Goal: Task Accomplishment & Management: Use online tool/utility

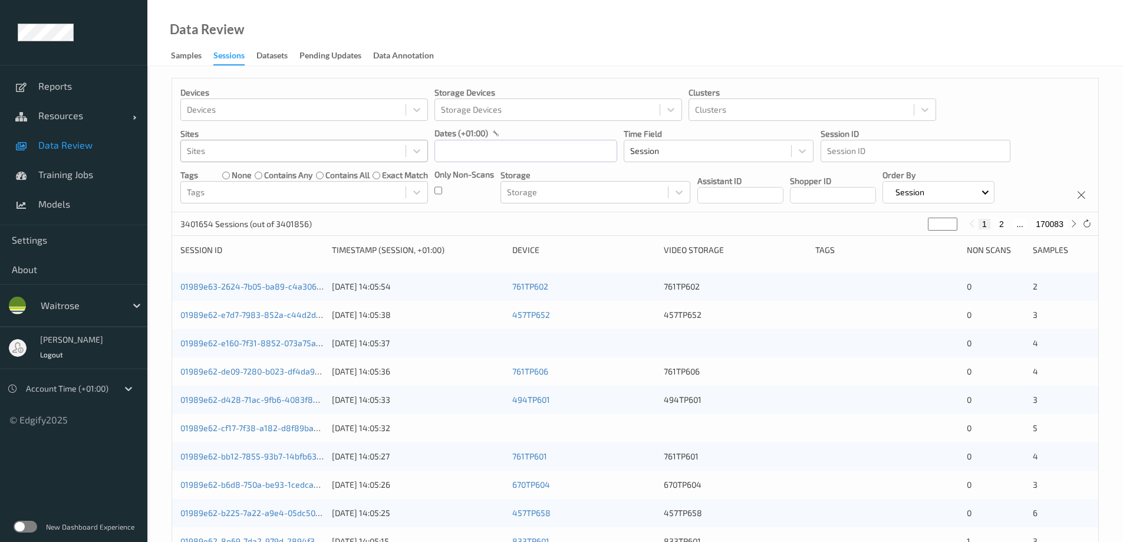
click at [249, 151] on div at bounding box center [293, 151] width 213 height 14
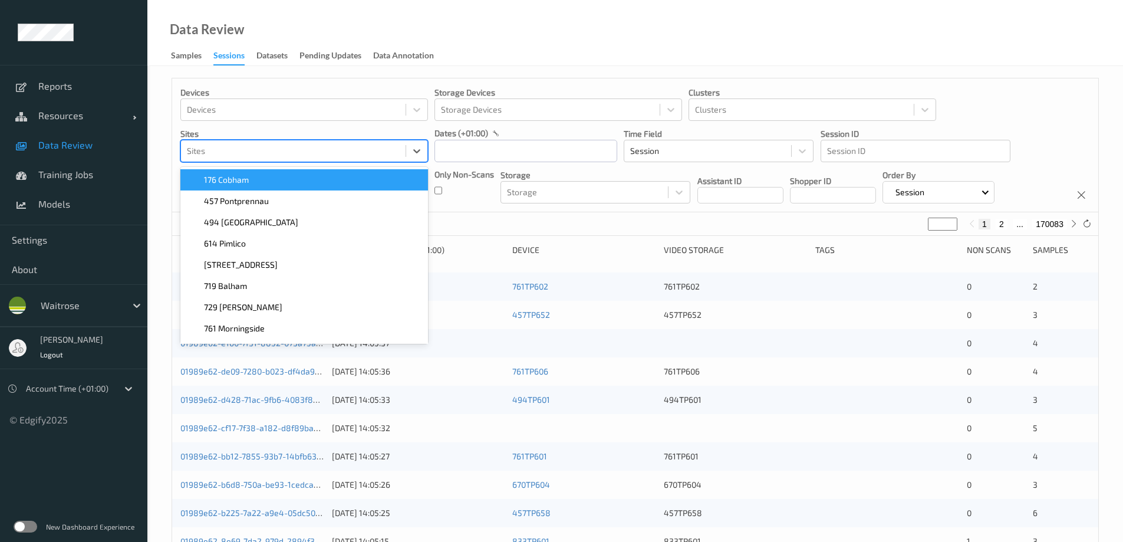
click at [254, 178] on div "176 Cobham" at bounding box center [303, 180] width 233 height 12
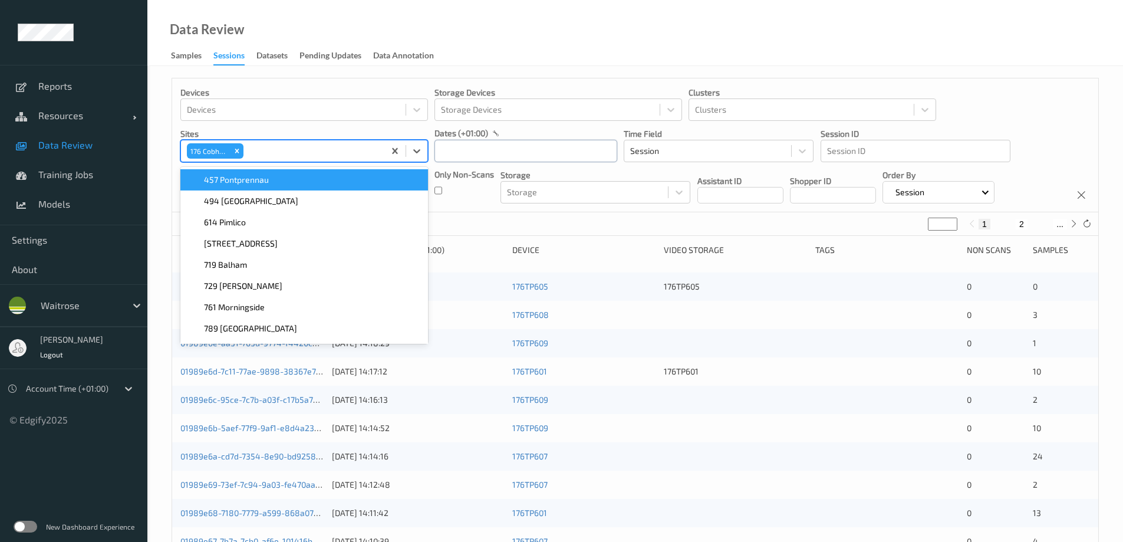
click at [487, 154] on input "text" at bounding box center [526, 151] width 183 height 22
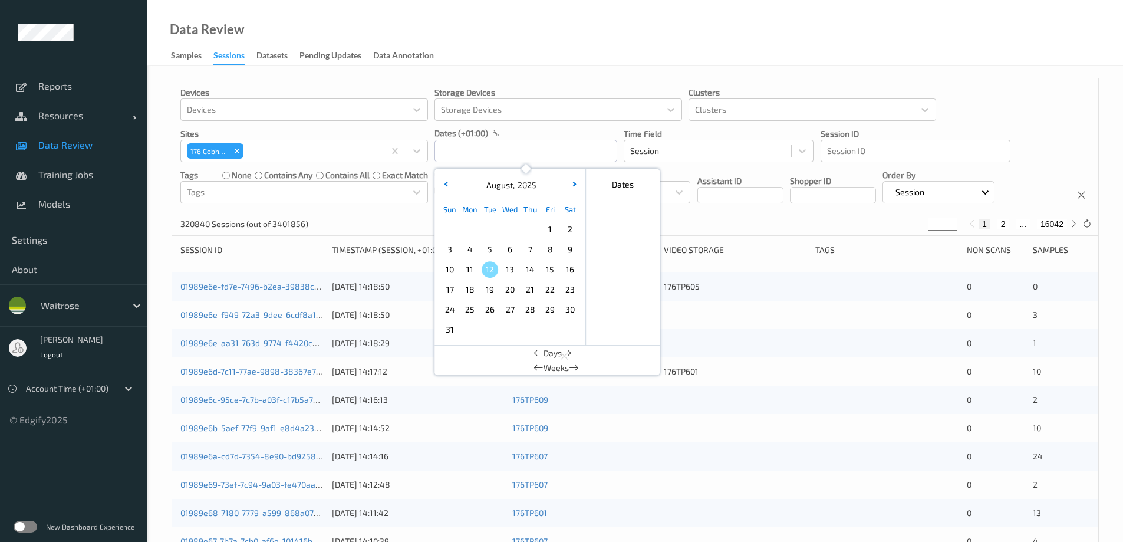
click at [544, 252] on span "8" at bounding box center [550, 249] width 17 height 17
click at [543, 252] on span "8" at bounding box center [550, 249] width 17 height 17
type input "[DATE] 00:00 -> [DATE] 23:59"
click at [571, 54] on div "Data Review Samples Sessions Datasets Pending Updates Data Annotation" at bounding box center [635, 33] width 976 height 66
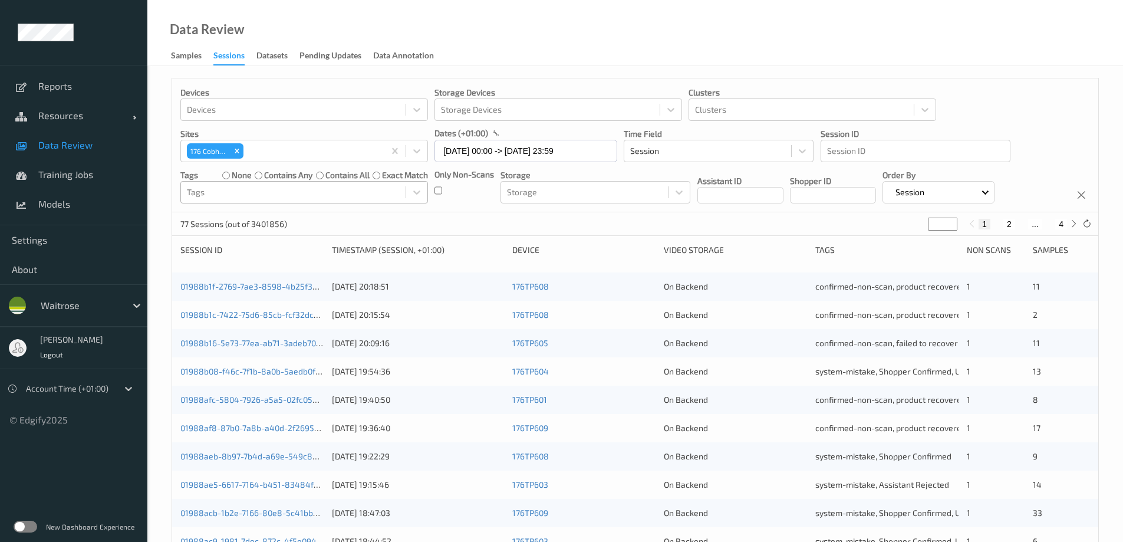
click at [222, 193] on div at bounding box center [293, 192] width 213 height 14
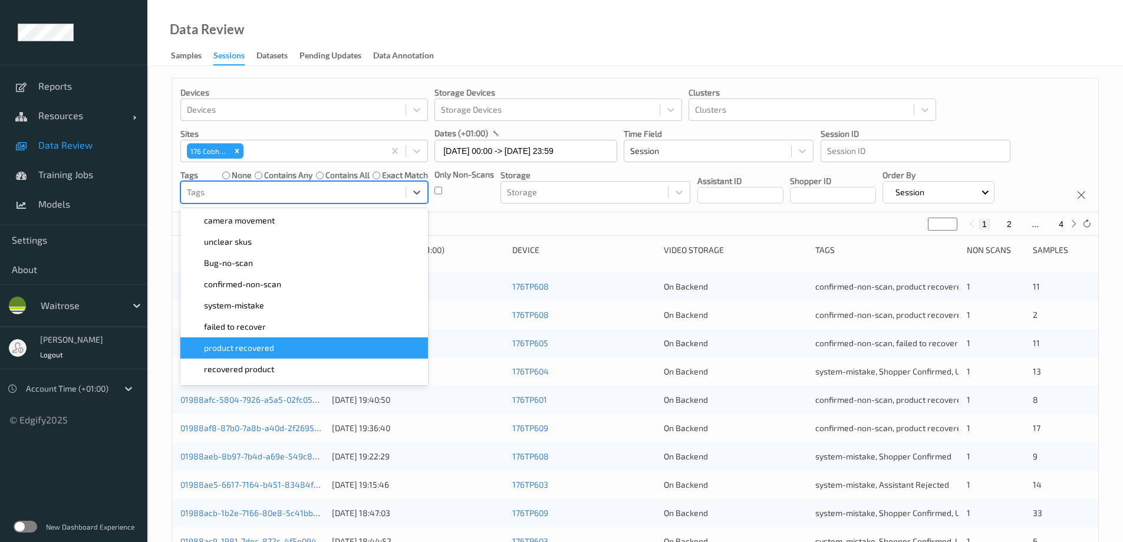
scroll to position [118, 0]
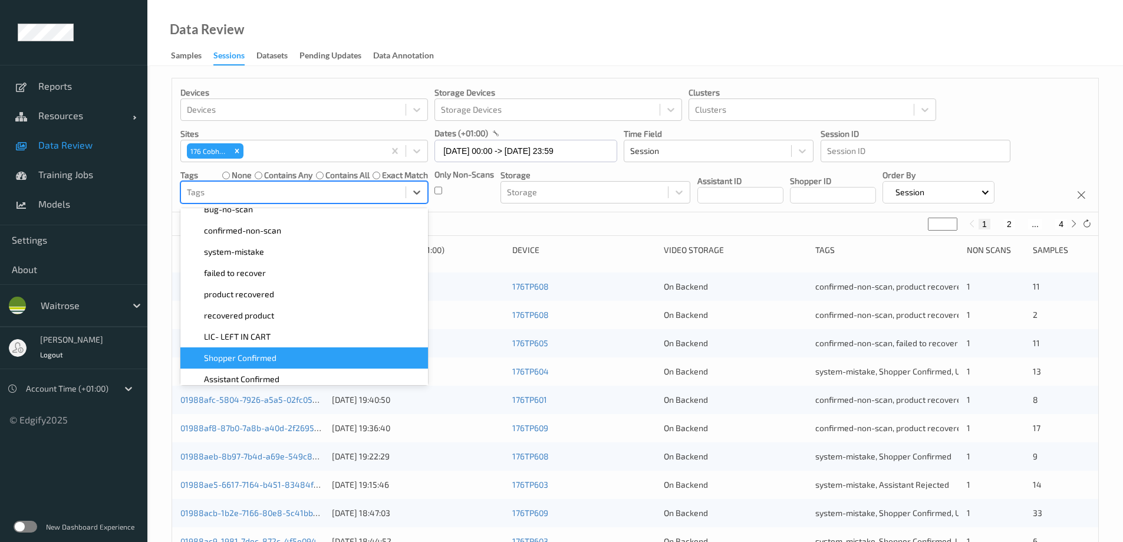
click at [277, 352] on div "Shopper Confirmed" at bounding box center [304, 357] width 248 height 21
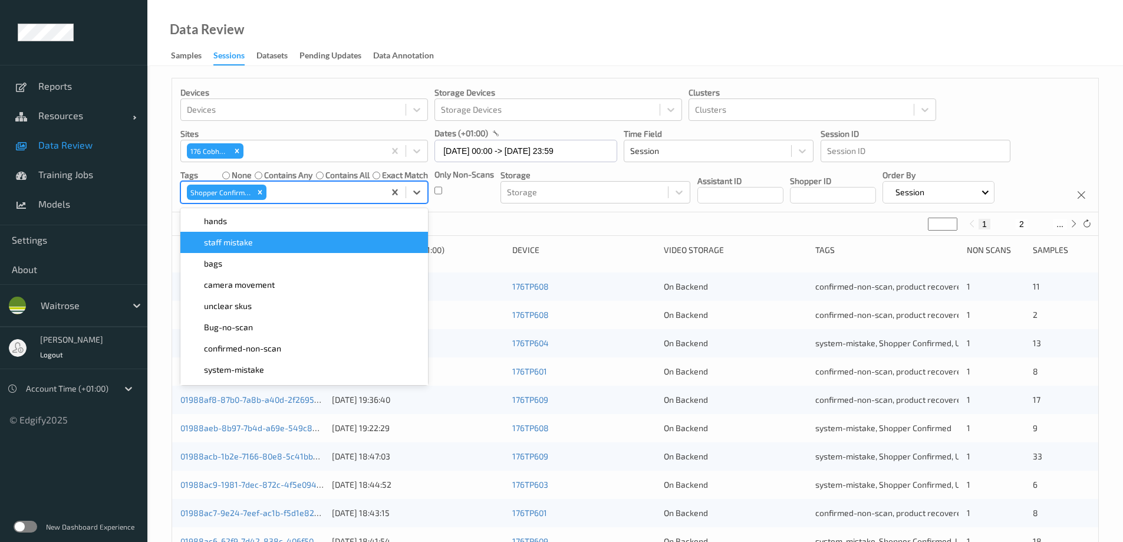
click at [610, 47] on div "Data Review Samples Sessions Datasets Pending Updates Data Annotation" at bounding box center [635, 33] width 976 height 66
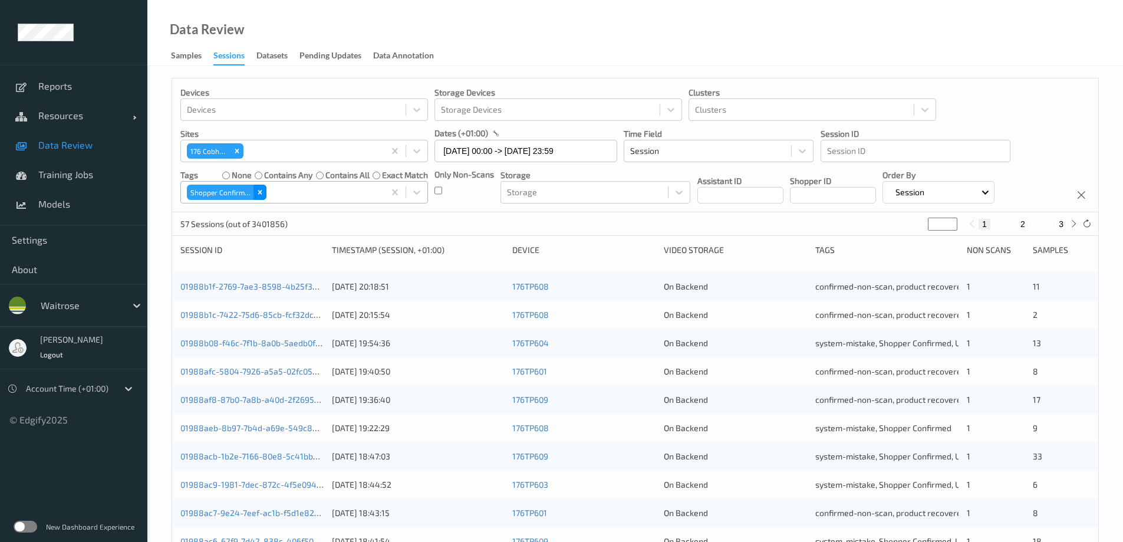
click at [264, 190] on div "Remove Shopper Confirmed" at bounding box center [260, 192] width 13 height 15
click at [279, 192] on div at bounding box center [293, 192] width 213 height 14
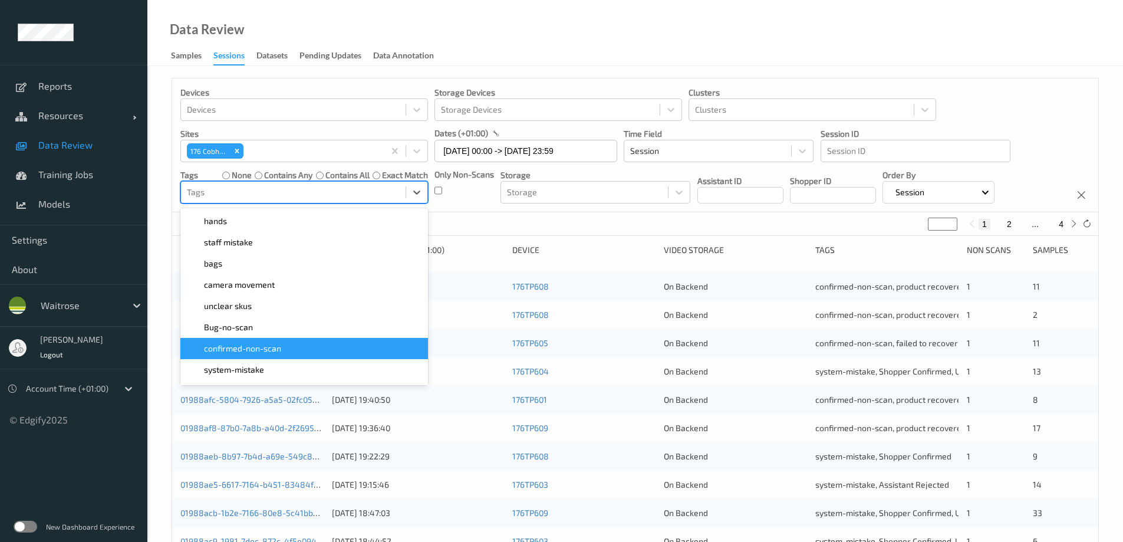
click at [239, 341] on div "confirmed-non-scan" at bounding box center [304, 348] width 248 height 21
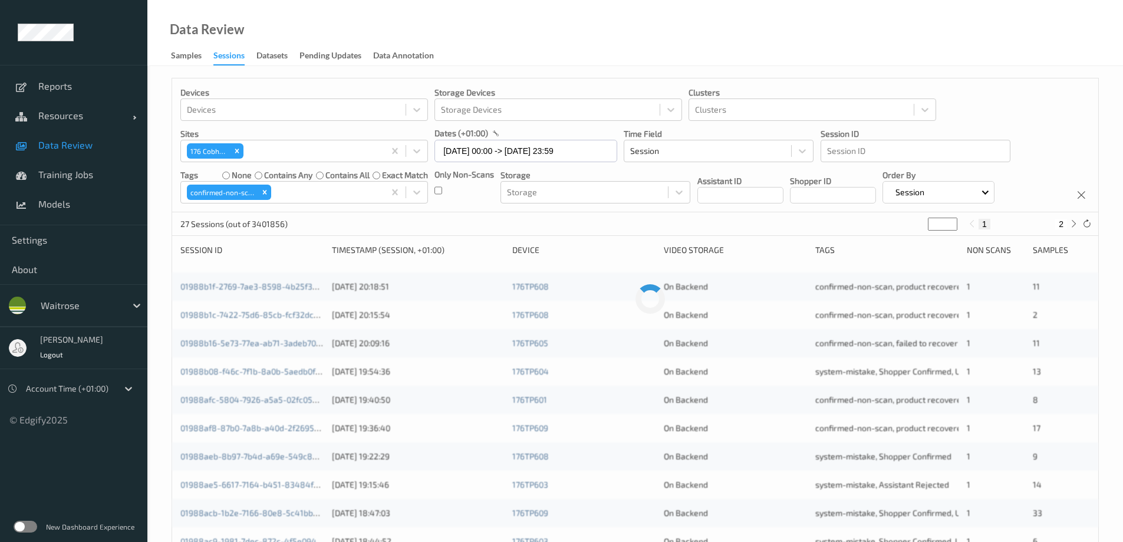
click at [493, 36] on div "Data Review Samples Sessions Datasets Pending Updates Data Annotation" at bounding box center [635, 33] width 976 height 66
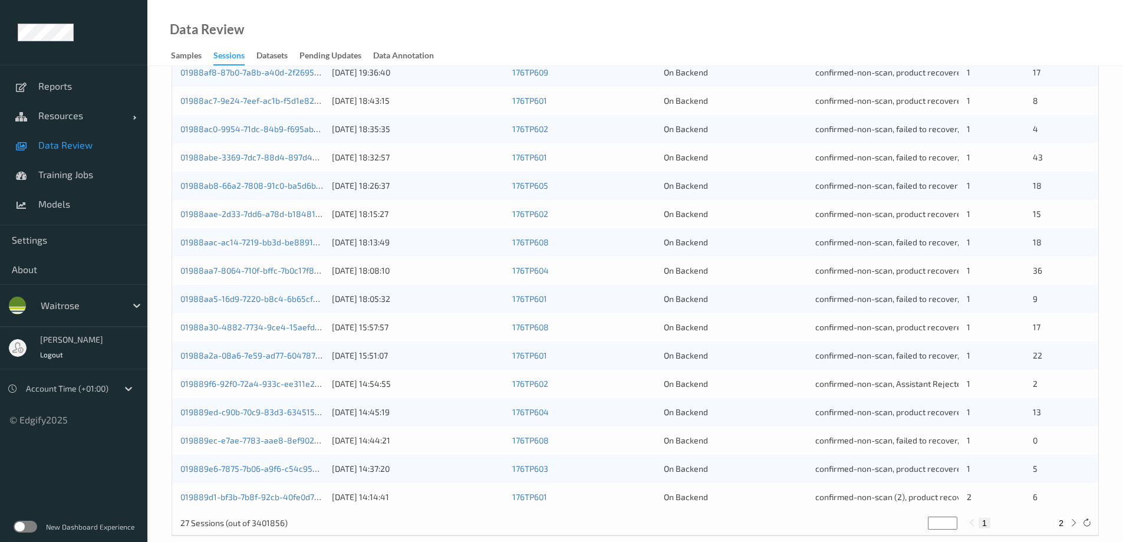
scroll to position [346, 0]
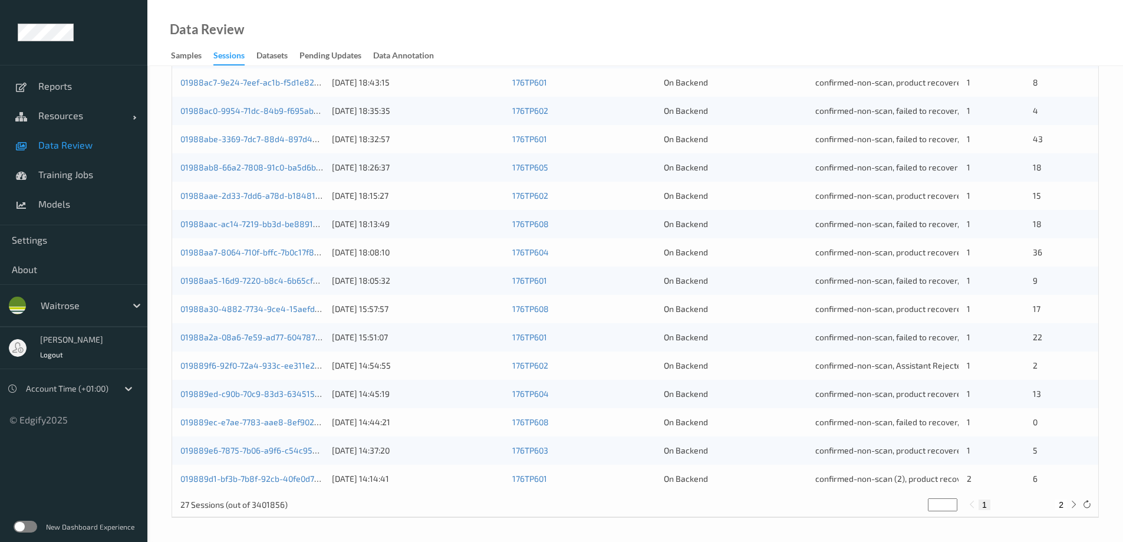
click at [1062, 503] on button "2" at bounding box center [1061, 504] width 12 height 11
type input "*"
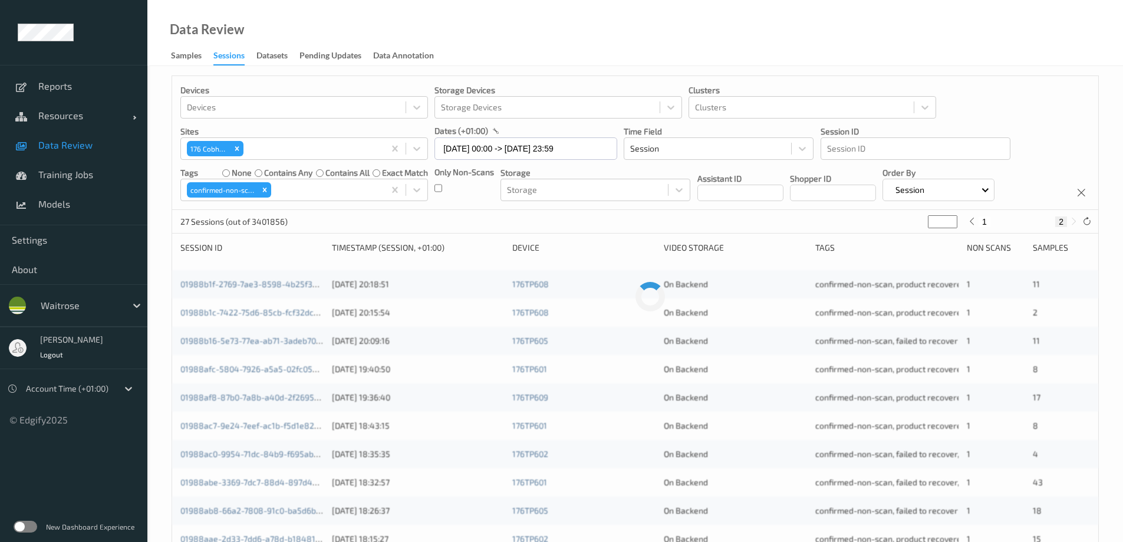
scroll to position [0, 0]
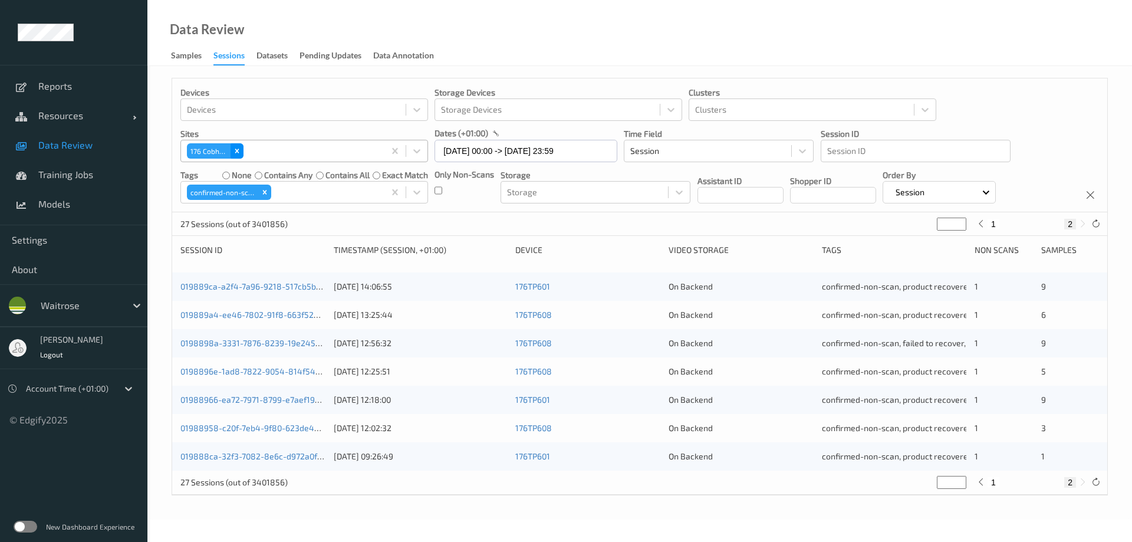
click at [233, 149] on icon "Remove 176 Cobham" at bounding box center [237, 151] width 8 height 8
type input "*"
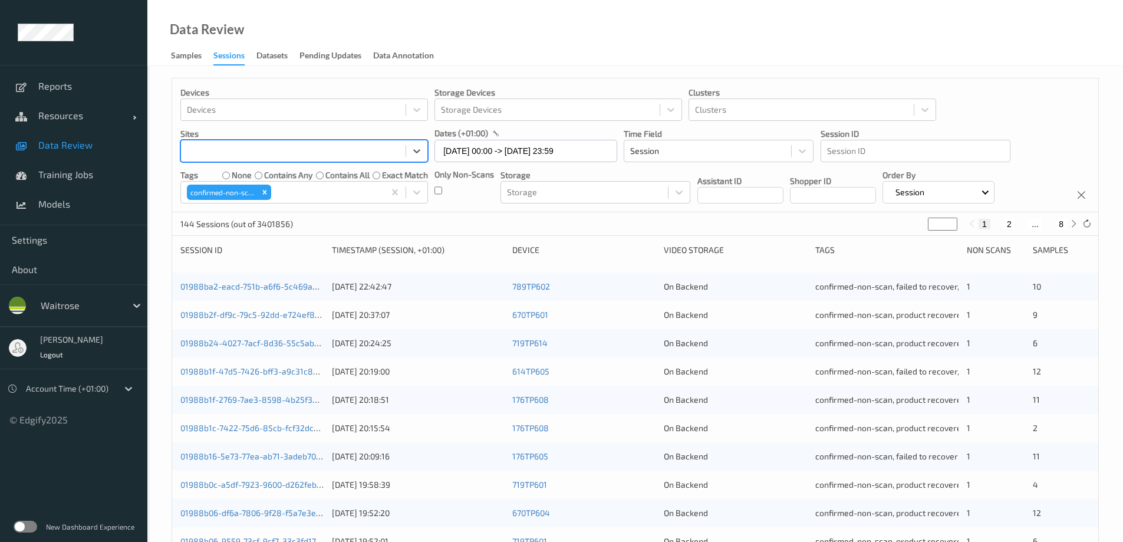
click at [236, 148] on div at bounding box center [293, 151] width 213 height 14
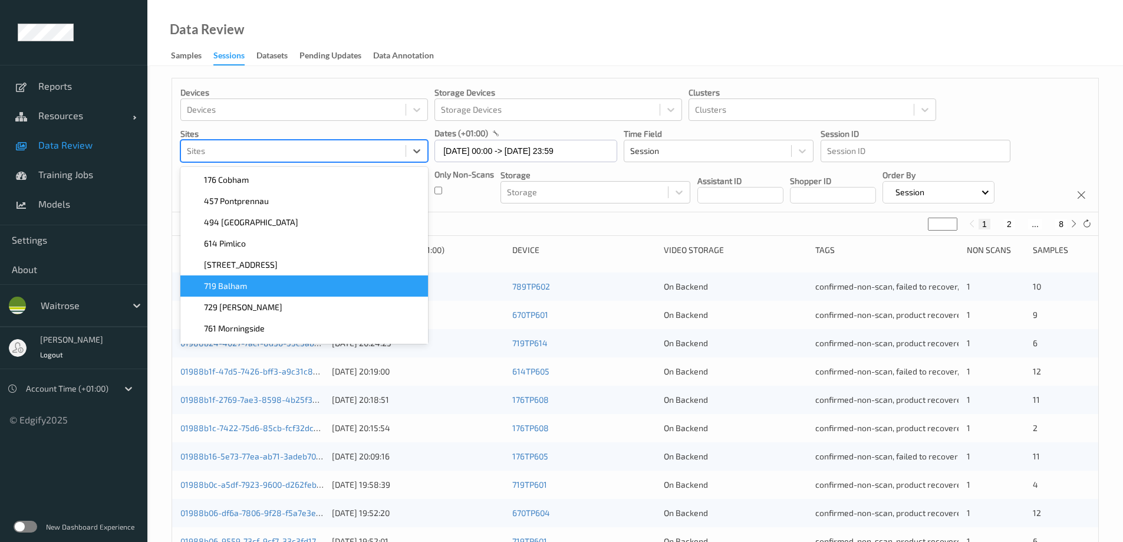
click at [221, 290] on span "719 Balham" at bounding box center [225, 286] width 43 height 12
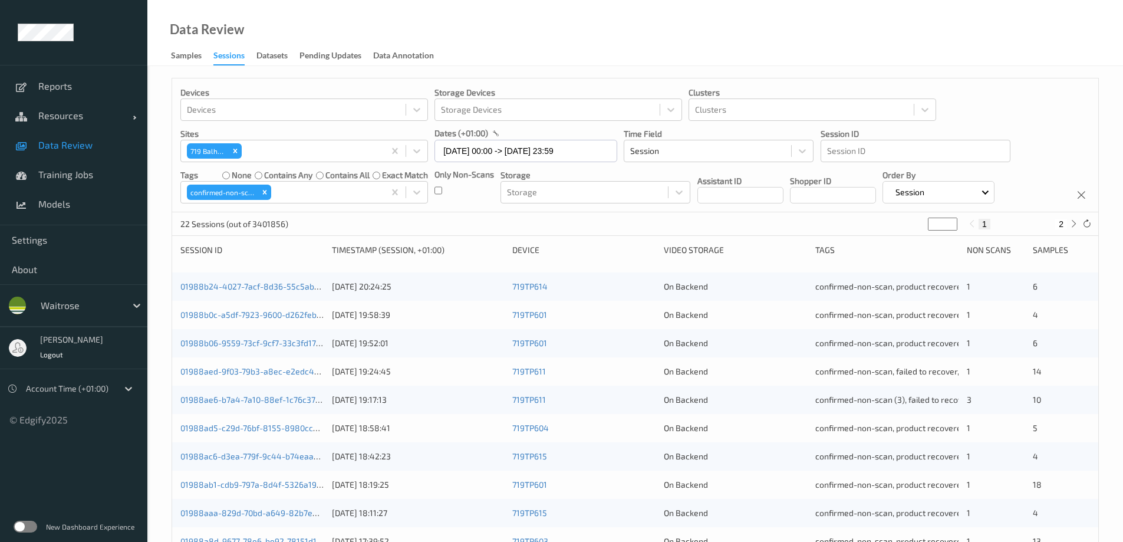
click at [468, 37] on div "Data Review Samples Sessions Datasets Pending Updates Data Annotation" at bounding box center [635, 33] width 976 height 66
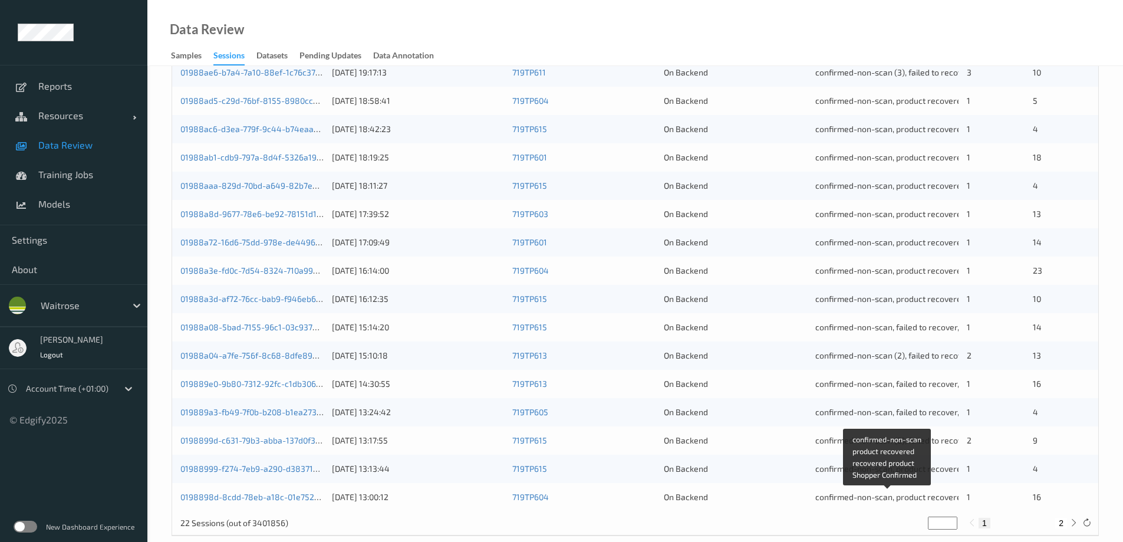
scroll to position [346, 0]
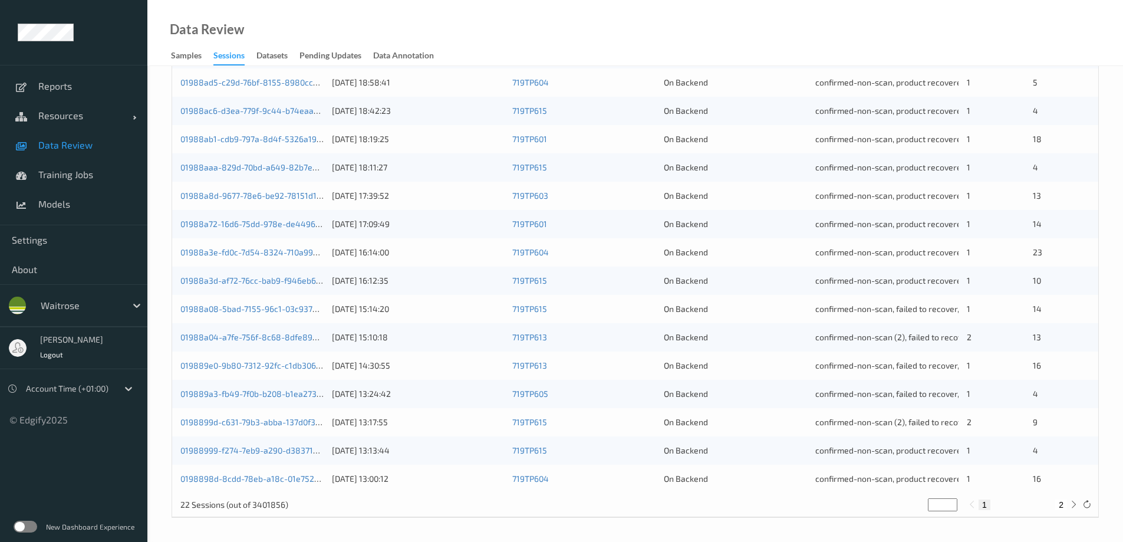
click at [1057, 504] on button "2" at bounding box center [1061, 504] width 12 height 11
type input "*"
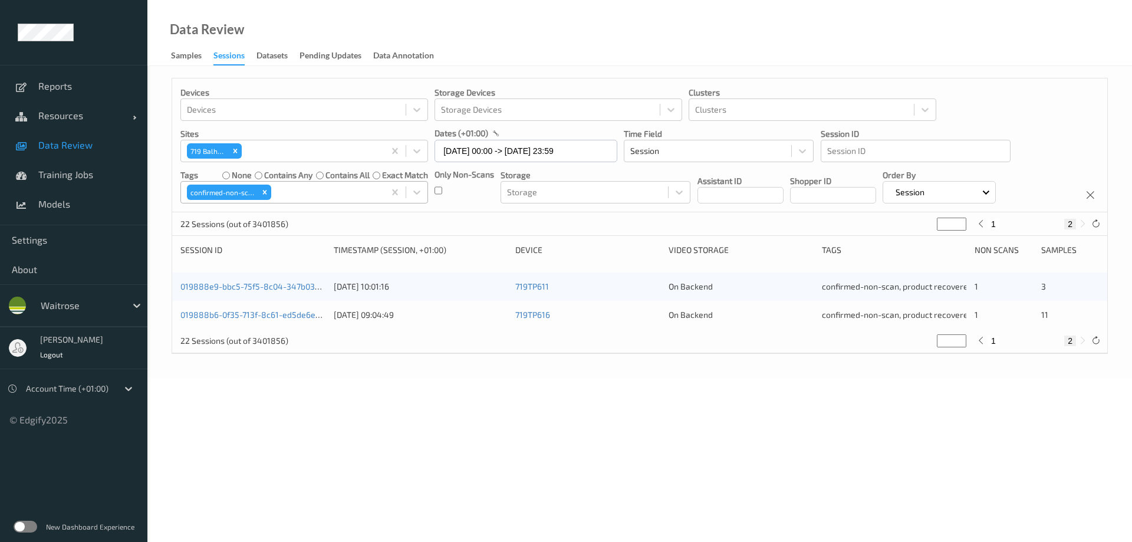
click at [263, 192] on icon "Remove confirmed-non-scan" at bounding box center [265, 192] width 8 height 8
type input "*"
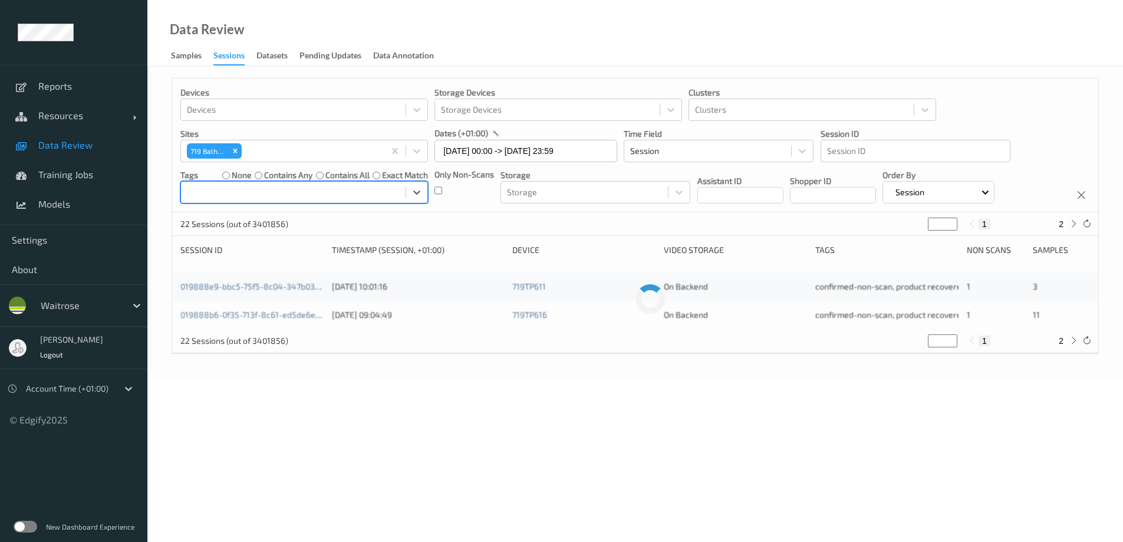
click at [267, 191] on div at bounding box center [293, 192] width 213 height 14
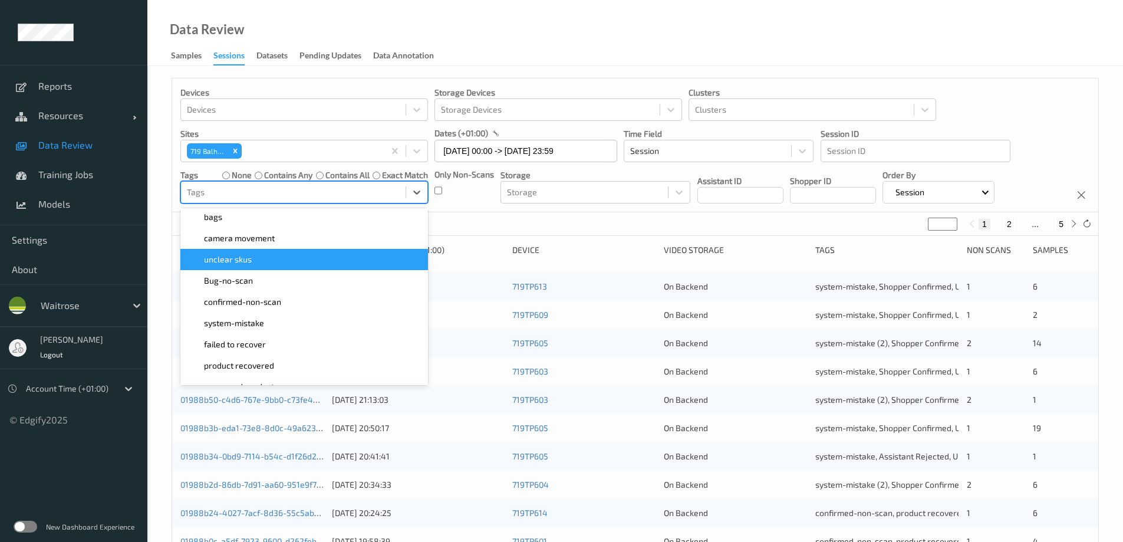
scroll to position [118, 0]
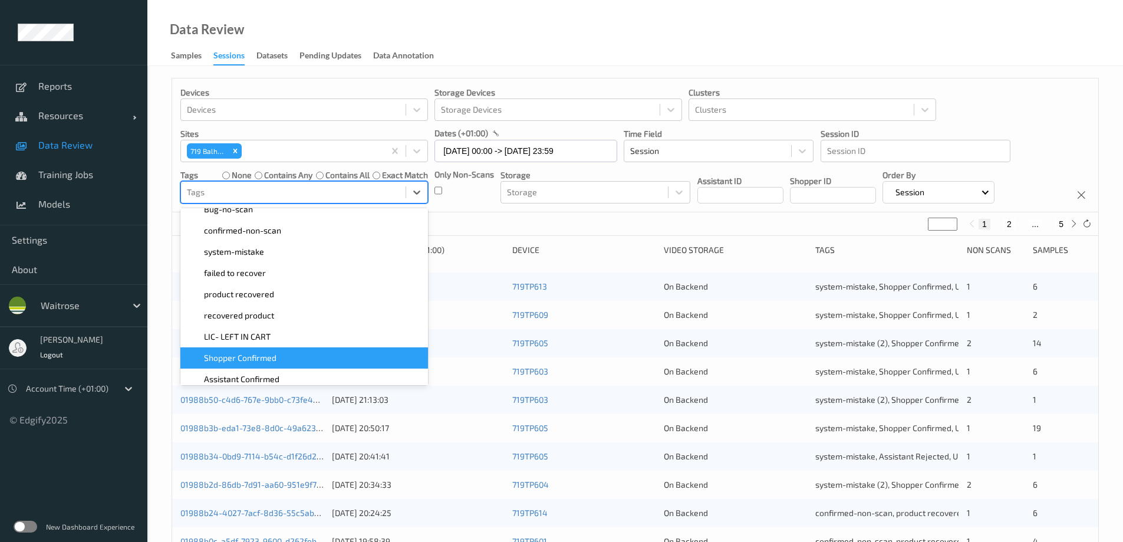
click at [249, 360] on span "Shopper Confirmed" at bounding box center [240, 358] width 73 height 12
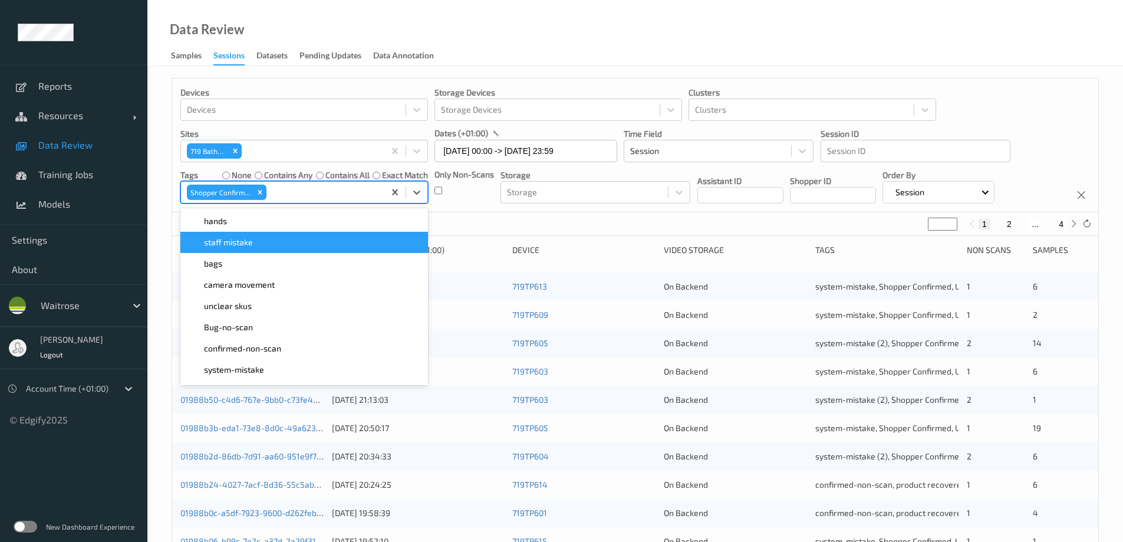
click at [479, 33] on div "Data Review Samples Sessions Datasets Pending Updates Data Annotation" at bounding box center [635, 33] width 976 height 66
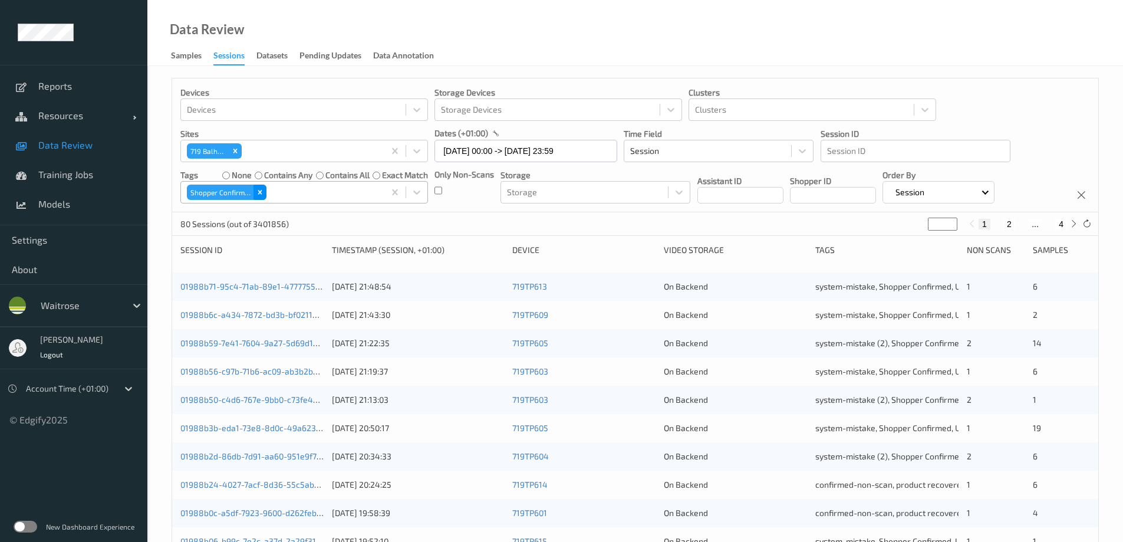
click at [263, 192] on icon "Remove Shopper Confirmed" at bounding box center [260, 192] width 8 height 8
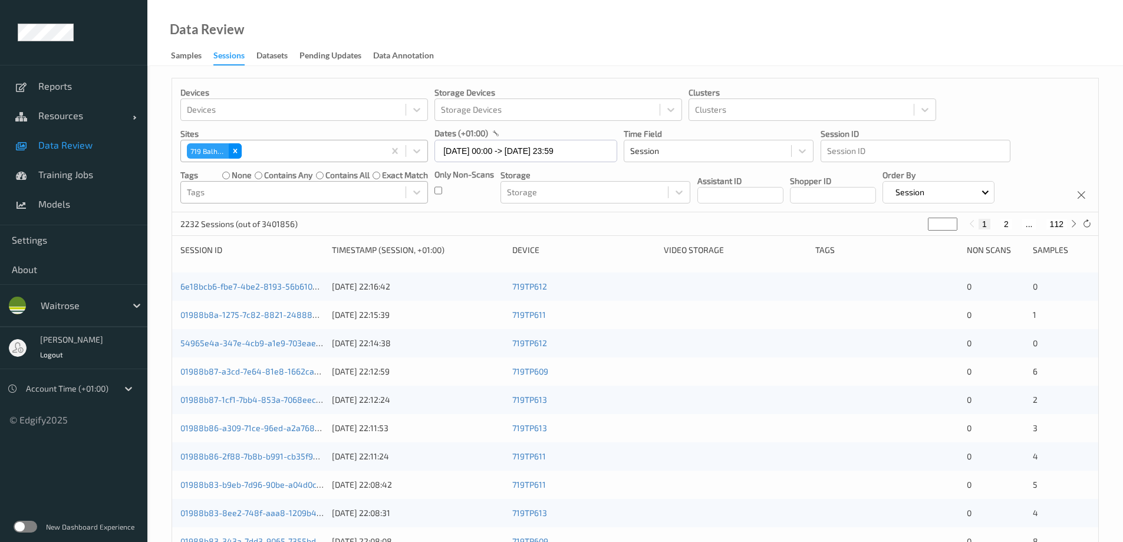
click at [236, 147] on icon "Remove 719\9Balham" at bounding box center [235, 151] width 8 height 8
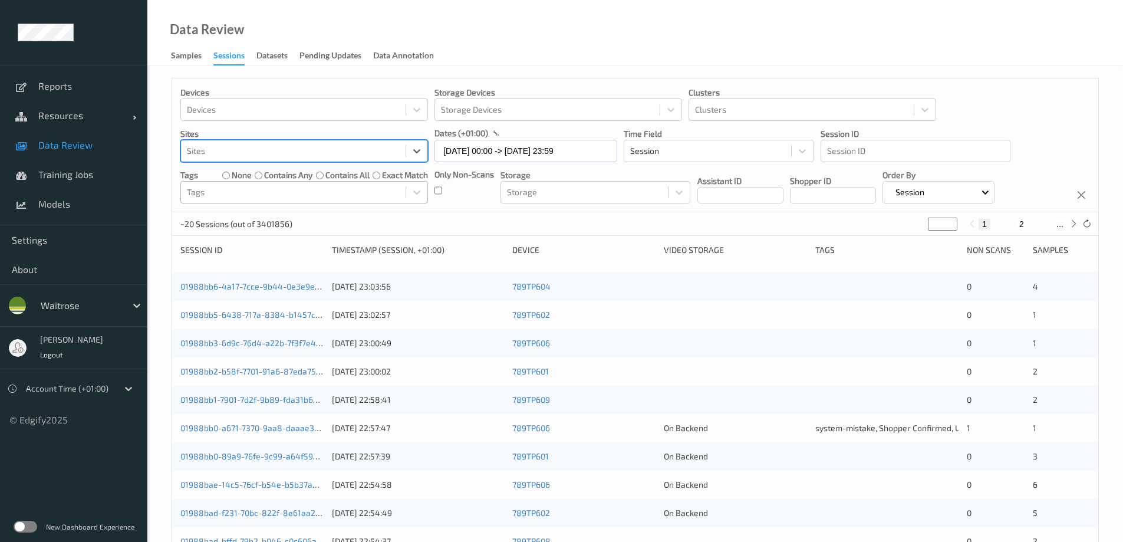
click at [236, 147] on div at bounding box center [293, 151] width 213 height 14
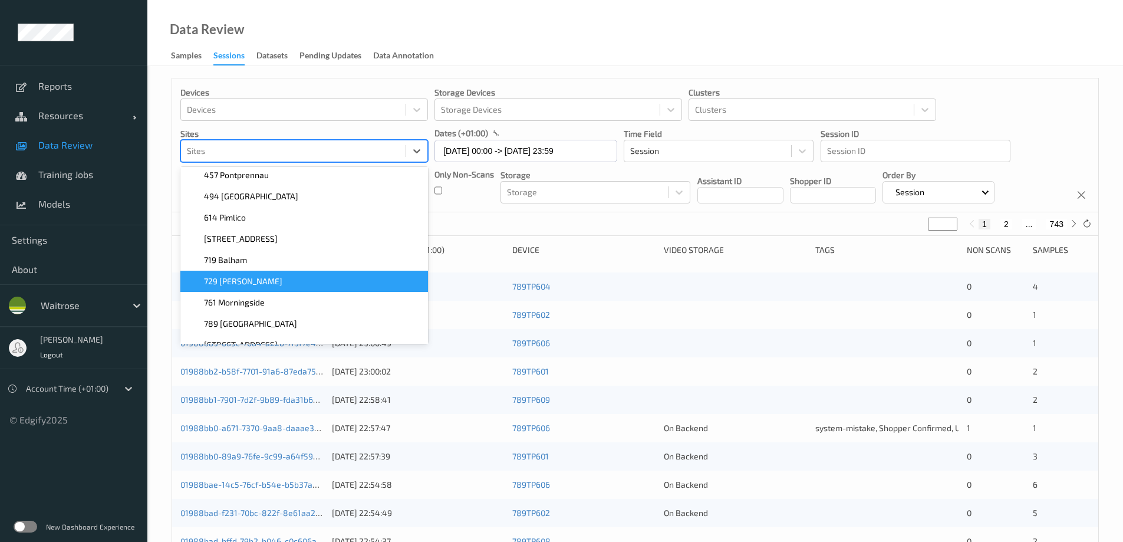
scroll to position [40, 0]
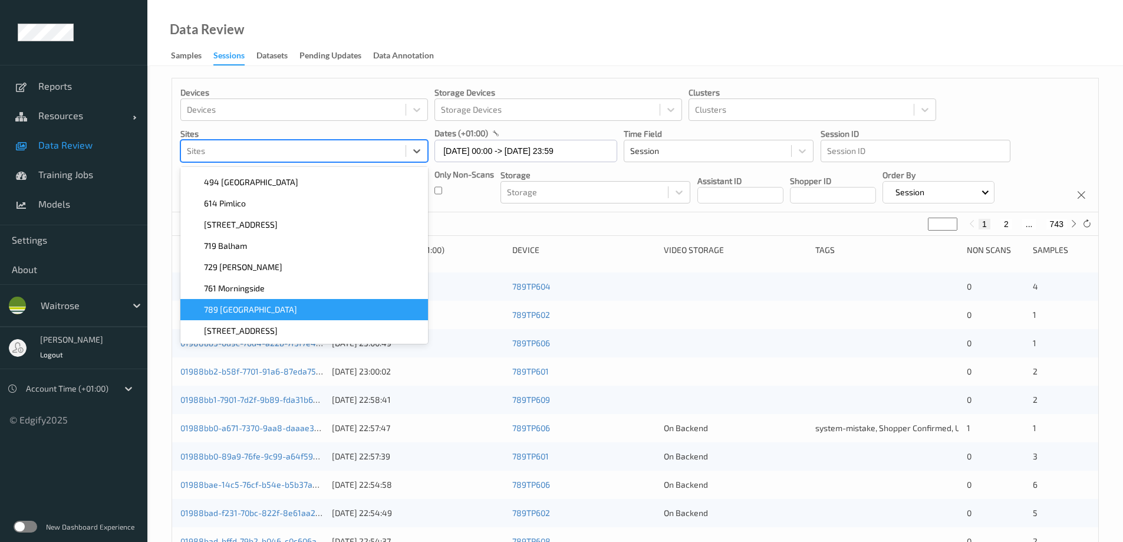
click at [233, 308] on span "789 [GEOGRAPHIC_DATA]" at bounding box center [250, 310] width 93 height 12
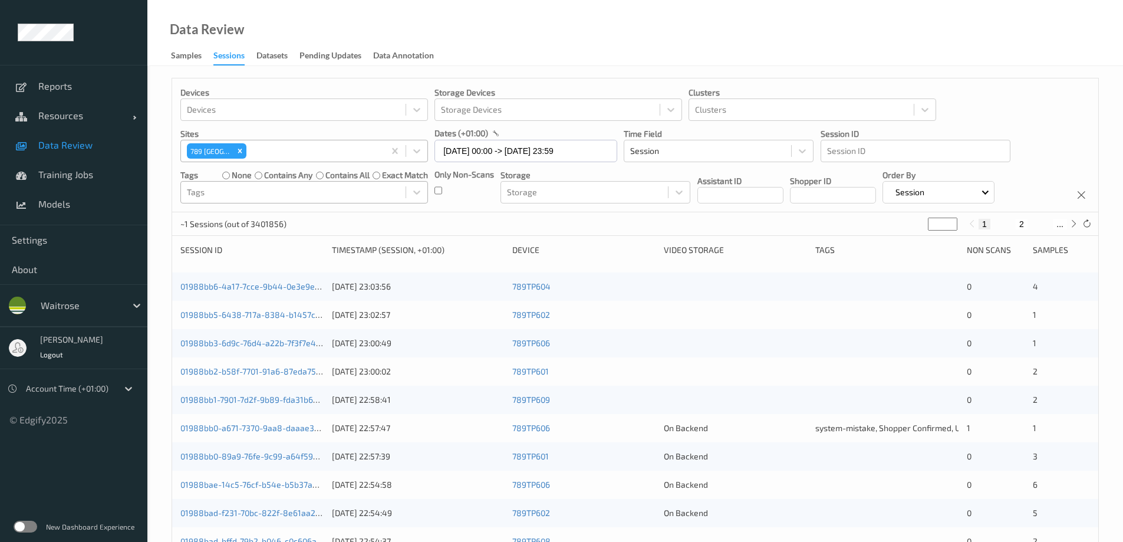
click at [484, 33] on div "Data Review Samples Sessions Datasets Pending Updates Data Annotation" at bounding box center [635, 33] width 976 height 66
click at [1084, 221] on icon at bounding box center [1087, 223] width 9 height 9
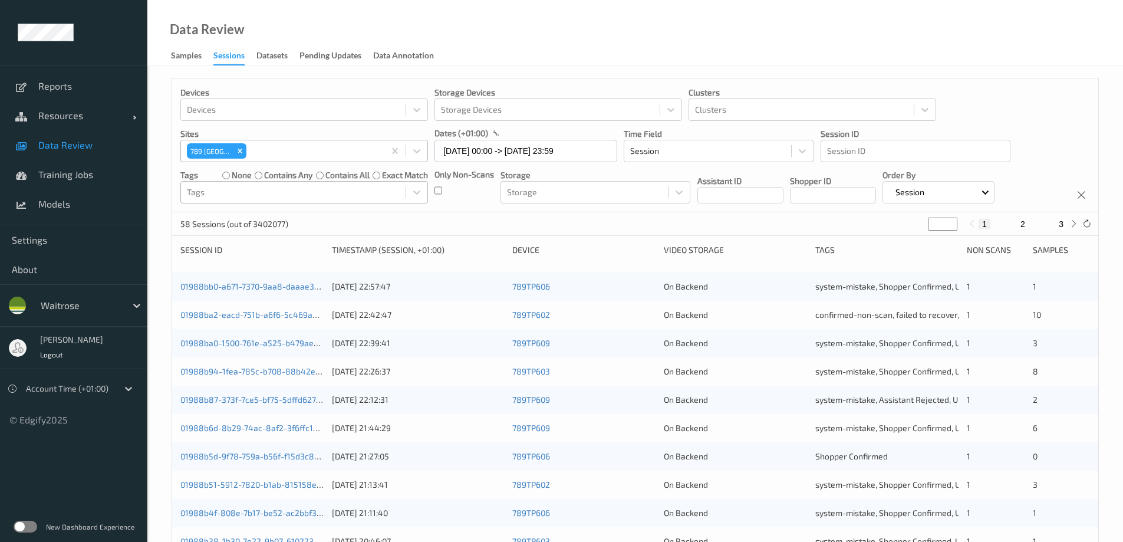
click at [261, 192] on div at bounding box center [293, 192] width 213 height 14
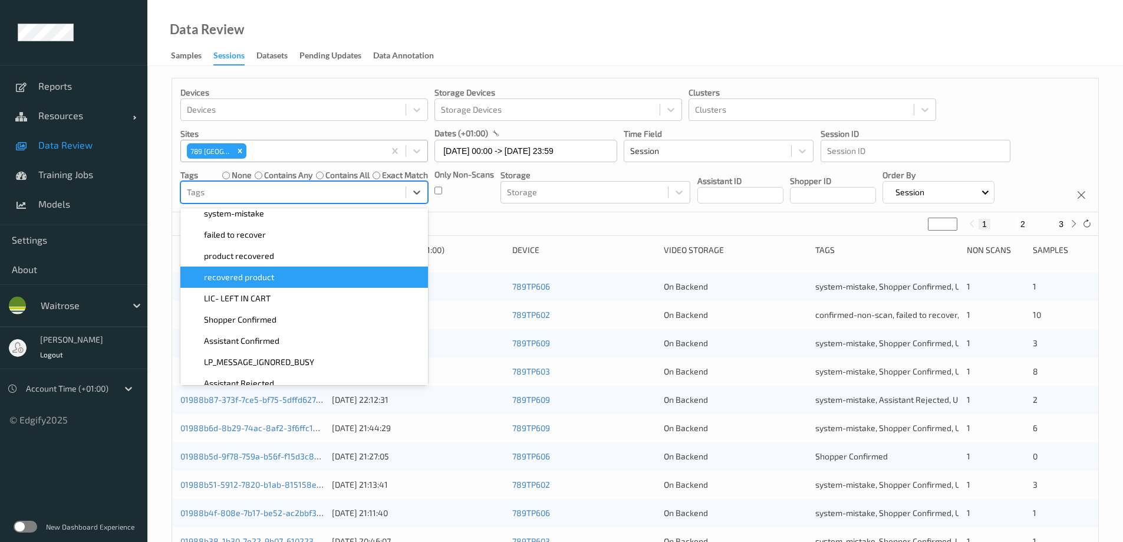
scroll to position [177, 0]
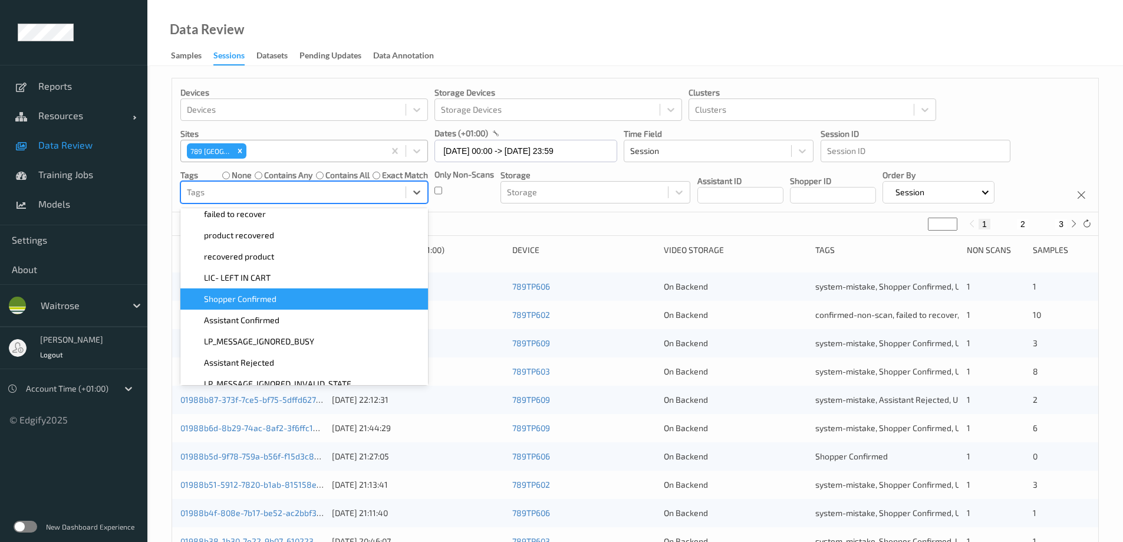
click at [273, 297] on span "Shopper Confirmed" at bounding box center [240, 299] width 73 height 12
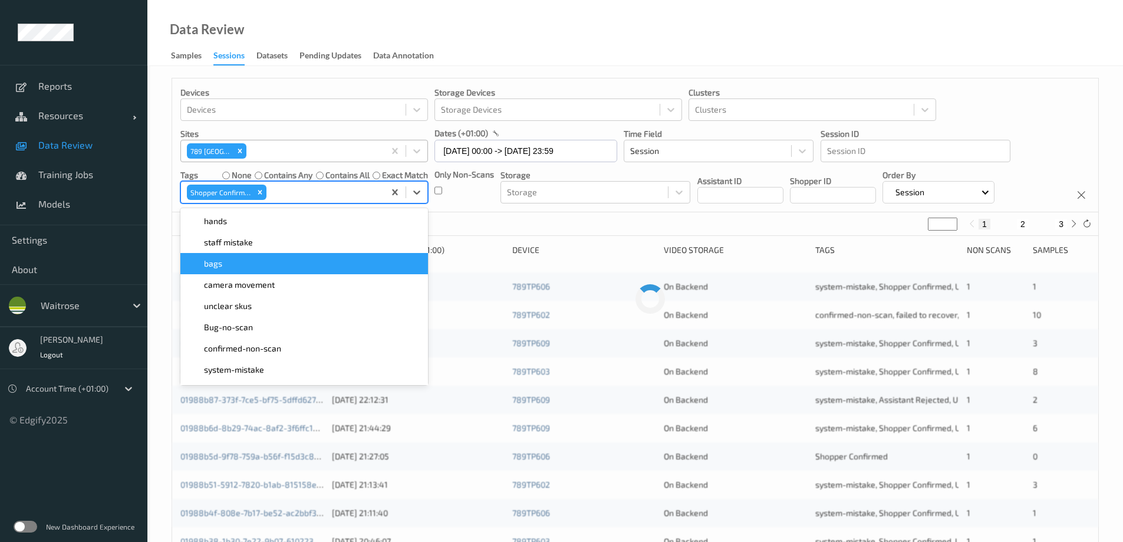
drag, startPoint x: 544, startPoint y: 35, endPoint x: 551, endPoint y: 32, distance: 7.5
click at [551, 32] on div "Data Review Samples Sessions Datasets Pending Updates Data Annotation" at bounding box center [635, 33] width 976 height 66
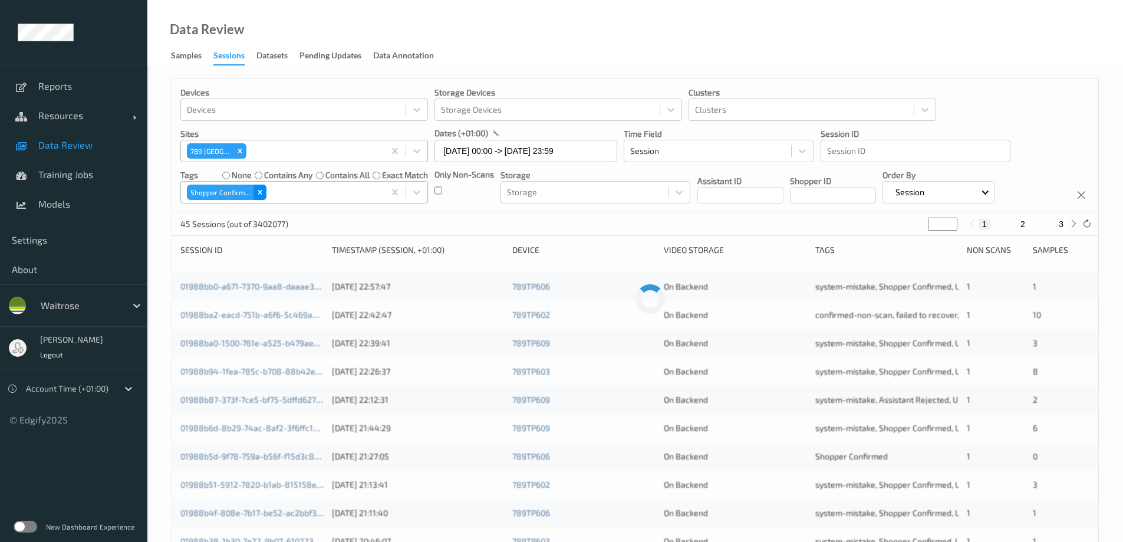
click at [261, 190] on icon "Remove Shopper Confirmed" at bounding box center [260, 192] width 8 height 8
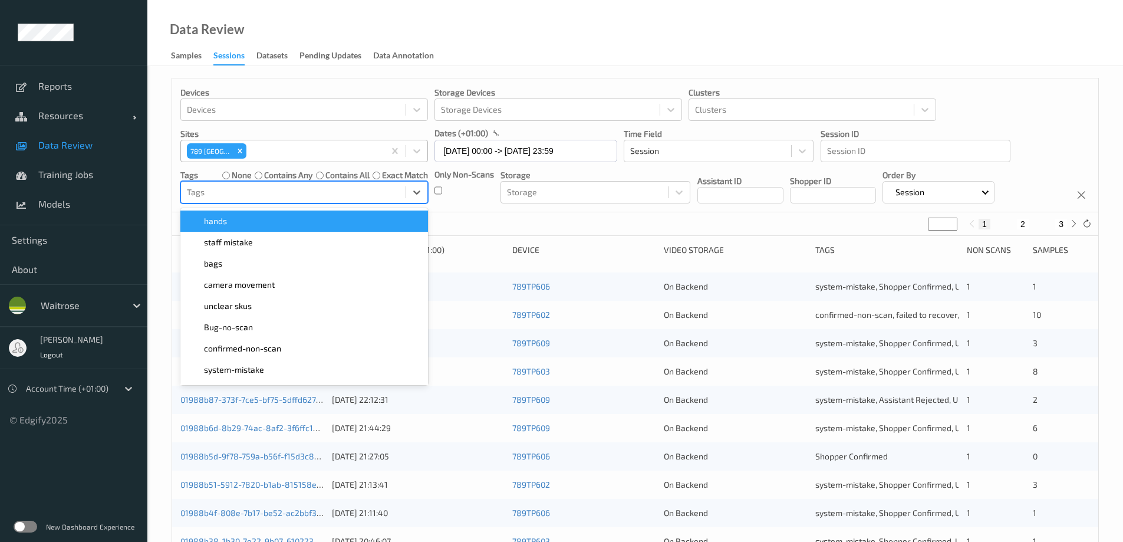
click at [261, 190] on div at bounding box center [293, 192] width 213 height 14
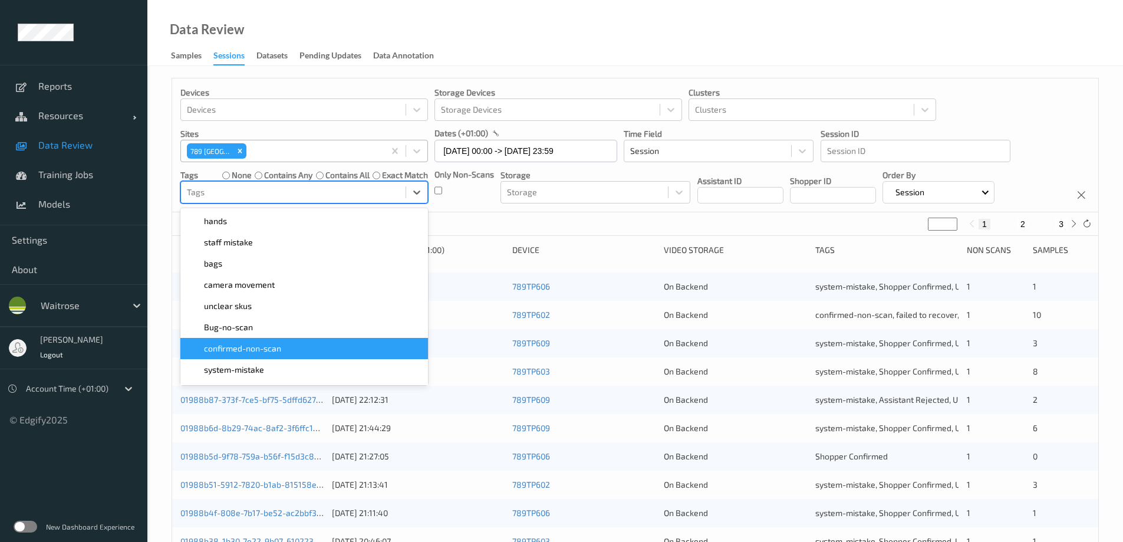
click at [252, 343] on span "confirmed-non-scan" at bounding box center [242, 349] width 77 height 12
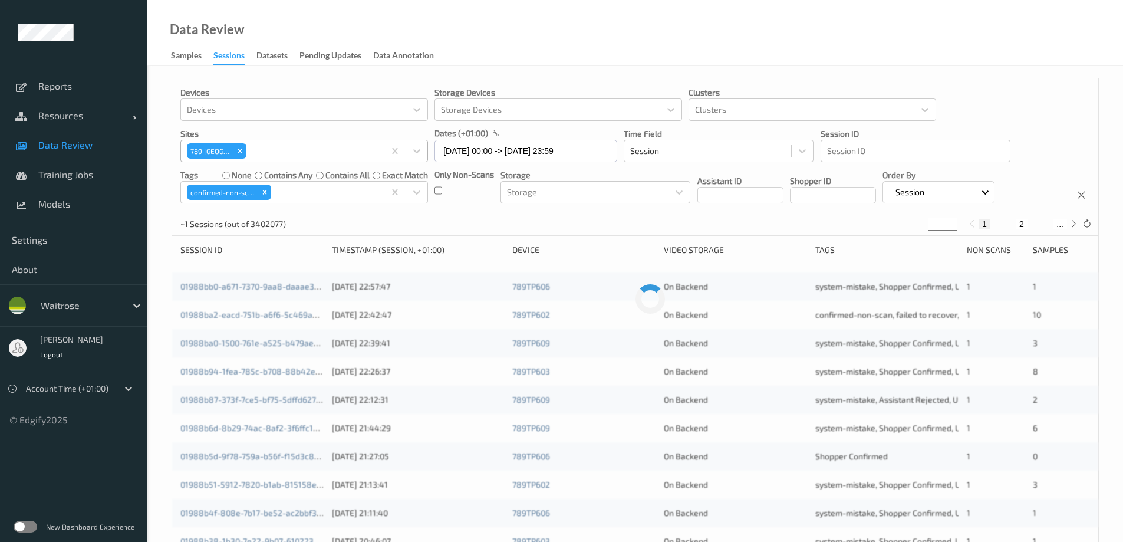
click at [570, 44] on div "Data Review Samples Sessions Datasets Pending Updates Data Annotation" at bounding box center [635, 33] width 976 height 66
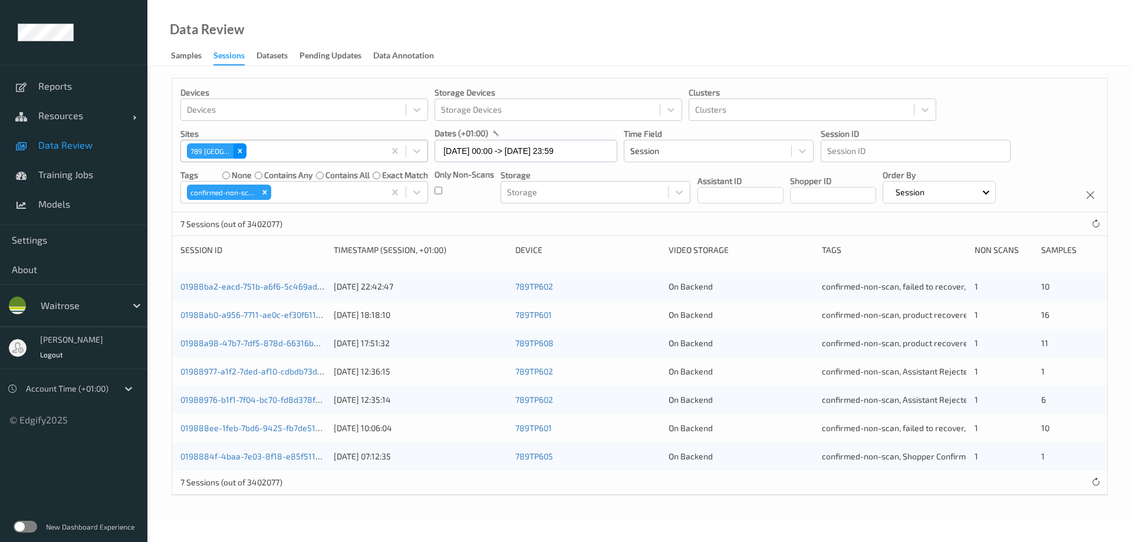
click at [241, 144] on div "Remove 789 Vauxhall" at bounding box center [239, 150] width 13 height 15
click at [256, 151] on div at bounding box center [293, 151] width 213 height 14
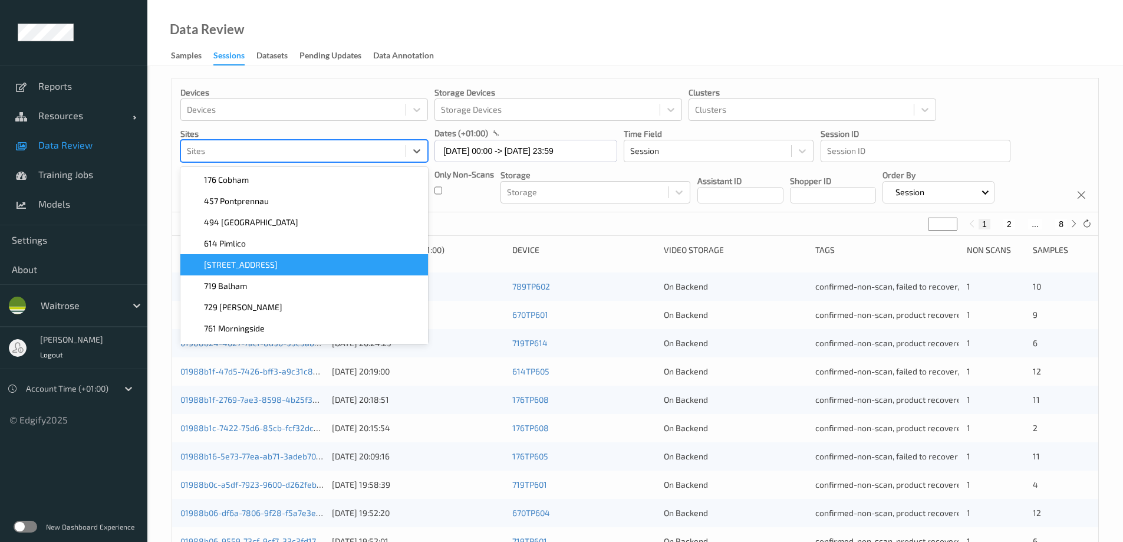
click at [233, 268] on span "[STREET_ADDRESS]" at bounding box center [241, 265] width 74 height 12
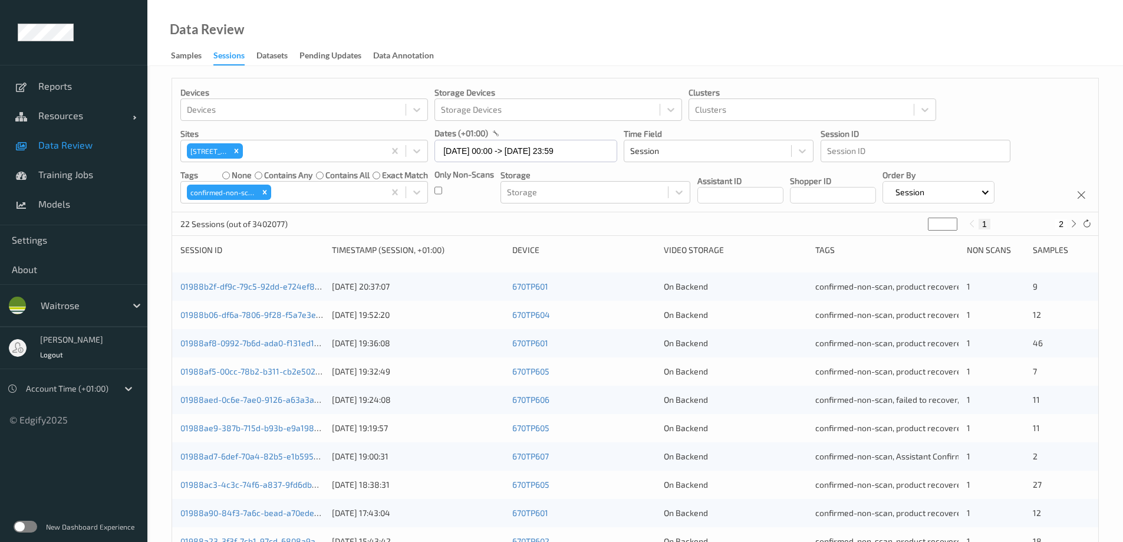
click at [481, 55] on div "Data Review Samples Sessions Datasets Pending Updates Data Annotation" at bounding box center [635, 33] width 976 height 66
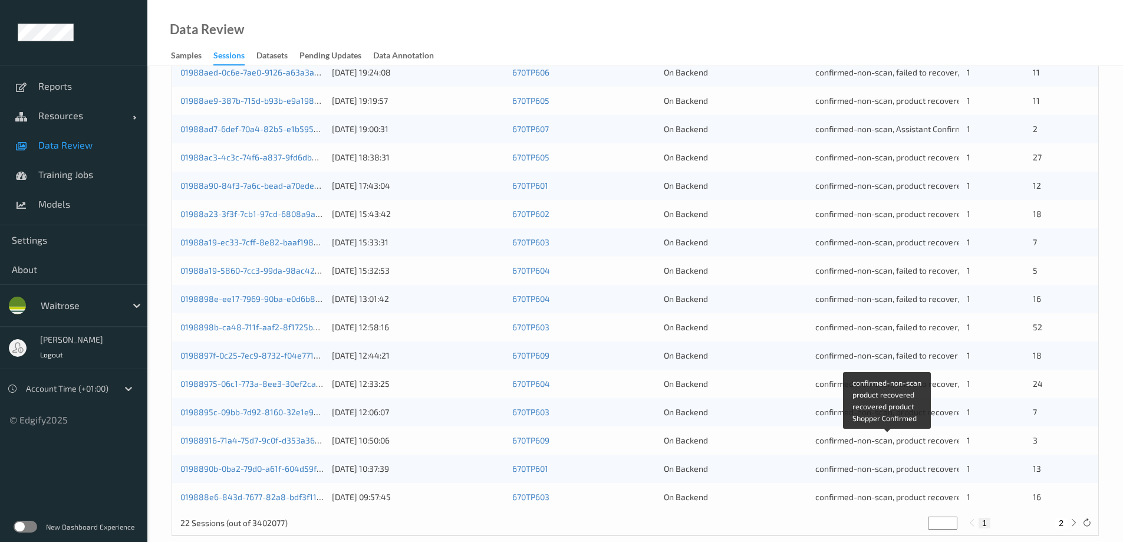
scroll to position [346, 0]
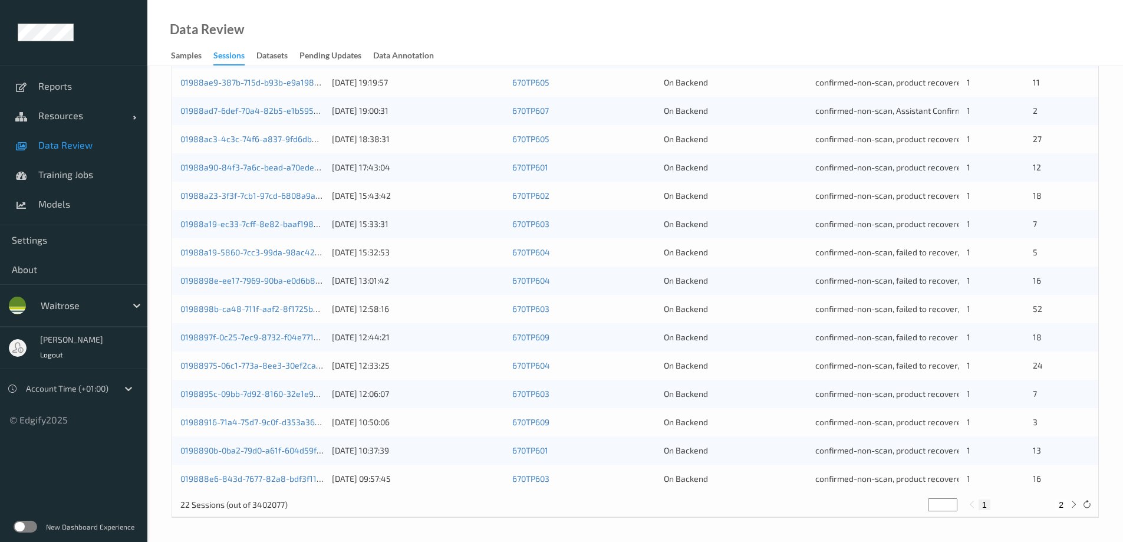
click at [1061, 505] on button "2" at bounding box center [1061, 504] width 12 height 11
type input "*"
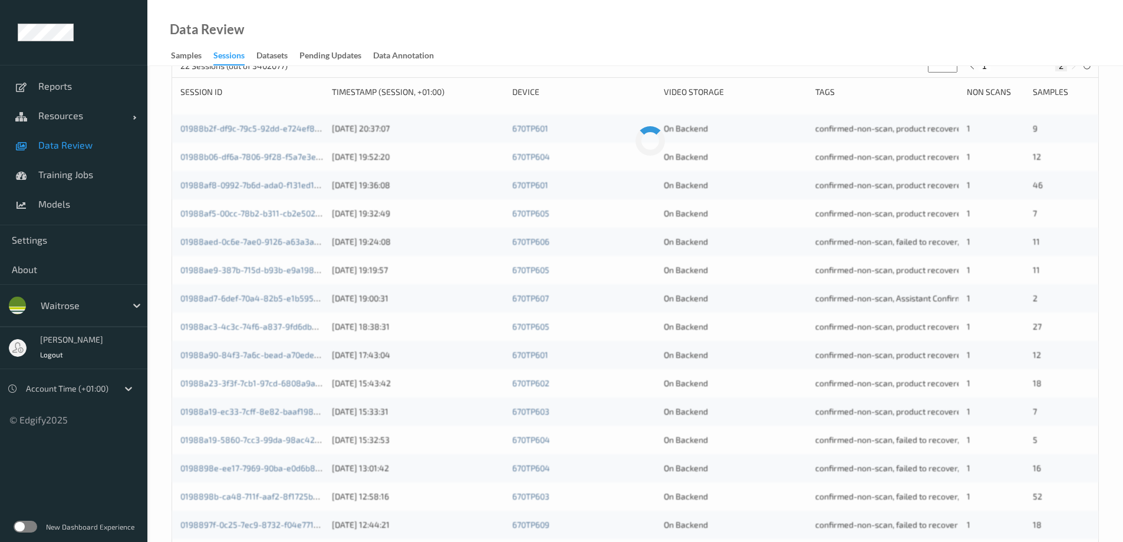
scroll to position [0, 0]
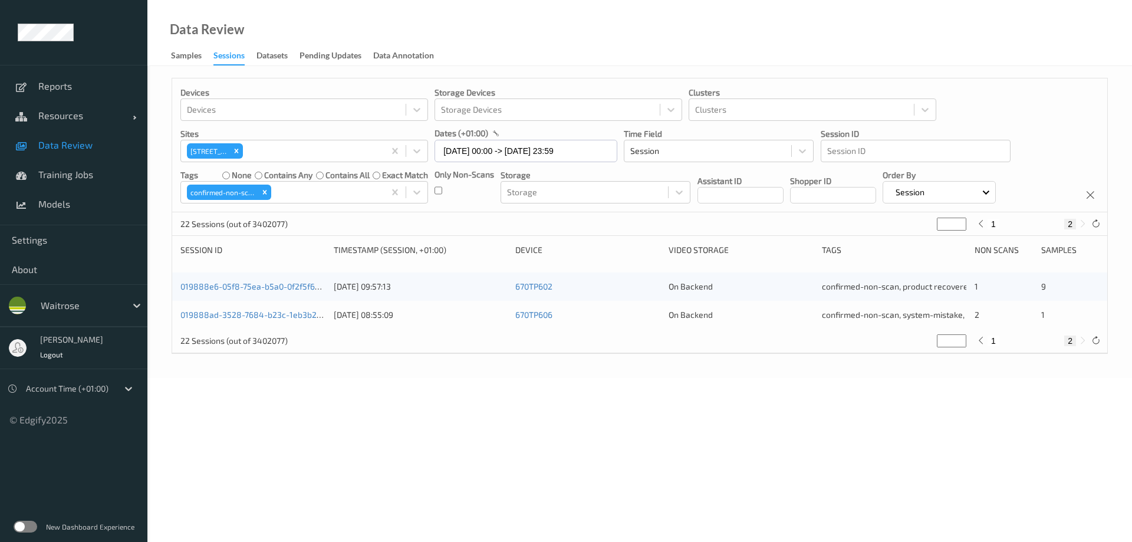
click at [991, 344] on button "1" at bounding box center [994, 340] width 12 height 11
type input "*"
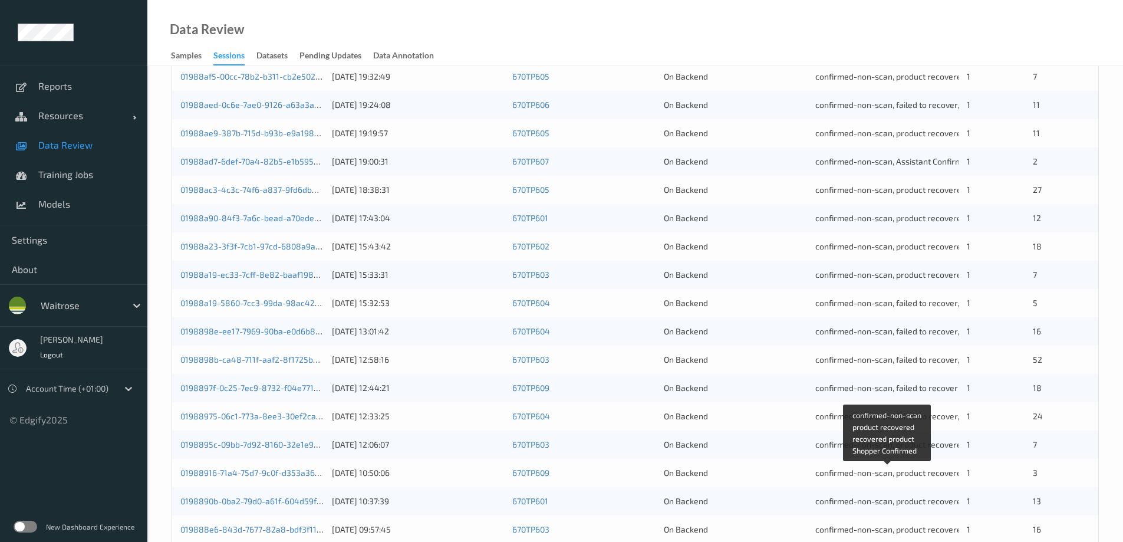
scroll to position [346, 0]
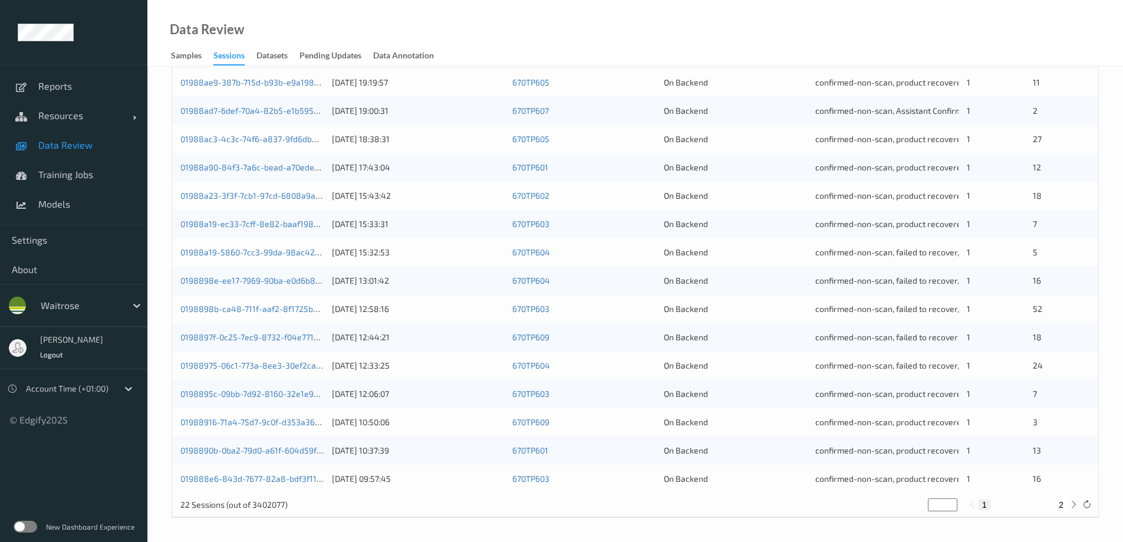
click at [1064, 506] on button "2" at bounding box center [1061, 504] width 12 height 11
type input "*"
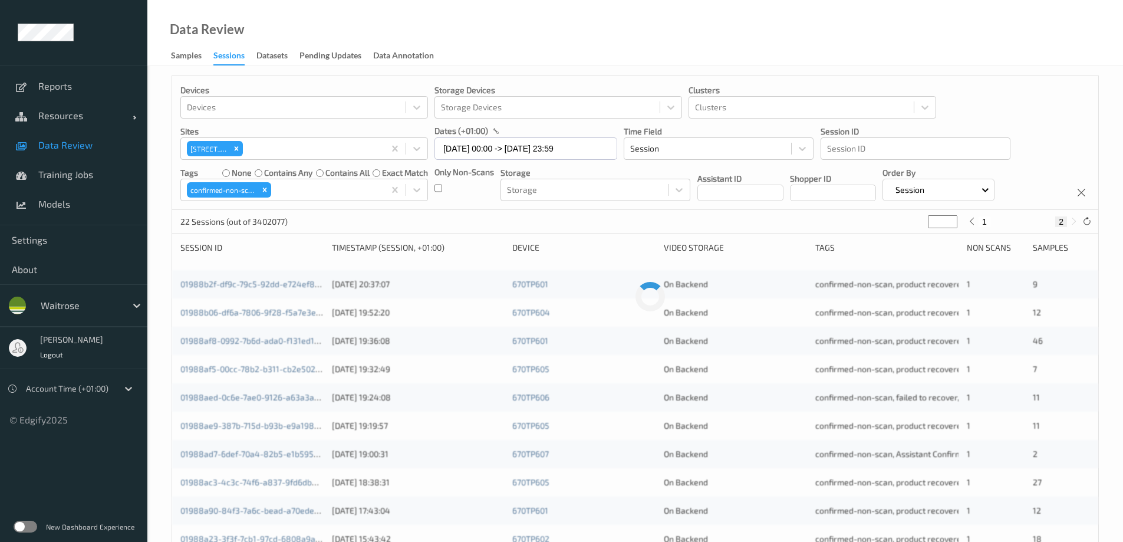
scroll to position [0, 0]
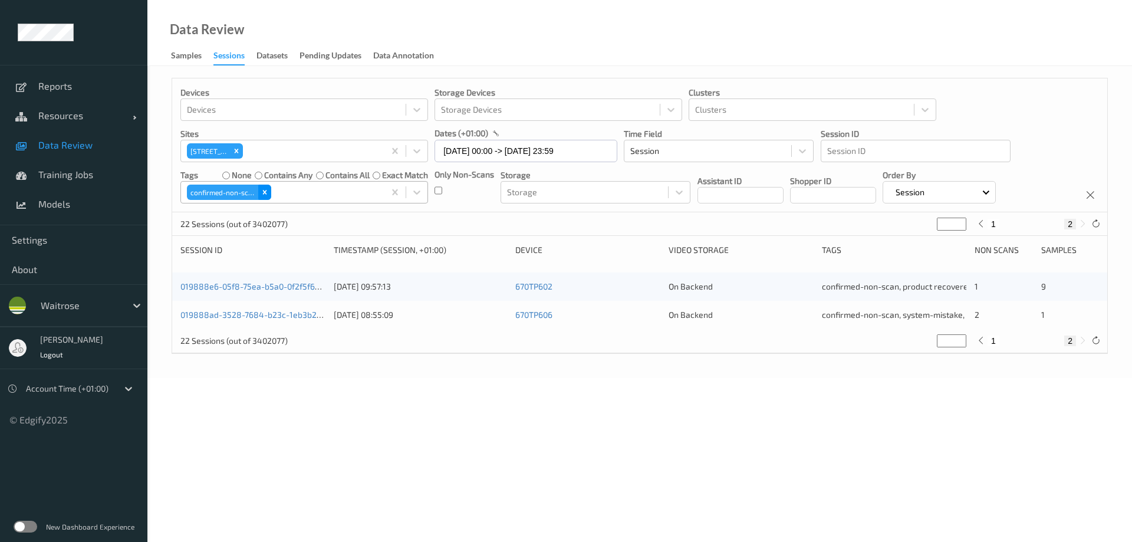
click at [267, 191] on icon "Remove confirmed-non-scan" at bounding box center [265, 192] width 8 height 8
type input "*"
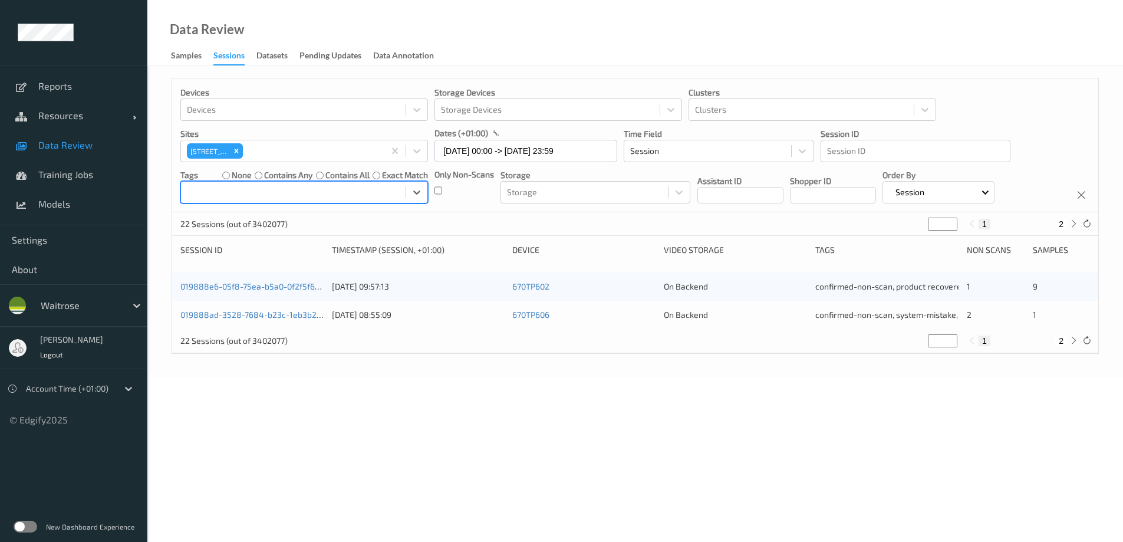
click at [280, 191] on div at bounding box center [293, 192] width 213 height 14
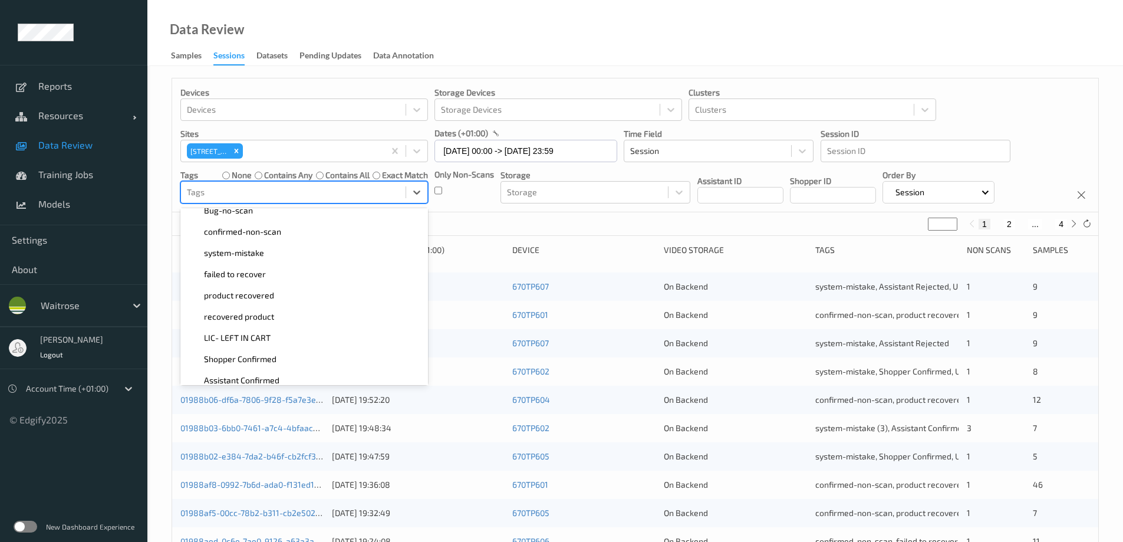
scroll to position [118, 0]
click at [250, 354] on span "Shopper Confirmed" at bounding box center [240, 358] width 73 height 12
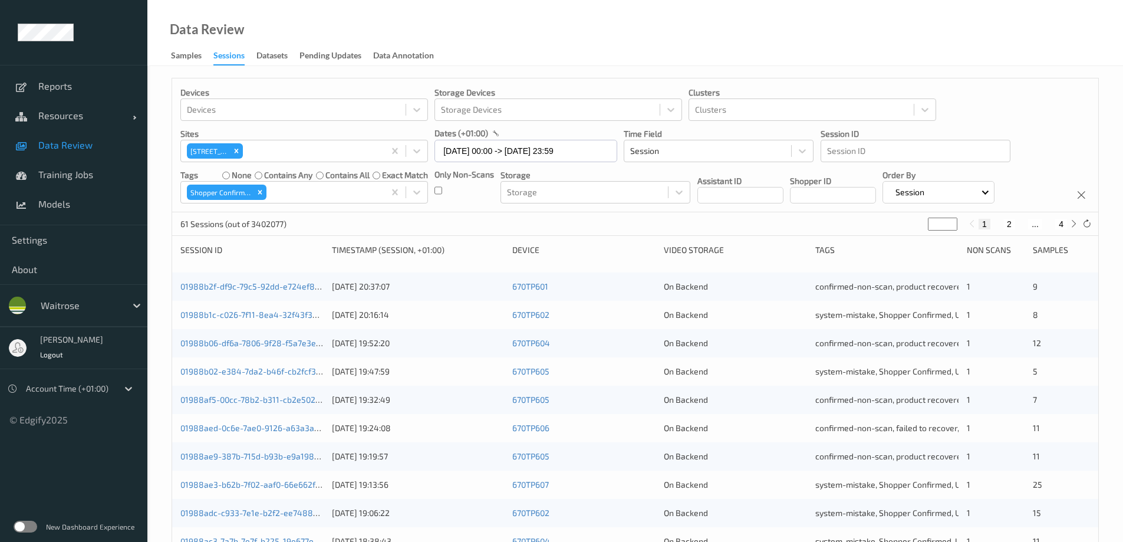
click at [532, 42] on div "Data Review Samples Sessions Datasets Pending Updates Data Annotation" at bounding box center [635, 33] width 976 height 66
click at [256, 192] on icon "Remove Shopper Confirmed" at bounding box center [260, 192] width 8 height 8
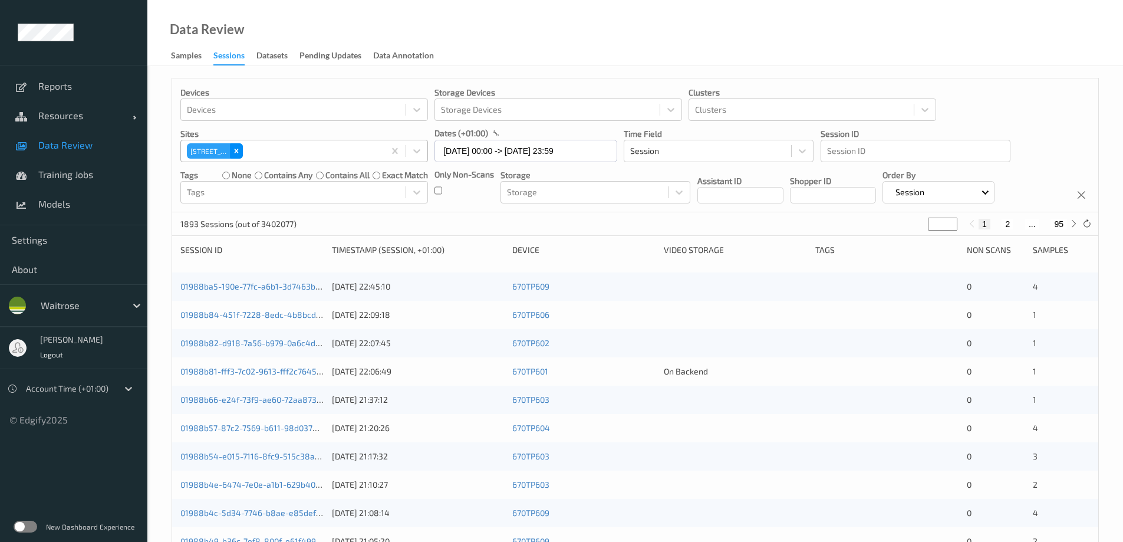
click at [238, 149] on icon "Remove 670 Mill Hill" at bounding box center [236, 151] width 8 height 8
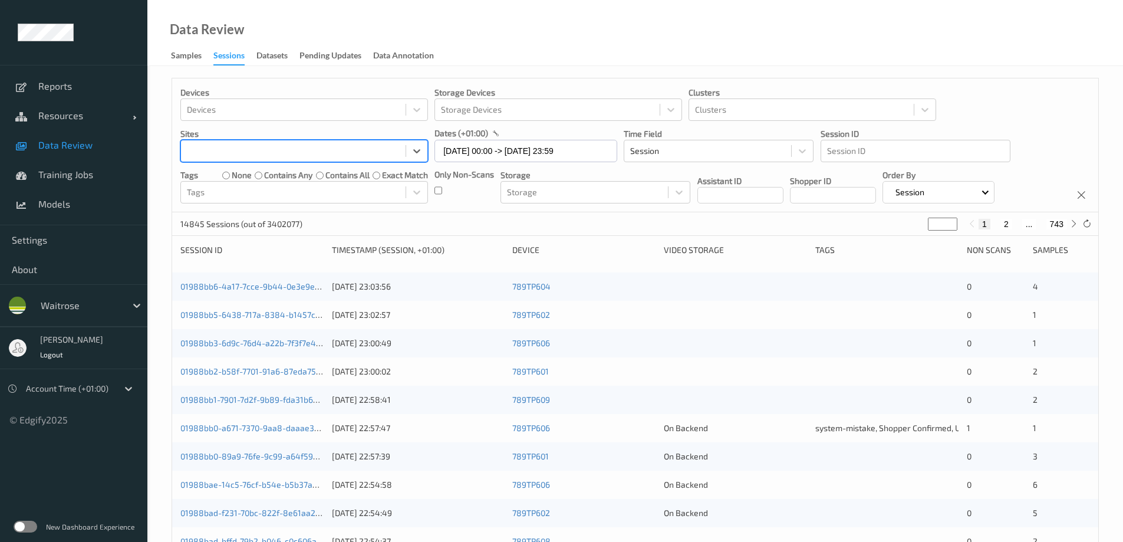
click at [244, 153] on div at bounding box center [293, 151] width 213 height 14
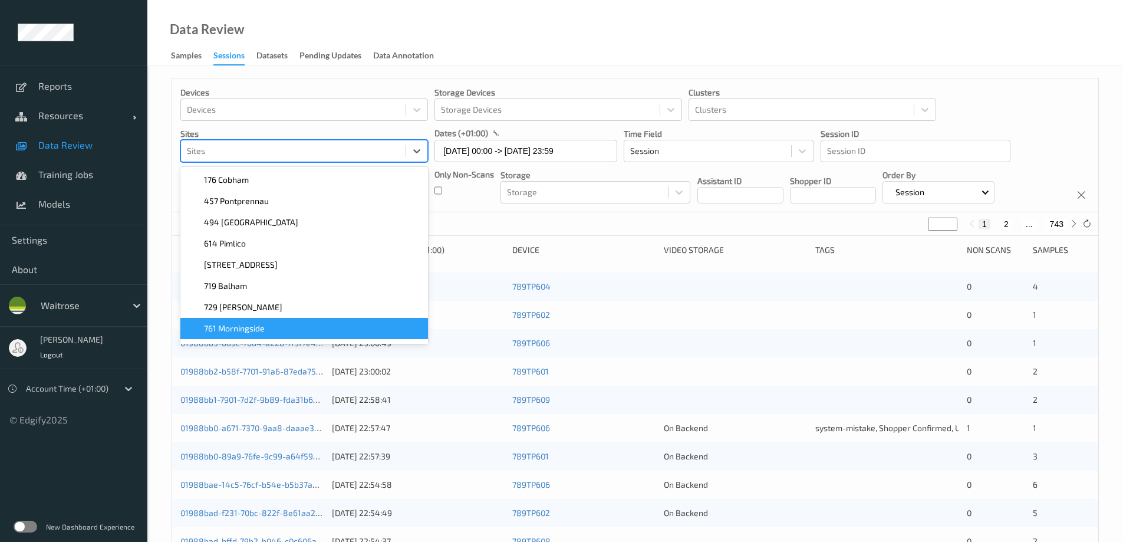
click at [262, 320] on div "761 Morningside" at bounding box center [304, 328] width 248 height 21
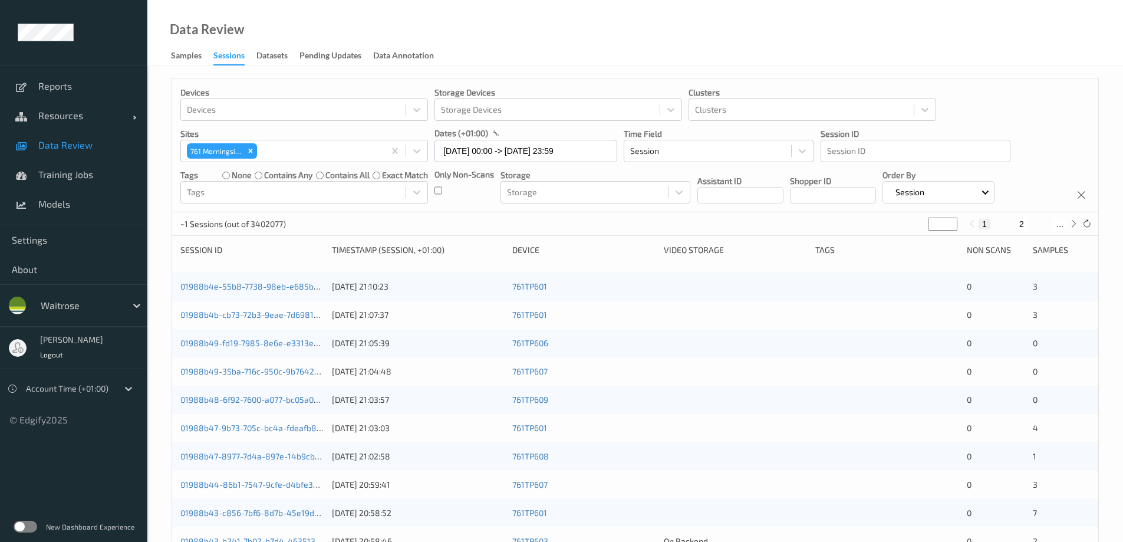
click at [525, 54] on div "Data Review Samples Sessions Datasets Pending Updates Data Annotation" at bounding box center [635, 33] width 976 height 66
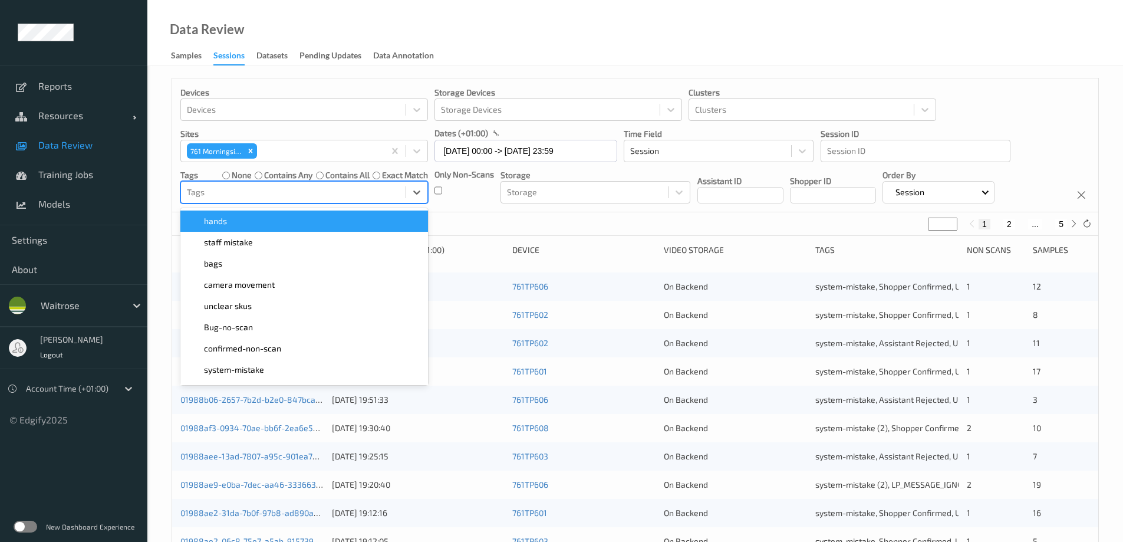
click at [287, 192] on div at bounding box center [293, 192] width 213 height 14
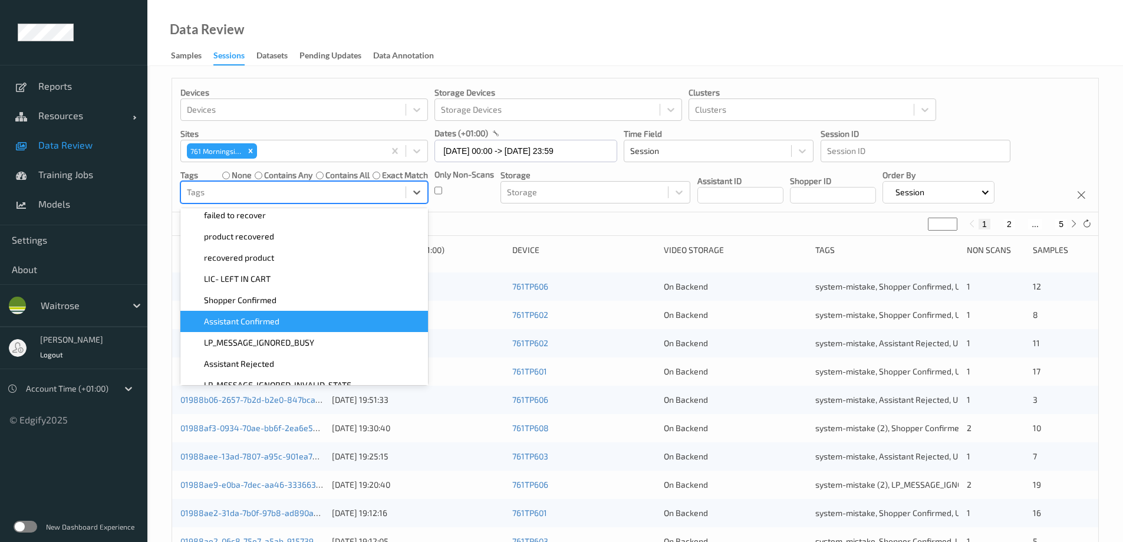
scroll to position [177, 0]
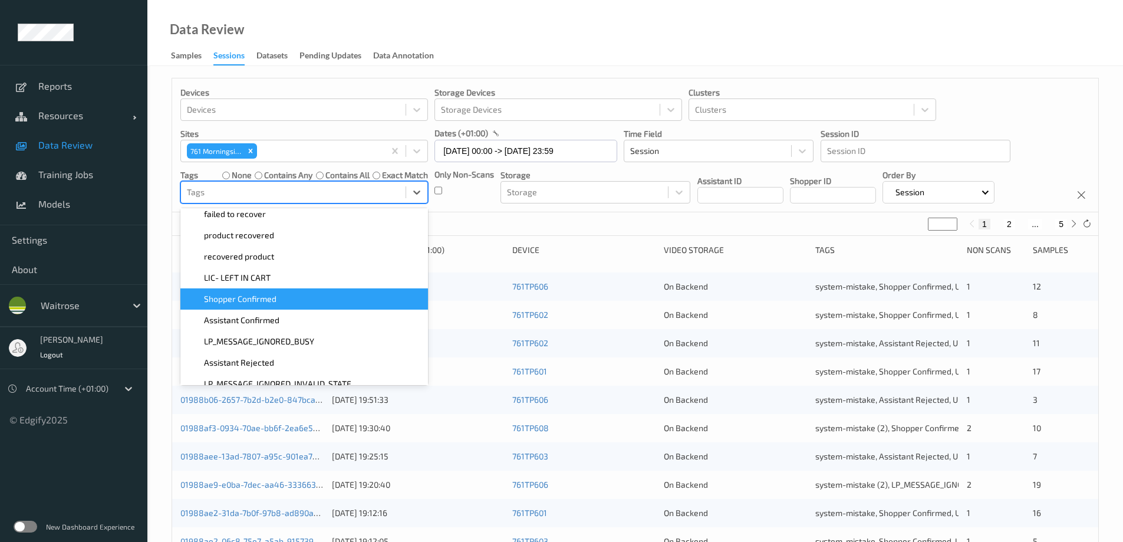
click at [295, 296] on div "Shopper Confirmed" at bounding box center [303, 299] width 233 height 12
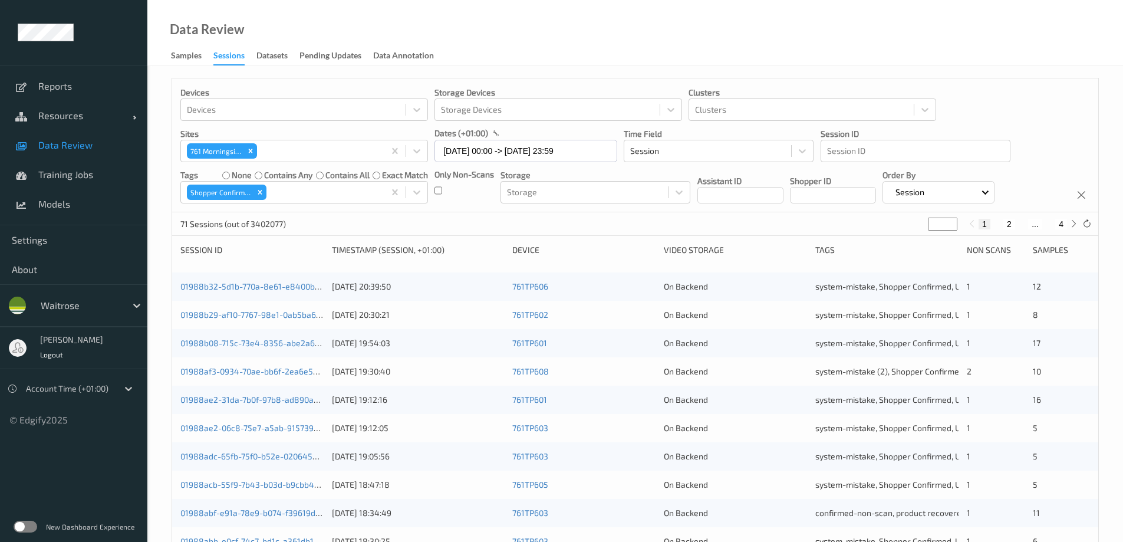
click at [614, 24] on div "Data Review Samples Sessions Datasets Pending Updates Data Annotation" at bounding box center [635, 33] width 976 height 66
click at [264, 190] on icon "Remove Shopper Confirmed" at bounding box center [260, 192] width 8 height 8
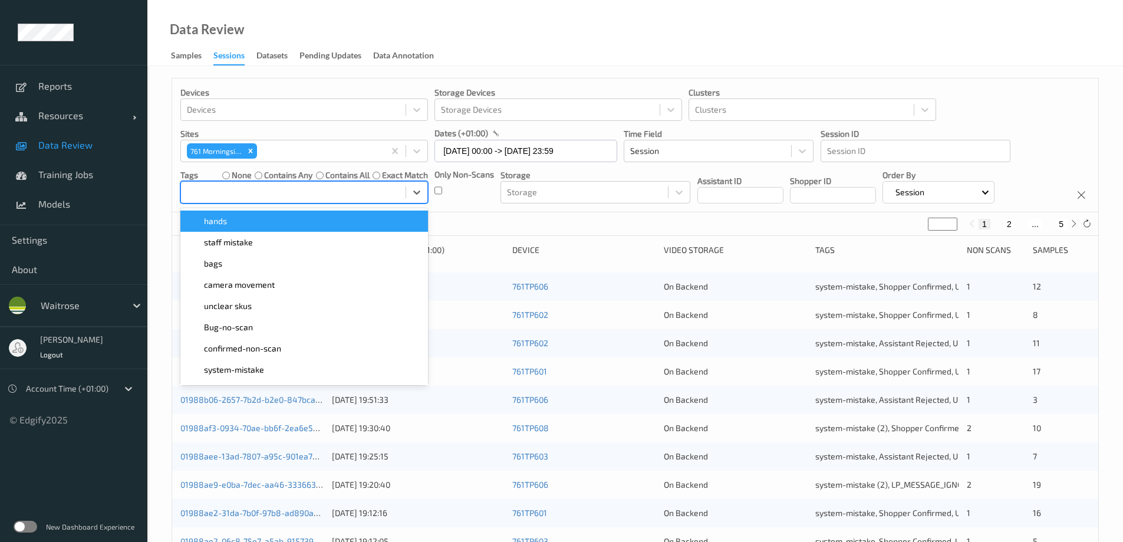
click at [273, 196] on div at bounding box center [293, 192] width 213 height 14
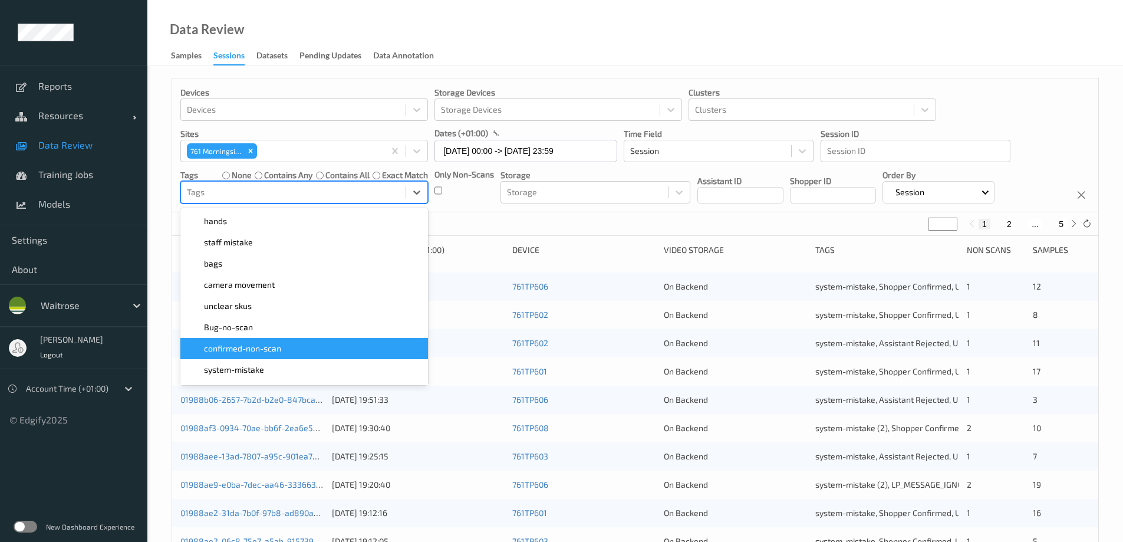
click at [261, 346] on span "confirmed-non-scan" at bounding box center [242, 349] width 77 height 12
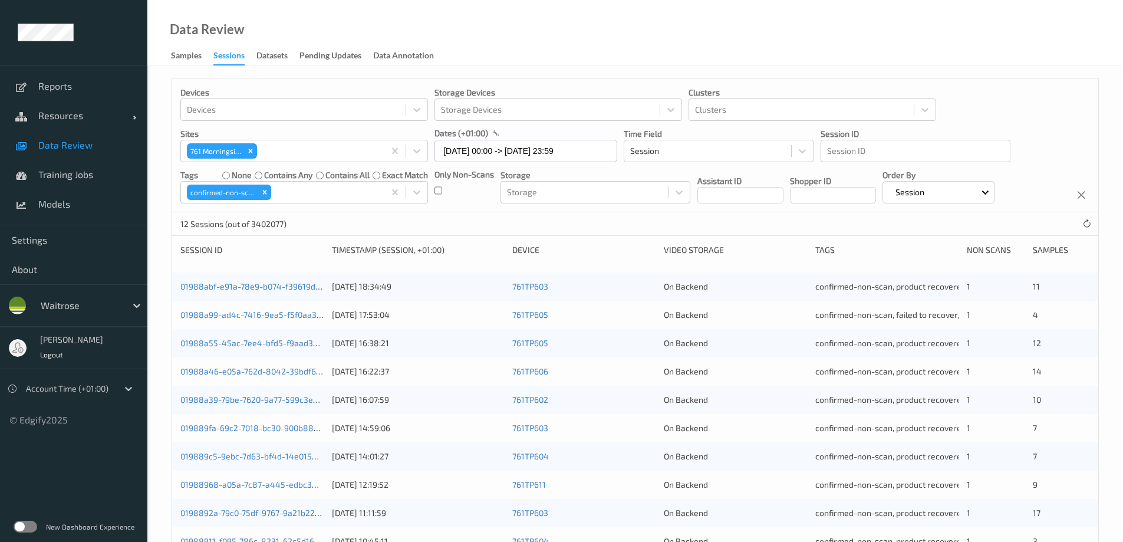
click at [571, 41] on div "Data Review Samples Sessions Datasets Pending Updates Data Annotation" at bounding box center [635, 33] width 976 height 66
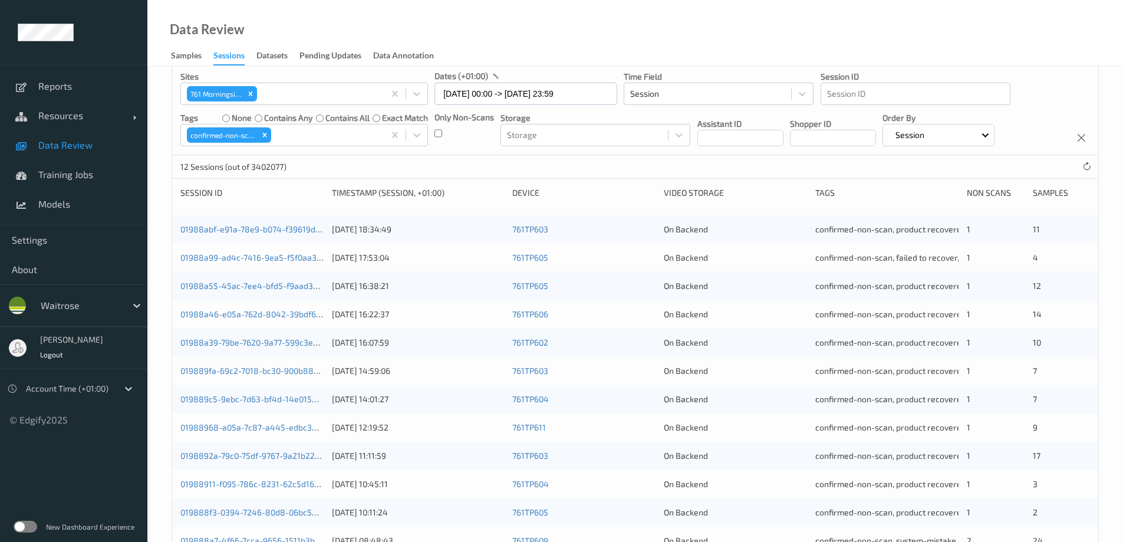
scroll to position [1, 0]
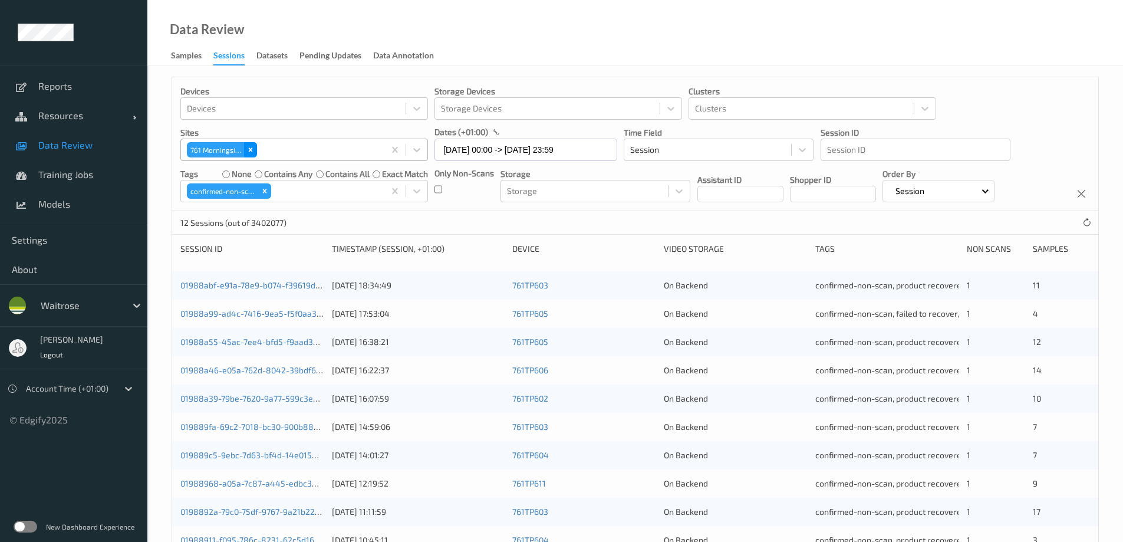
click at [252, 147] on icon "Remove 761\9Morningside" at bounding box center [250, 150] width 8 height 8
click at [254, 147] on div at bounding box center [293, 150] width 213 height 14
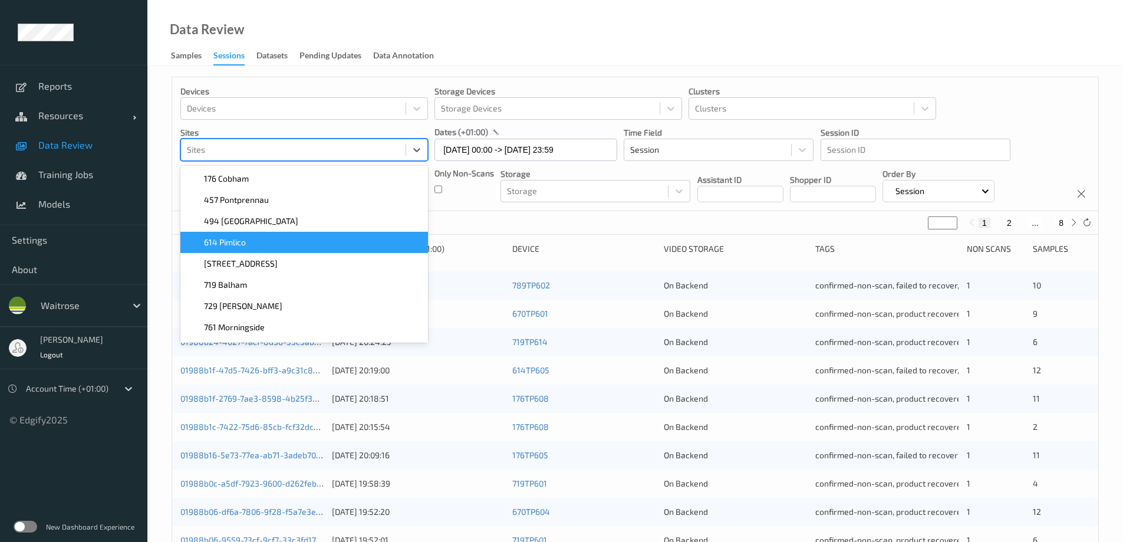
click at [235, 238] on span "614 Pimlico" at bounding box center [225, 242] width 42 height 12
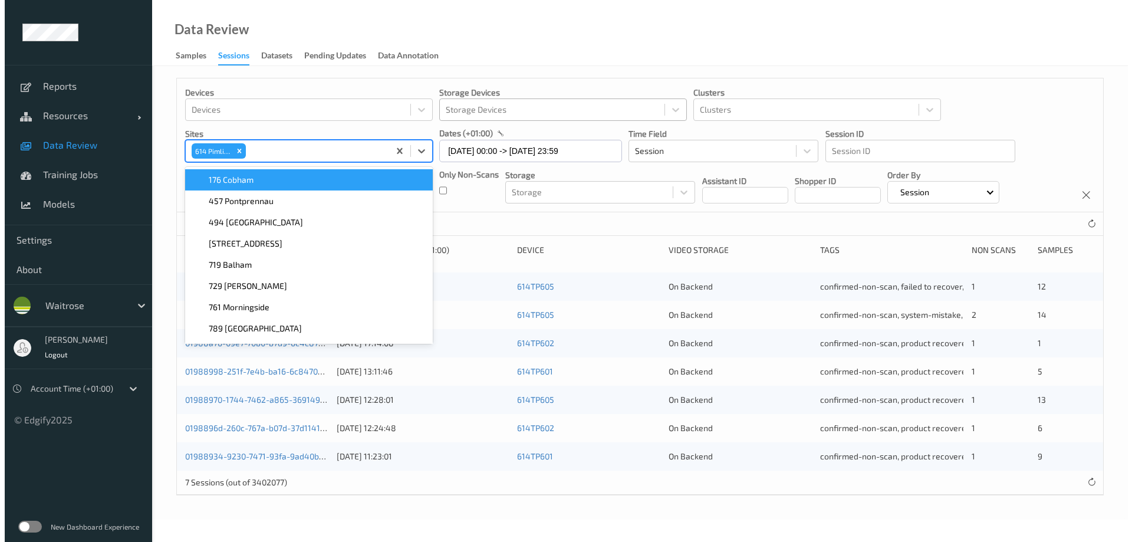
scroll to position [0, 0]
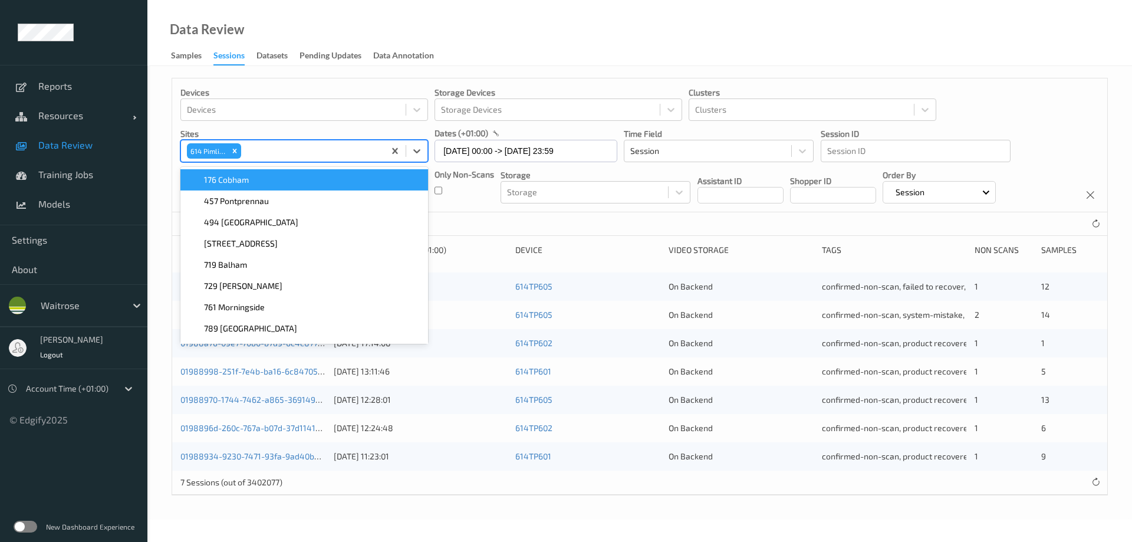
click at [479, 44] on div "Data Review Samples Sessions Datasets Pending Updates Data Annotation" at bounding box center [639, 33] width 985 height 66
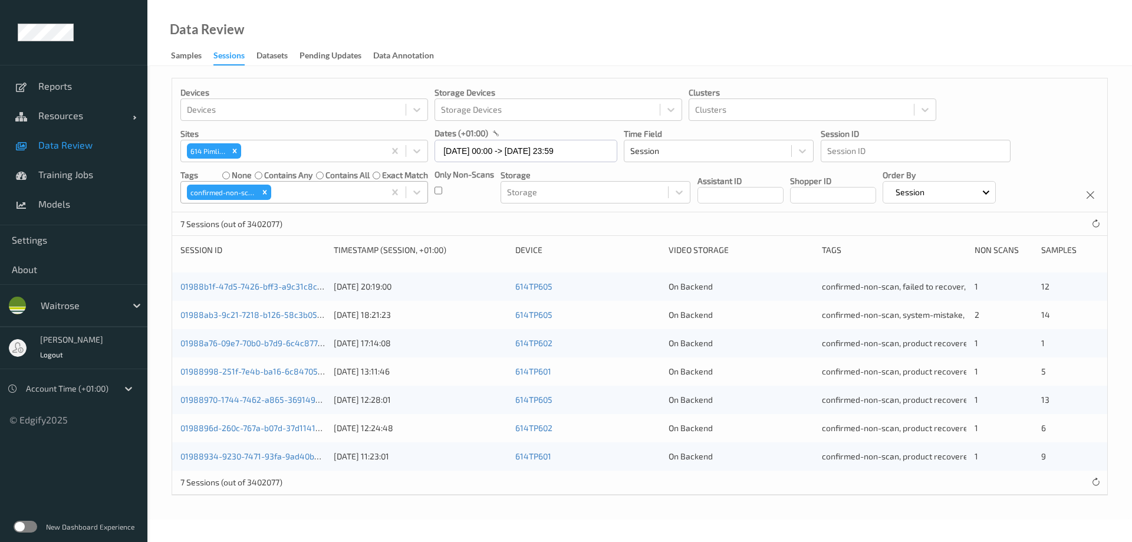
click at [265, 191] on icon "Remove confirmed-non-scan" at bounding box center [265, 192] width 8 height 8
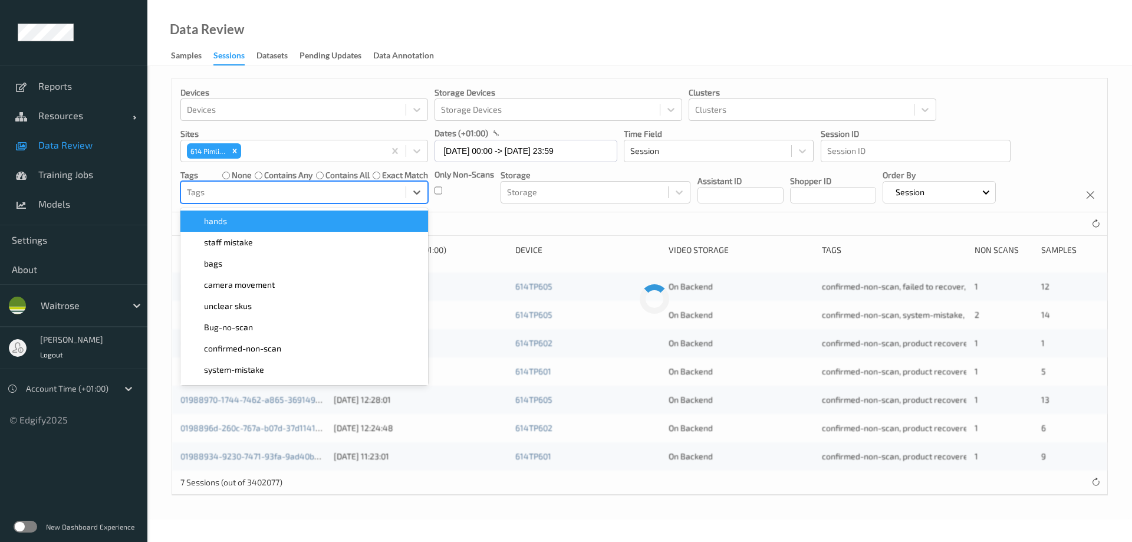
click at [268, 191] on div at bounding box center [293, 192] width 213 height 14
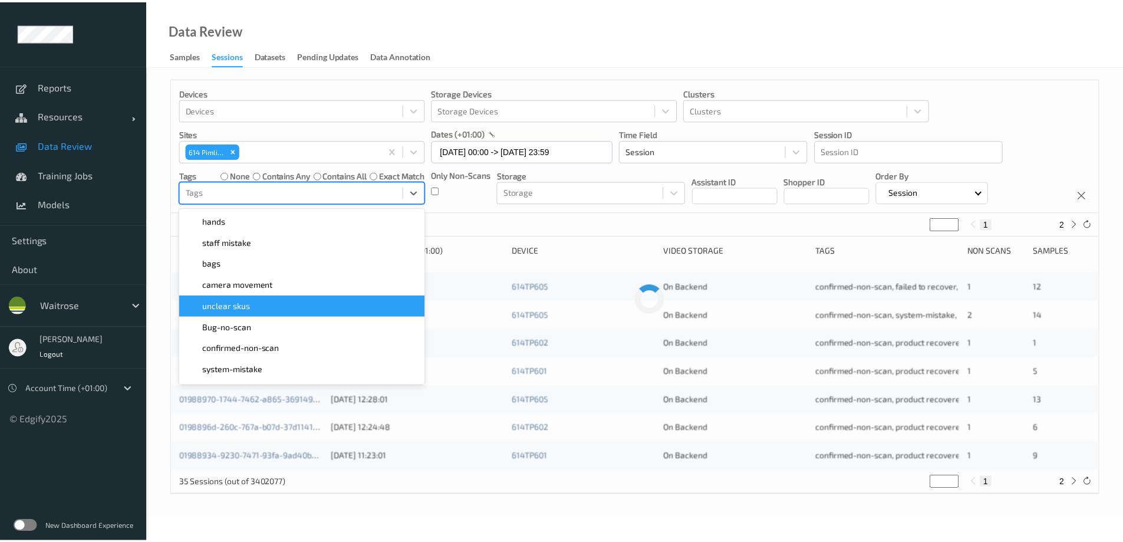
scroll to position [118, 0]
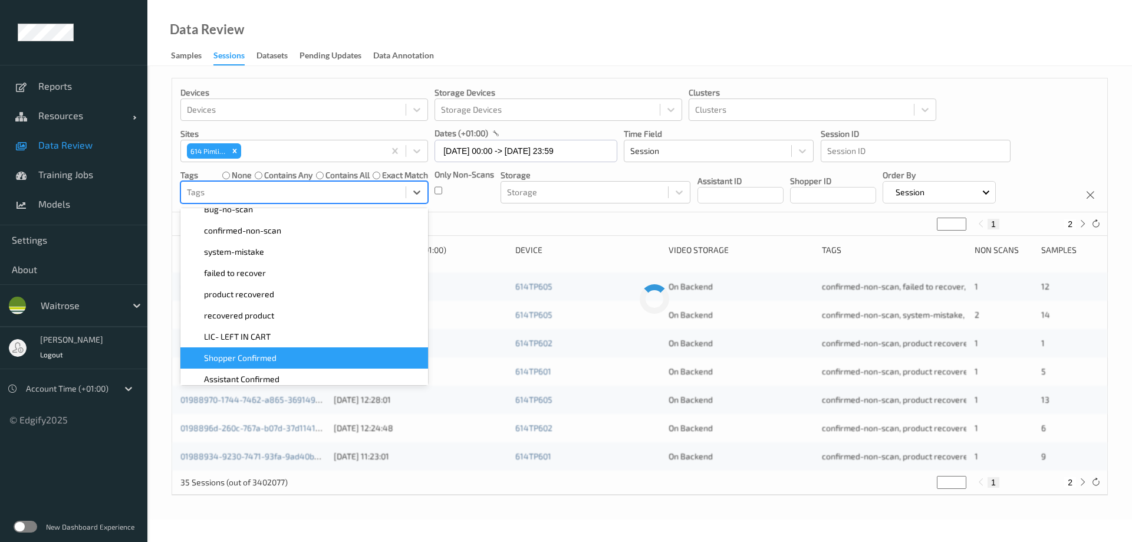
click at [256, 357] on span "Shopper Confirmed" at bounding box center [240, 358] width 73 height 12
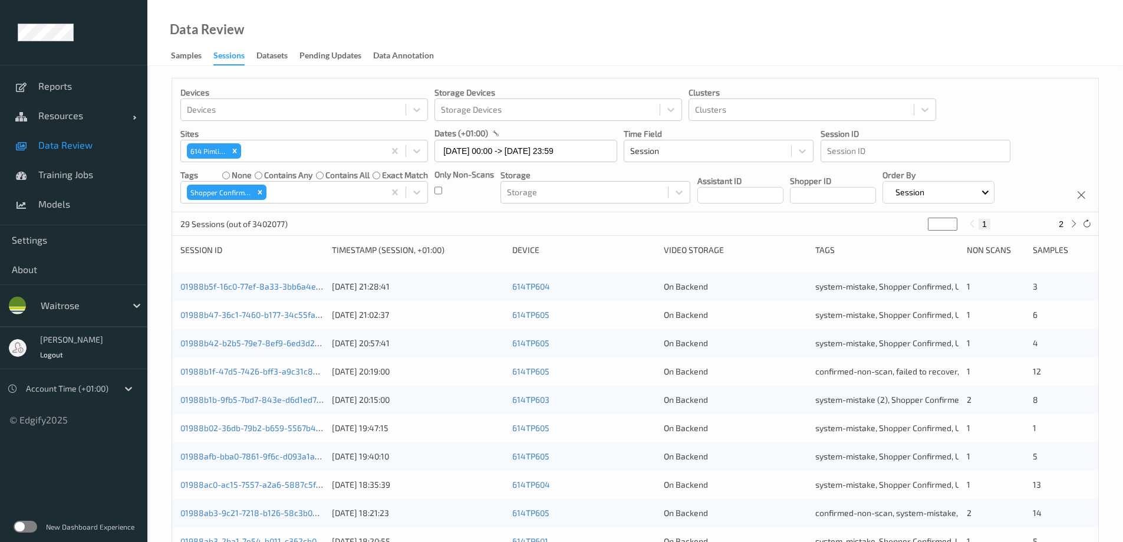
click at [557, 40] on div "Data Review Samples Sessions Datasets Pending Updates Data Annotation" at bounding box center [635, 33] width 976 height 66
click at [257, 188] on icon "Remove Shopper Confirmed" at bounding box center [260, 192] width 8 height 8
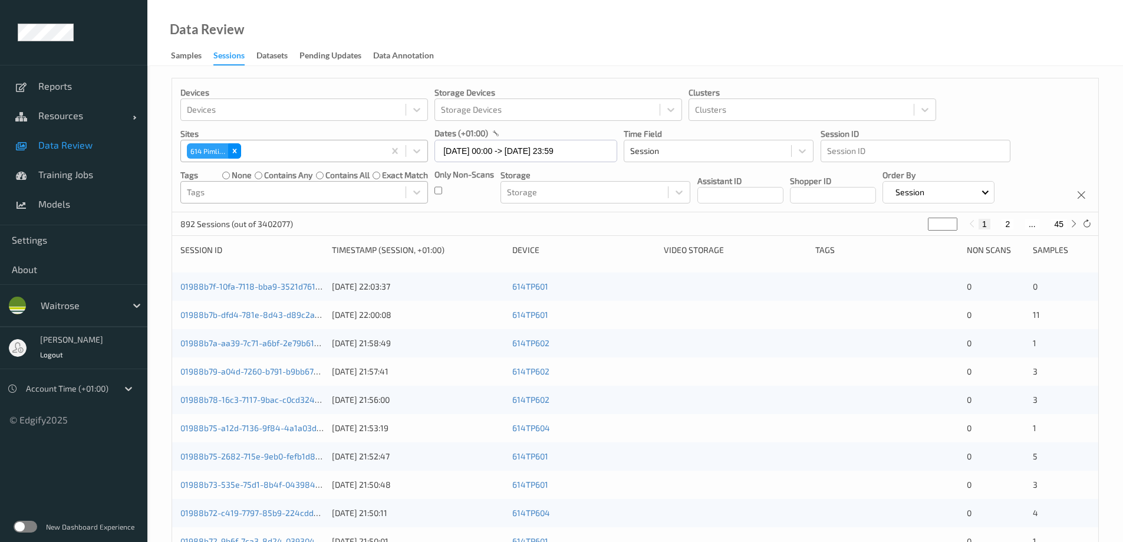
click at [233, 149] on icon "Remove 614 Pimlico" at bounding box center [235, 151] width 8 height 8
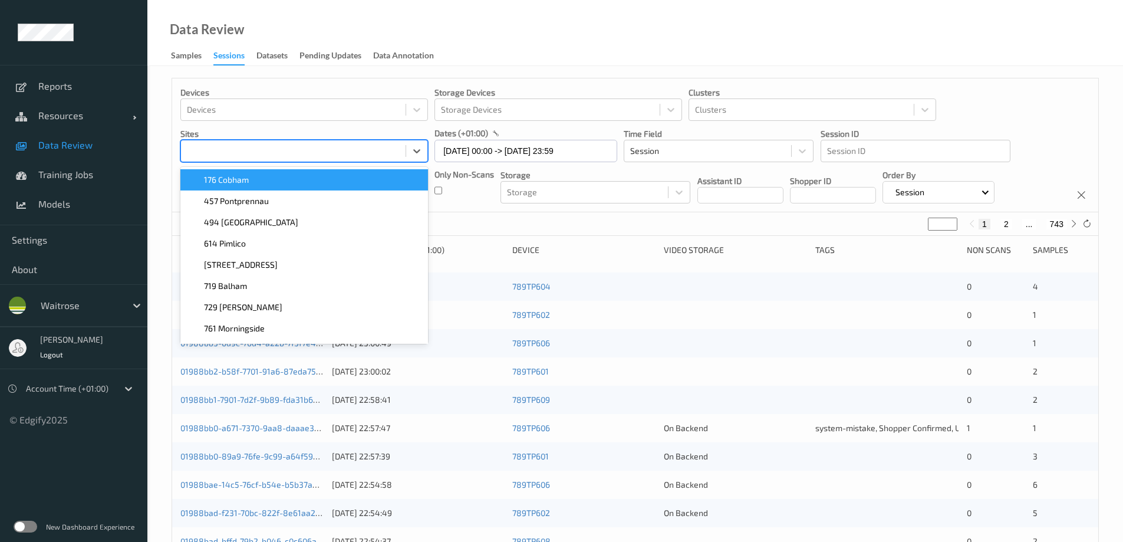
click at [235, 149] on div at bounding box center [293, 151] width 213 height 14
click at [244, 149] on div at bounding box center [293, 151] width 213 height 14
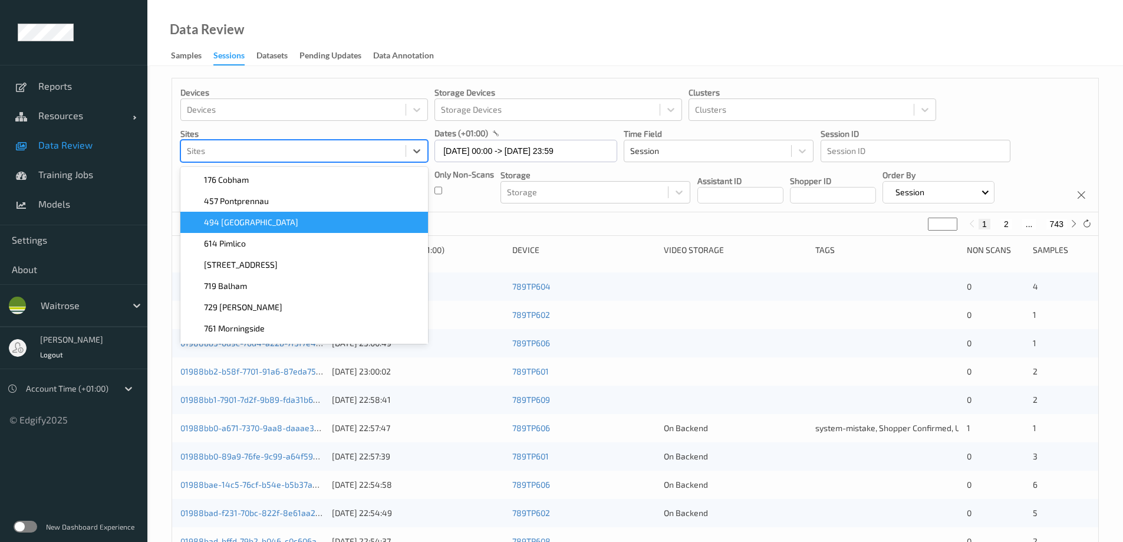
click at [239, 223] on span "494 [GEOGRAPHIC_DATA]" at bounding box center [251, 222] width 94 height 12
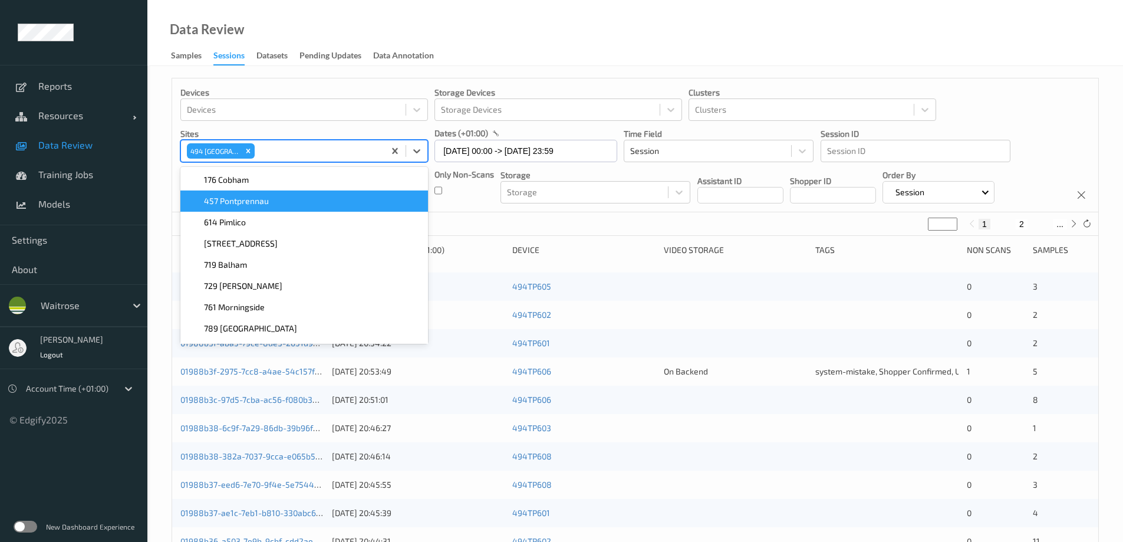
click at [476, 35] on div "Data Review Samples Sessions Datasets Pending Updates Data Annotation" at bounding box center [635, 33] width 976 height 66
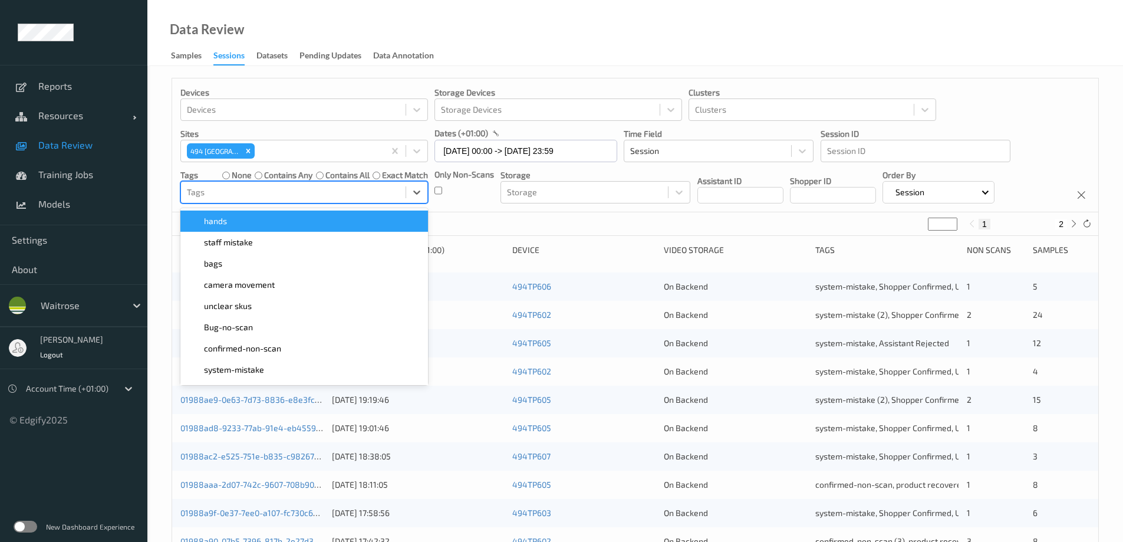
click at [219, 197] on div at bounding box center [293, 192] width 213 height 14
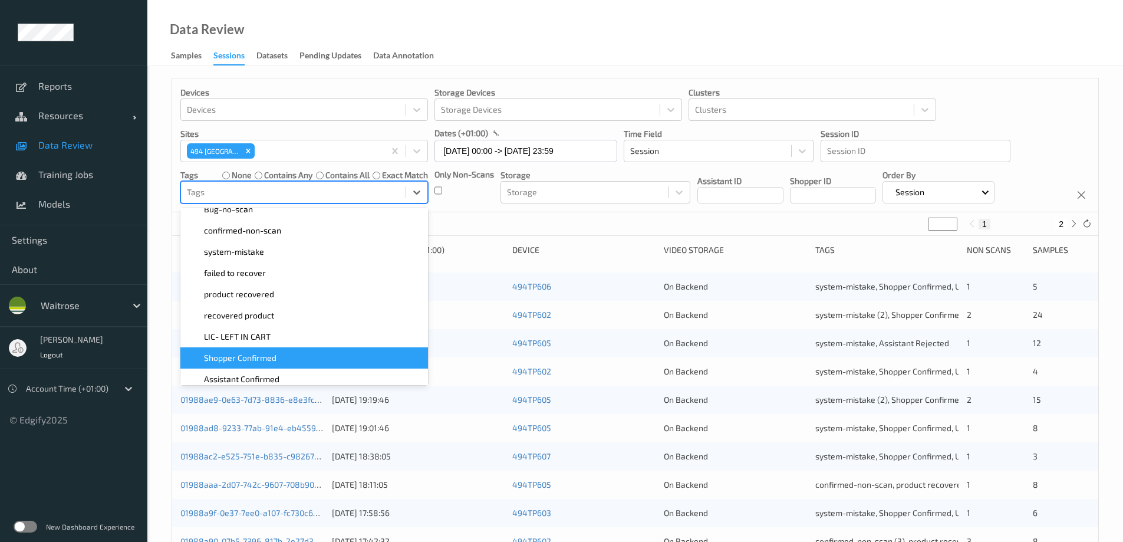
click at [289, 357] on div "Shopper Confirmed" at bounding box center [303, 358] width 233 height 12
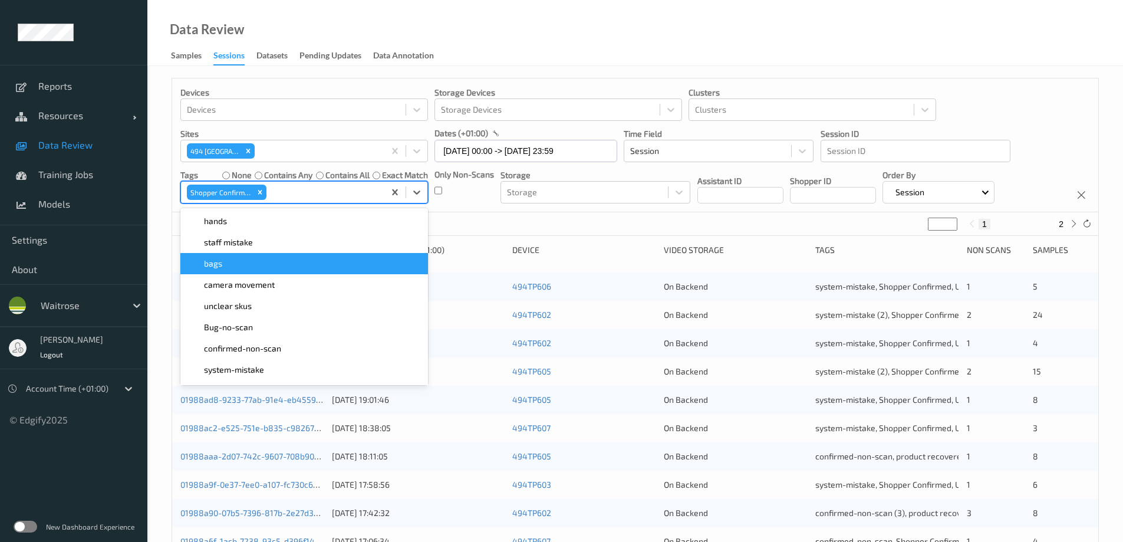
click at [511, 52] on div "Data Review Samples Sessions Datasets Pending Updates Data Annotation" at bounding box center [635, 33] width 976 height 66
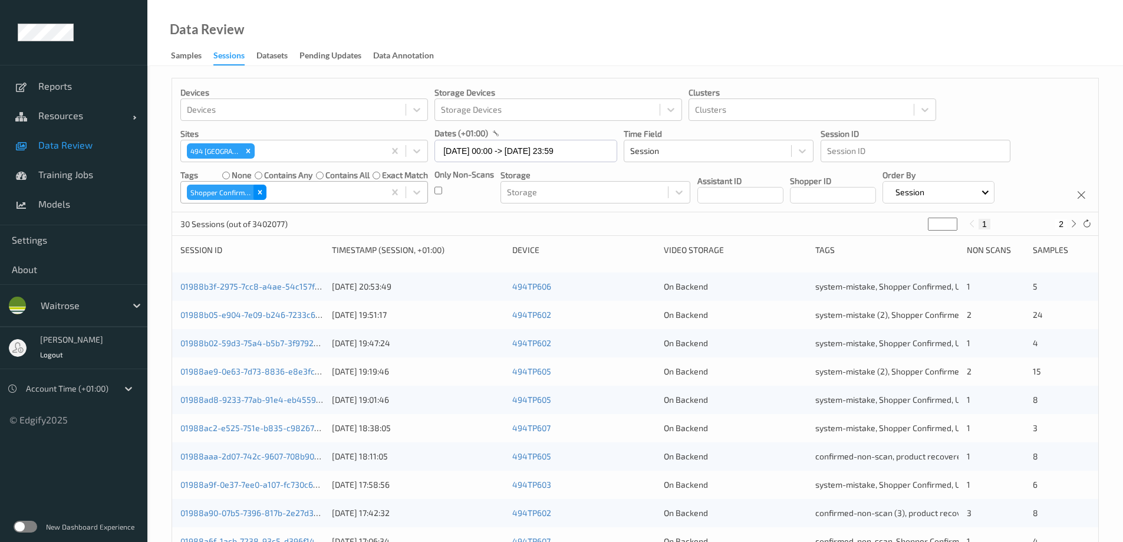
click at [260, 194] on icon "Remove Shopper Confirmed" at bounding box center [260, 192] width 8 height 8
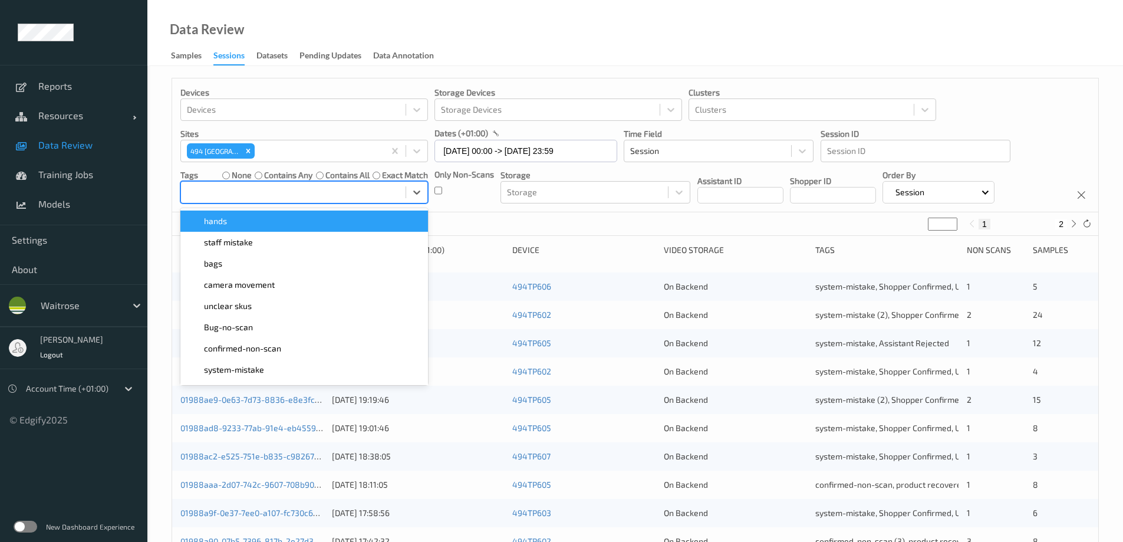
click at [273, 192] on div at bounding box center [293, 192] width 213 height 14
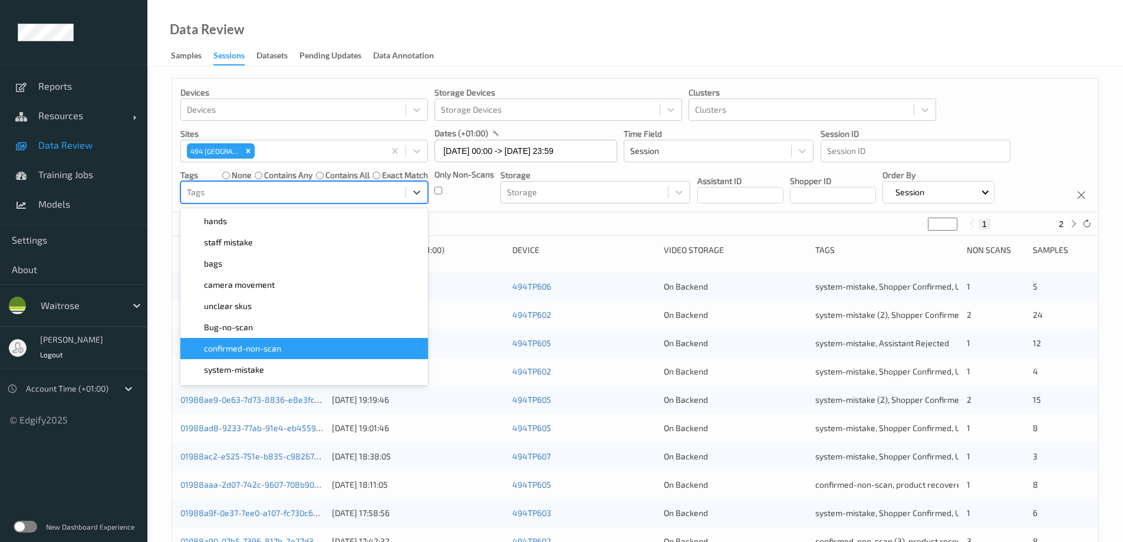
click at [268, 343] on span "confirmed-non-scan" at bounding box center [242, 349] width 77 height 12
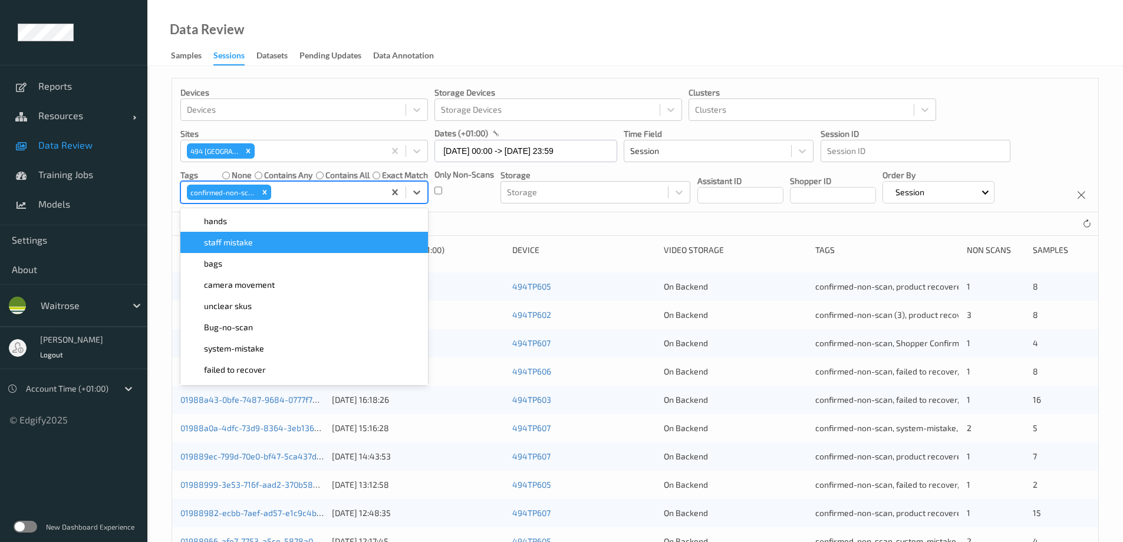
click at [497, 31] on div "Data Review Samples Sessions Datasets Pending Updates Data Annotation" at bounding box center [635, 33] width 976 height 66
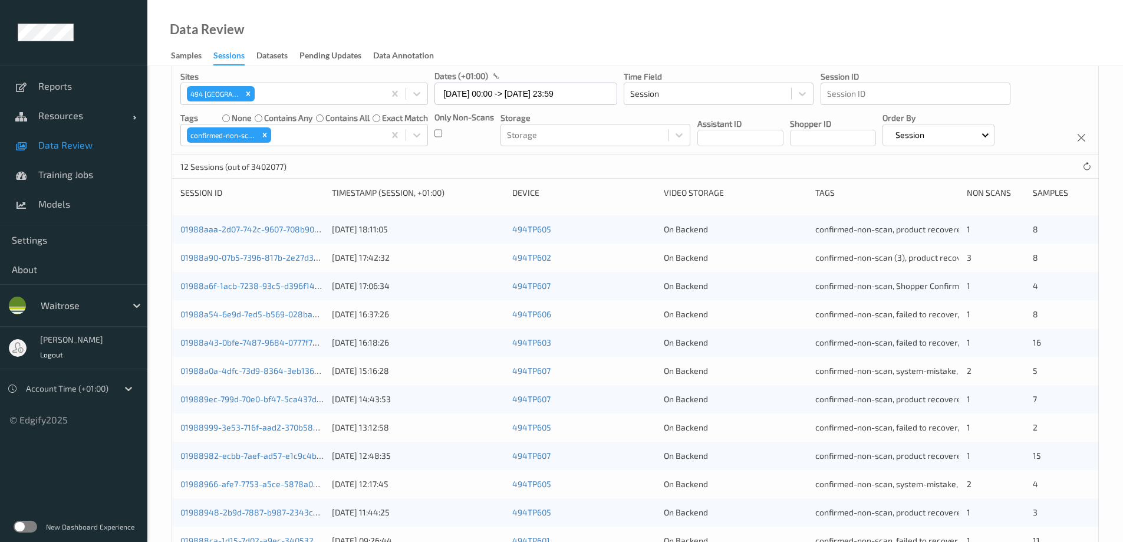
scroll to position [0, 0]
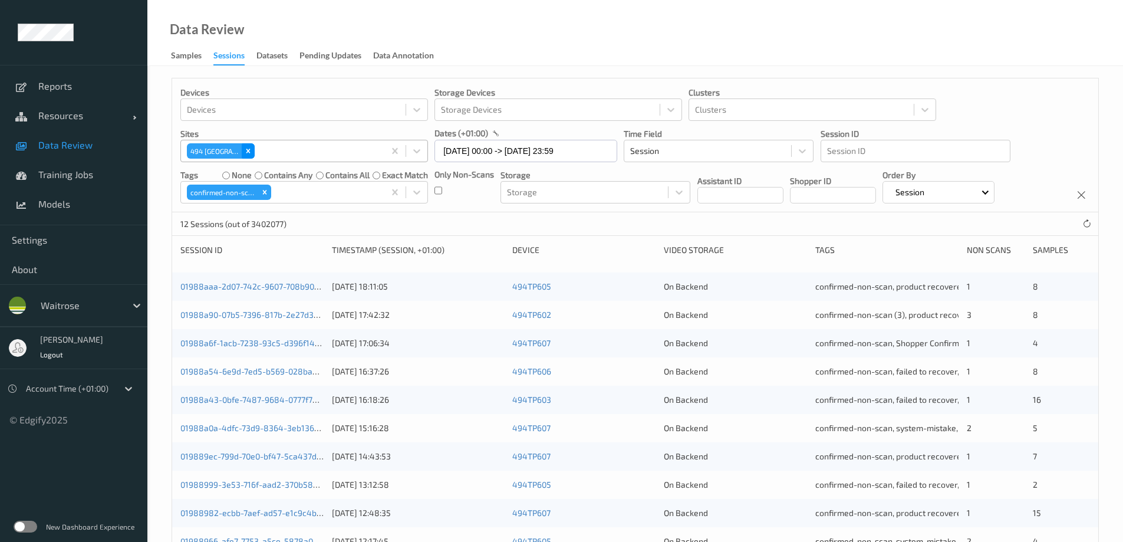
click at [249, 150] on icon "Remove 494 Altrincham" at bounding box center [248, 151] width 8 height 8
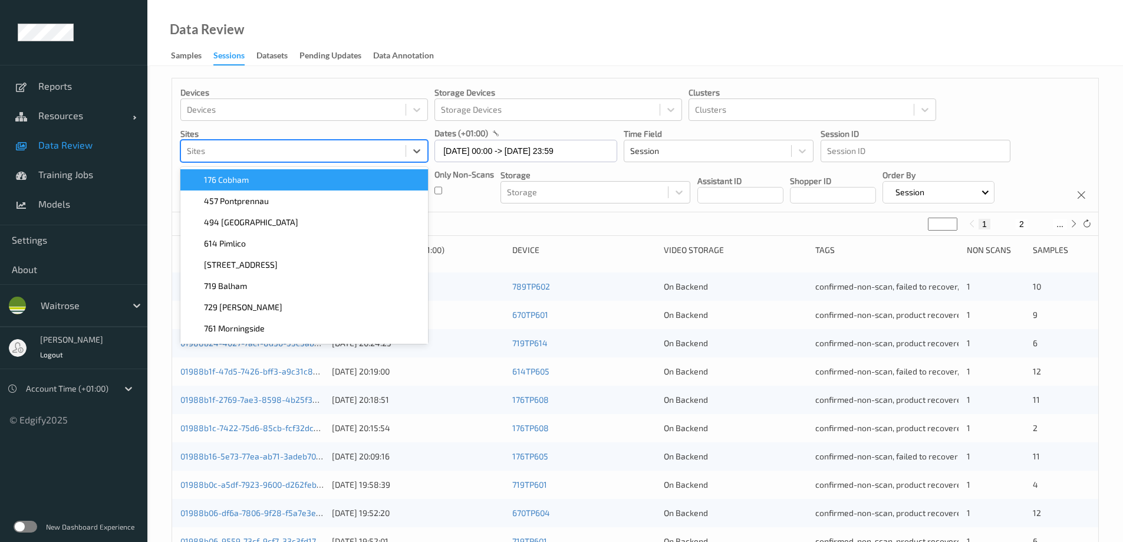
click at [250, 150] on div at bounding box center [293, 151] width 213 height 14
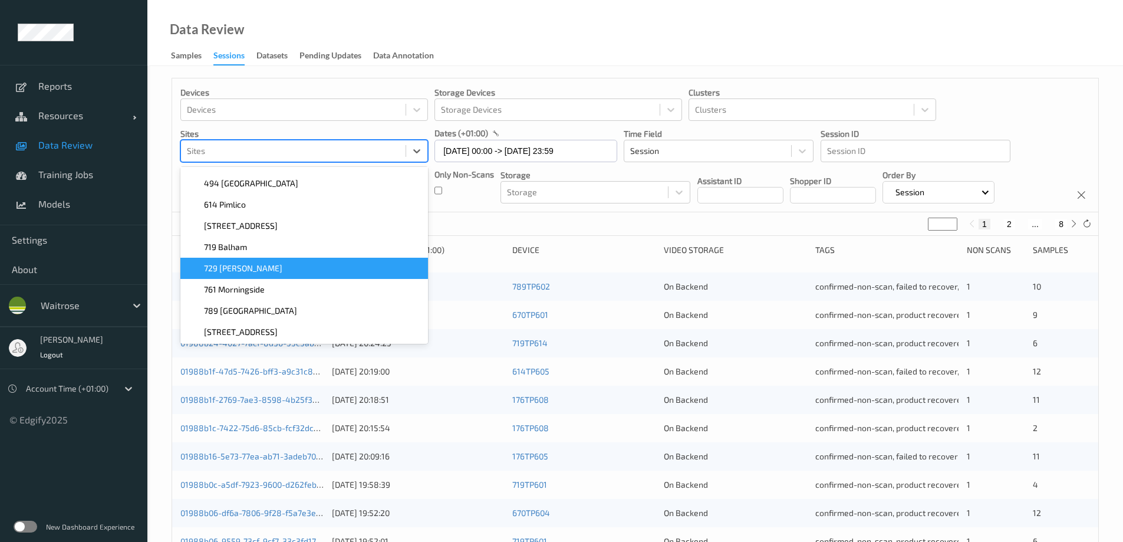
scroll to position [40, 0]
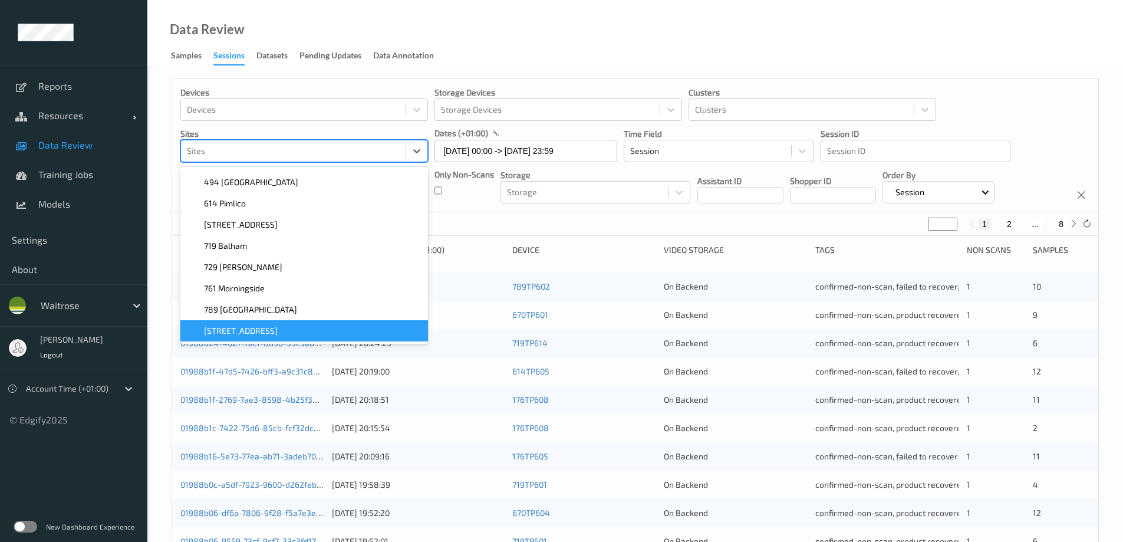
click at [242, 327] on span "[STREET_ADDRESS]" at bounding box center [241, 331] width 74 height 12
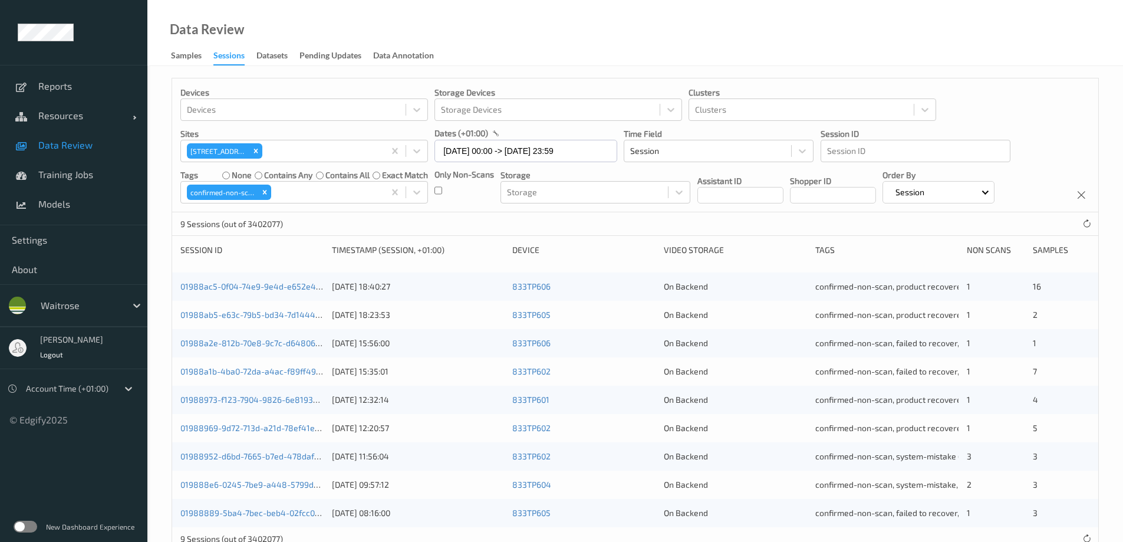
click at [512, 50] on div "Data Review Samples Sessions Datasets Pending Updates Data Annotation" at bounding box center [635, 33] width 976 height 66
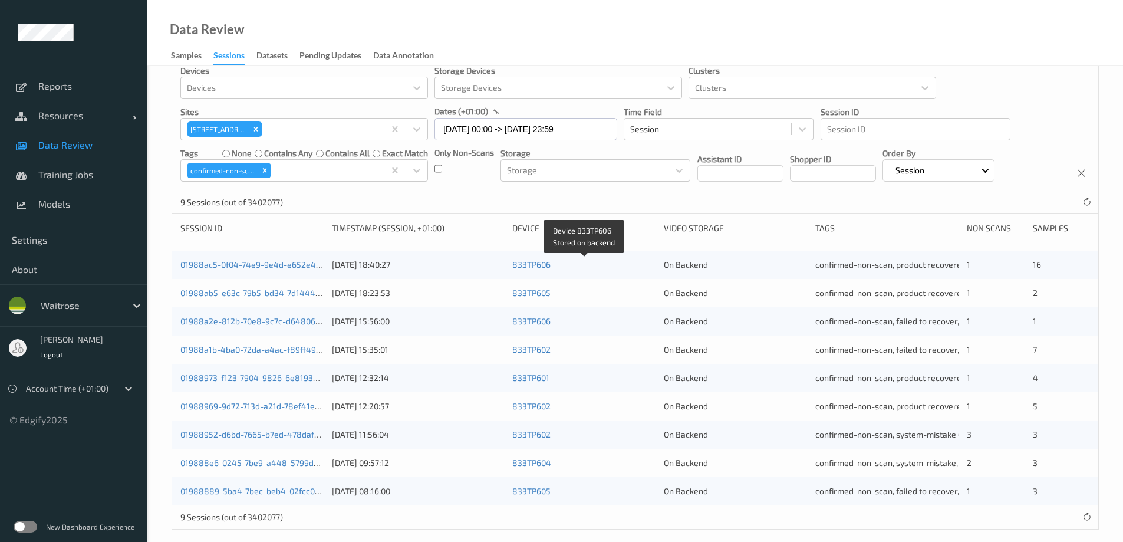
scroll to position [34, 0]
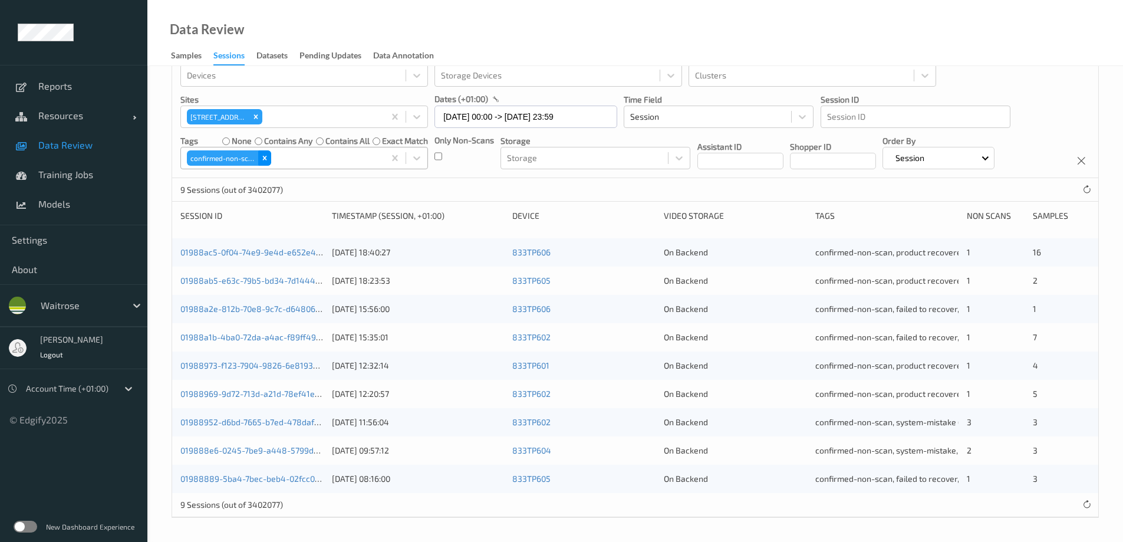
click at [261, 156] on icon "Remove confirmed-non-scan" at bounding box center [265, 158] width 8 height 8
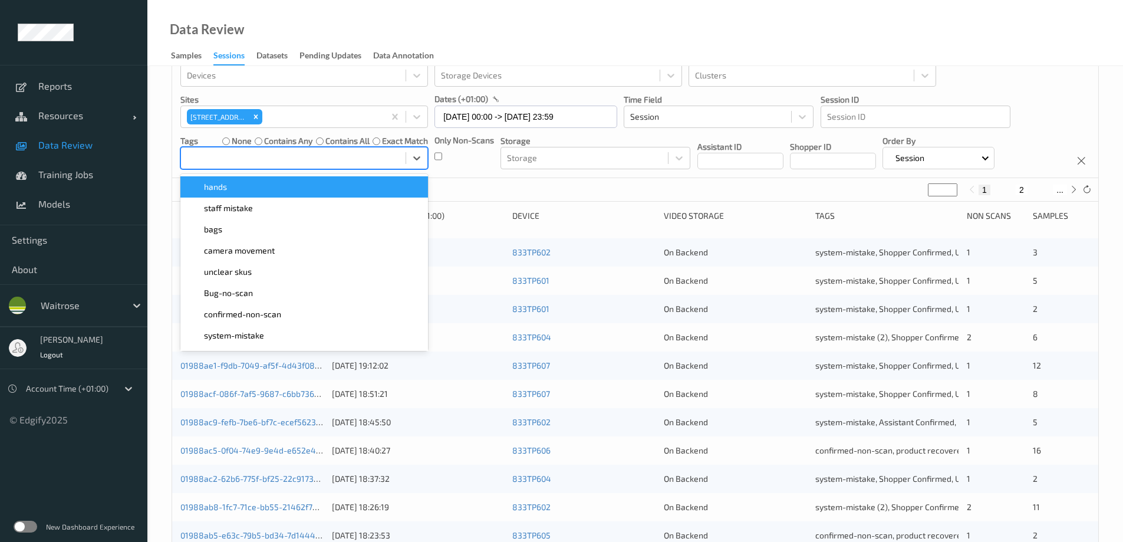
click at [260, 157] on div at bounding box center [293, 158] width 213 height 14
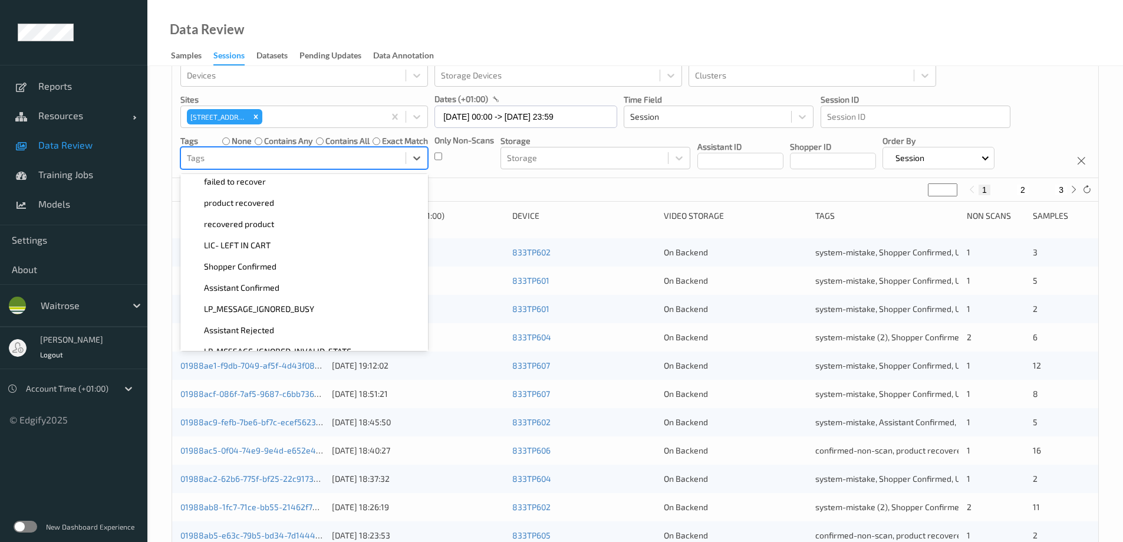
scroll to position [236, 0]
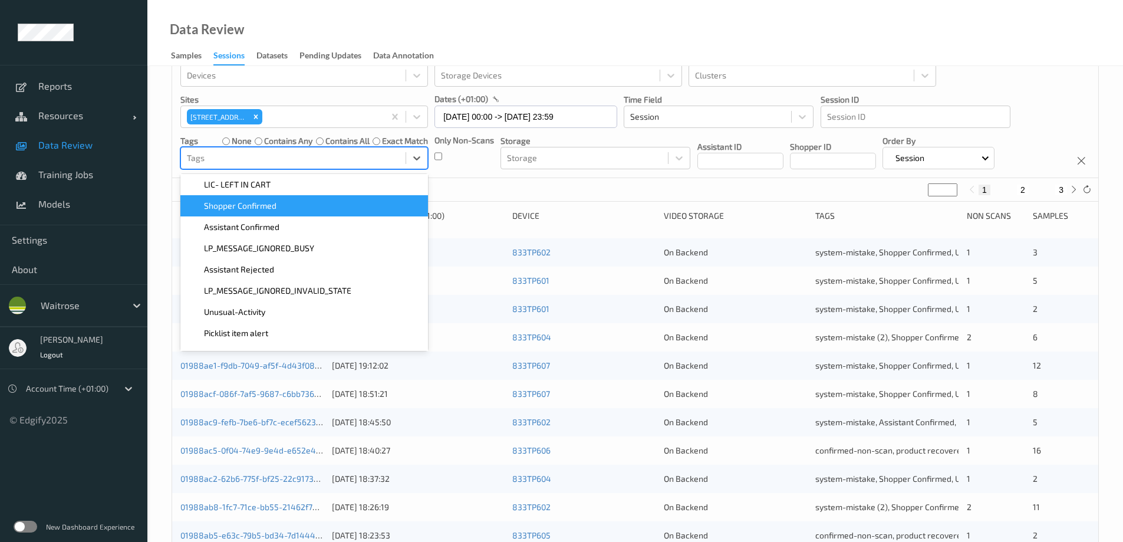
click at [283, 206] on div "Shopper Confirmed" at bounding box center [303, 206] width 233 height 12
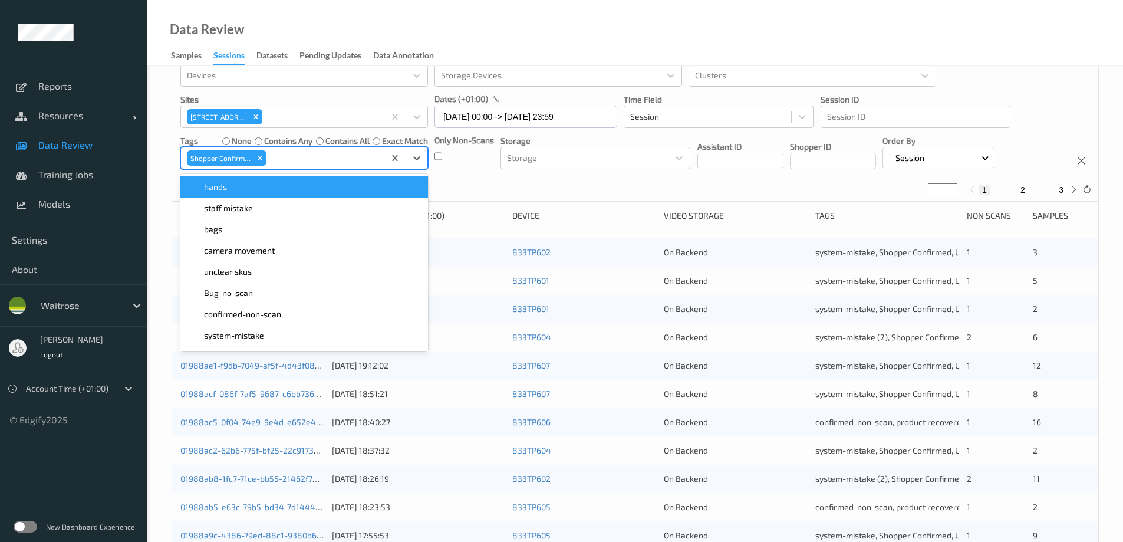
drag, startPoint x: 508, startPoint y: 33, endPoint x: 511, endPoint y: 22, distance: 11.7
click at [511, 28] on div "Data Review Samples Sessions Datasets Pending Updates Data Annotation" at bounding box center [635, 33] width 976 height 66
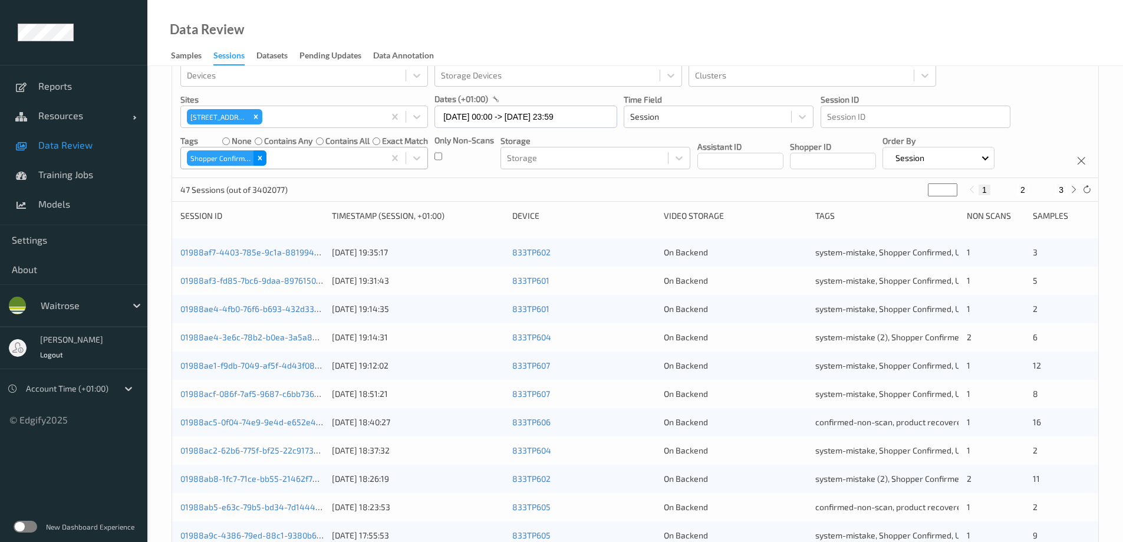
click at [260, 156] on icon "Remove Shopper Confirmed" at bounding box center [260, 158] width 8 height 8
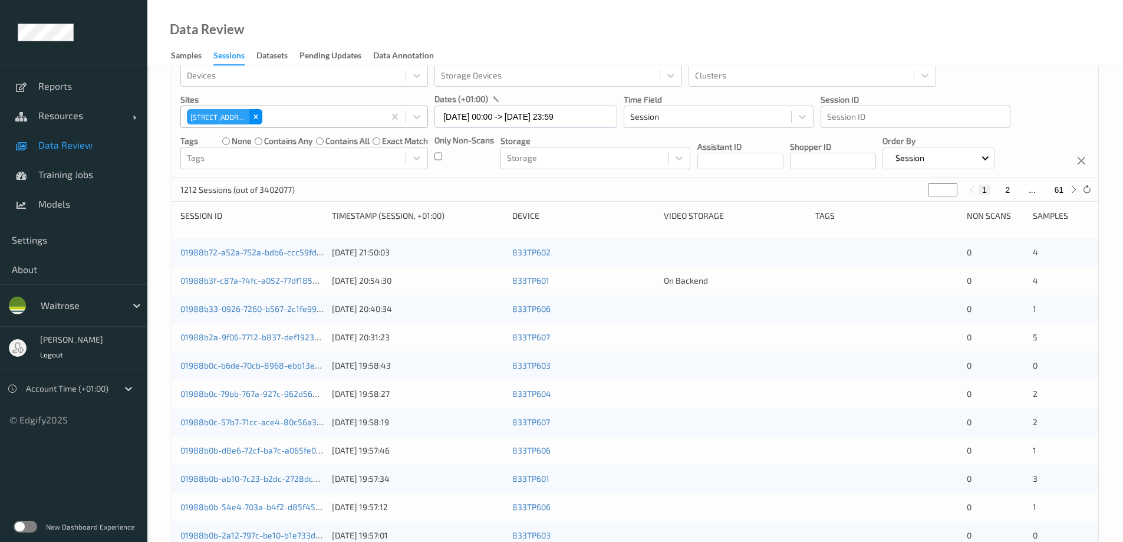
click at [254, 115] on icon "Remove 833 Trinity Square" at bounding box center [256, 117] width 8 height 8
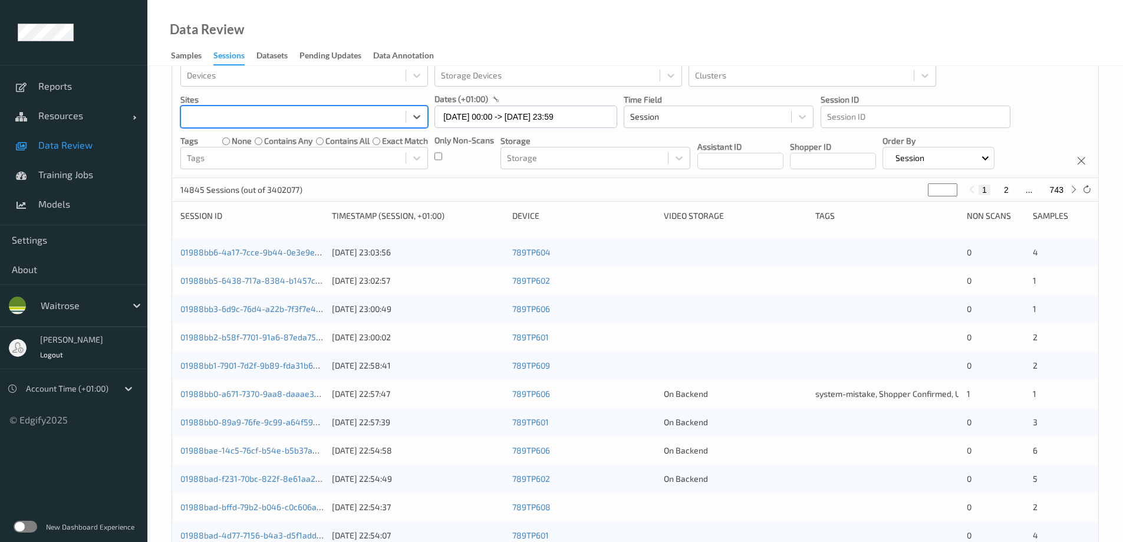
click at [252, 117] on div at bounding box center [293, 117] width 213 height 14
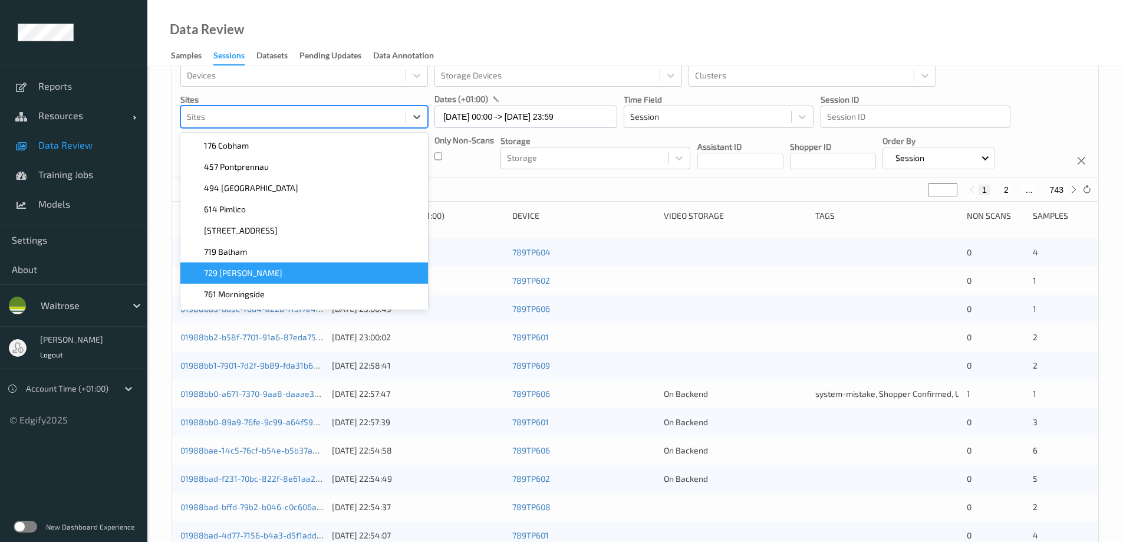
click at [244, 271] on div "729 [PERSON_NAME]" at bounding box center [303, 273] width 233 height 12
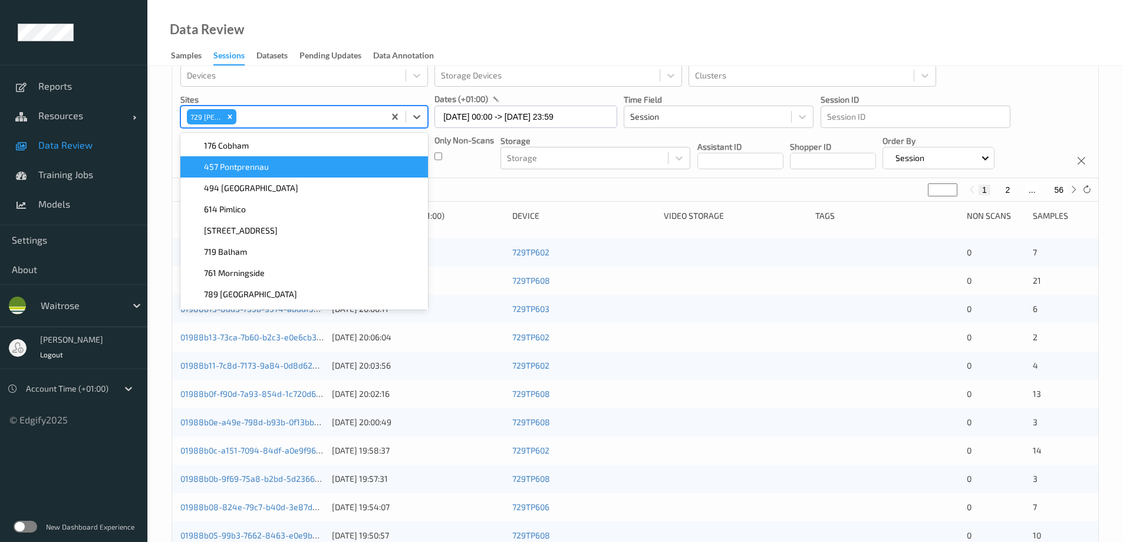
click at [545, 29] on div "Data Review Samples Sessions Datasets Pending Updates Data Annotation" at bounding box center [635, 33] width 976 height 66
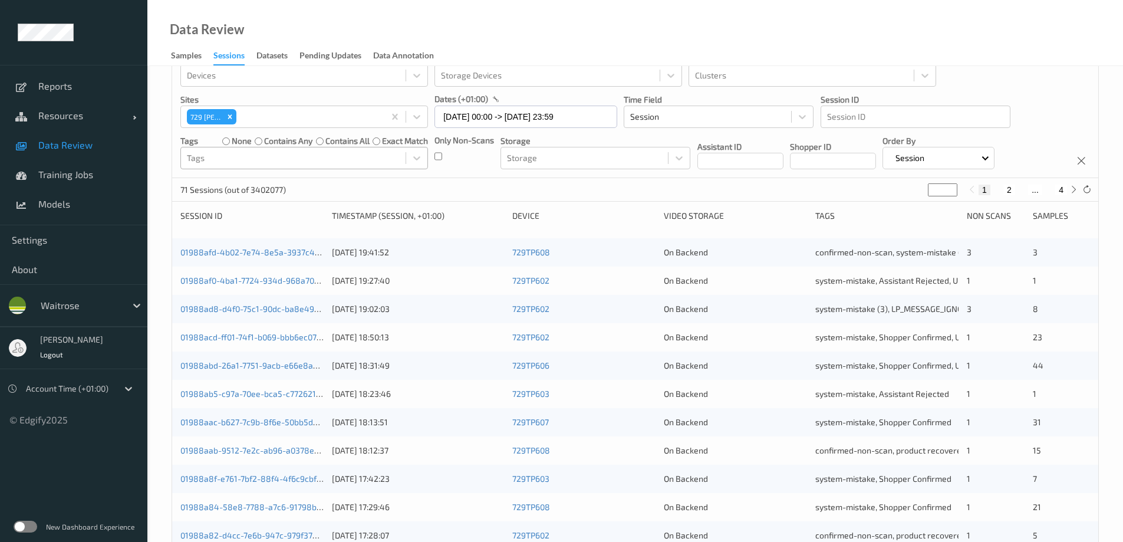
click at [243, 154] on div at bounding box center [293, 158] width 213 height 14
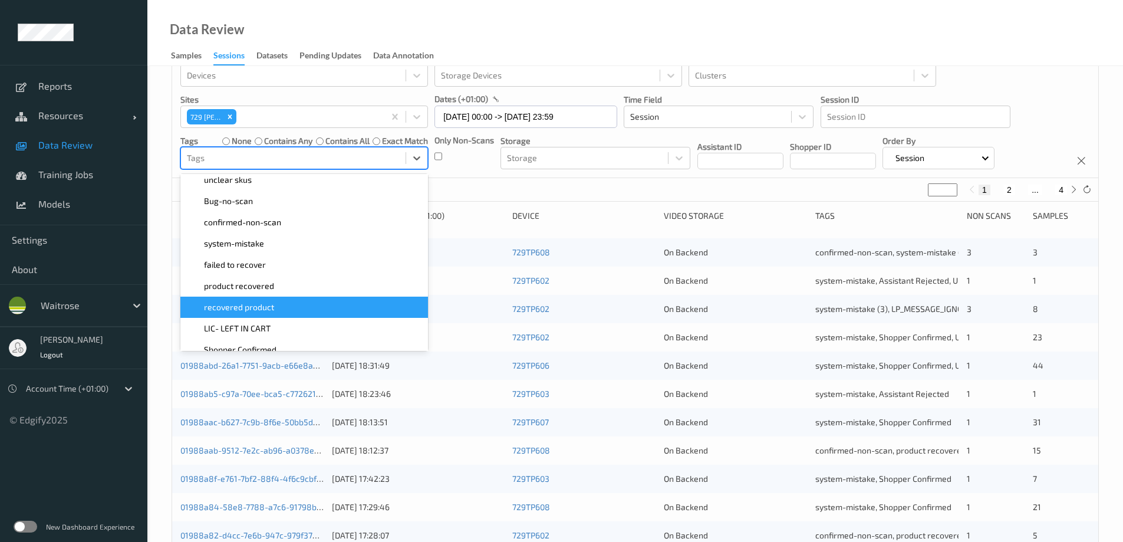
scroll to position [177, 0]
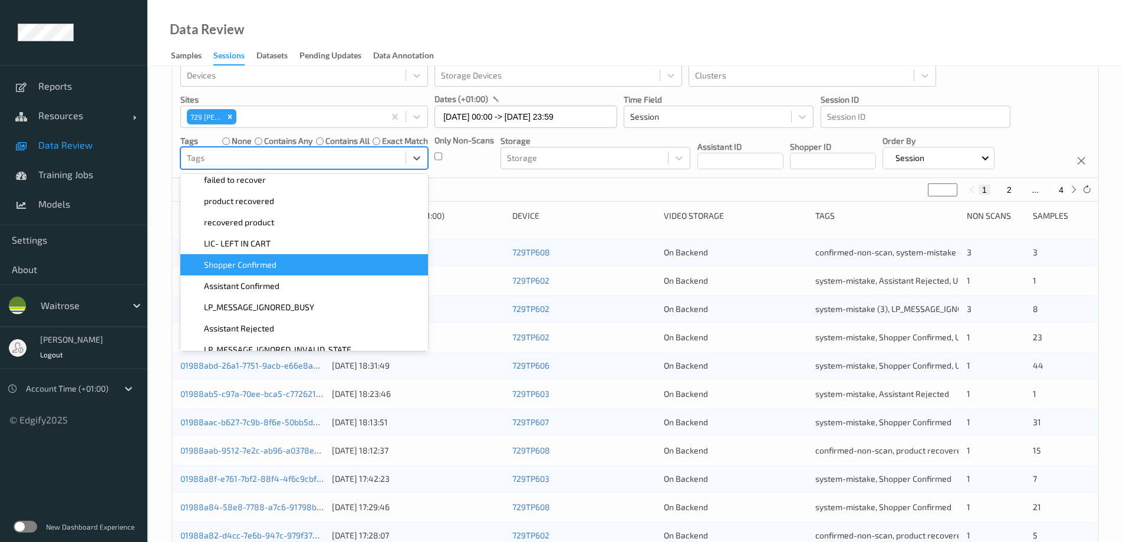
click at [368, 271] on div "Shopper Confirmed" at bounding box center [303, 265] width 233 height 12
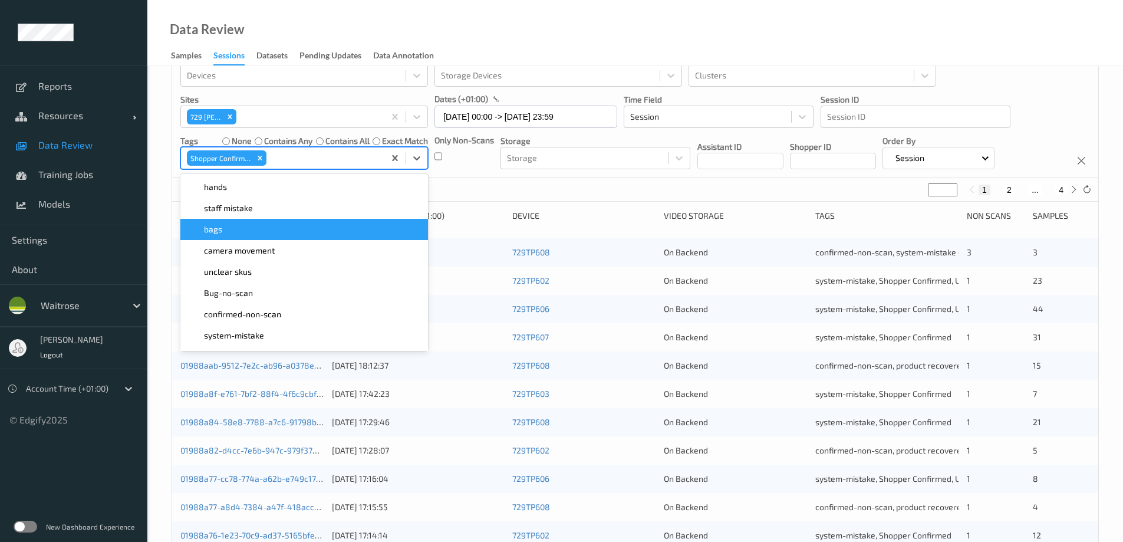
click at [565, 50] on div "Data Review Samples Sessions Datasets Pending Updates Data Annotation" at bounding box center [635, 33] width 976 height 66
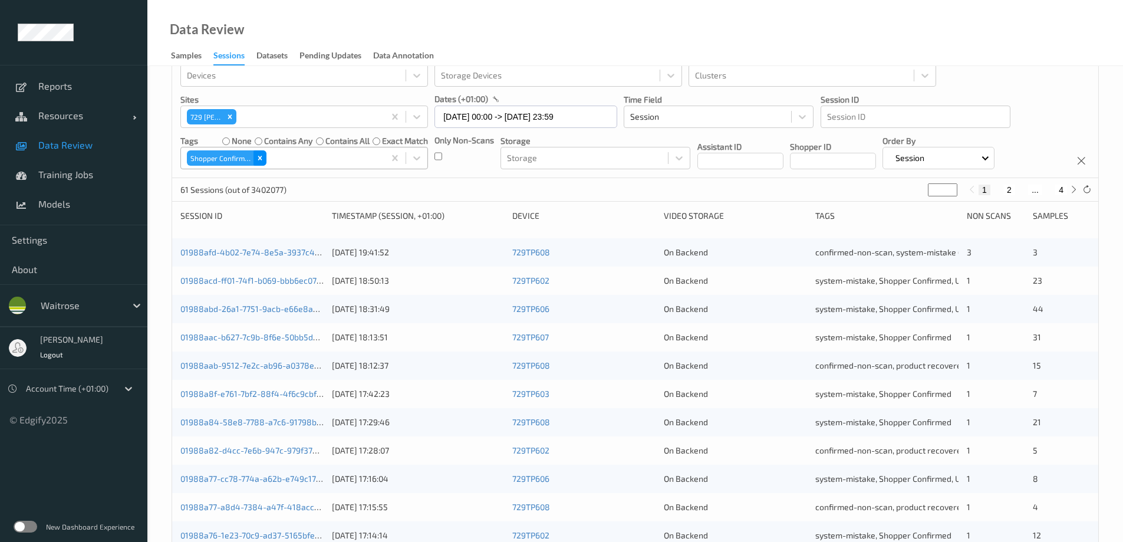
click at [263, 157] on icon "Remove Shopper Confirmed" at bounding box center [260, 158] width 8 height 8
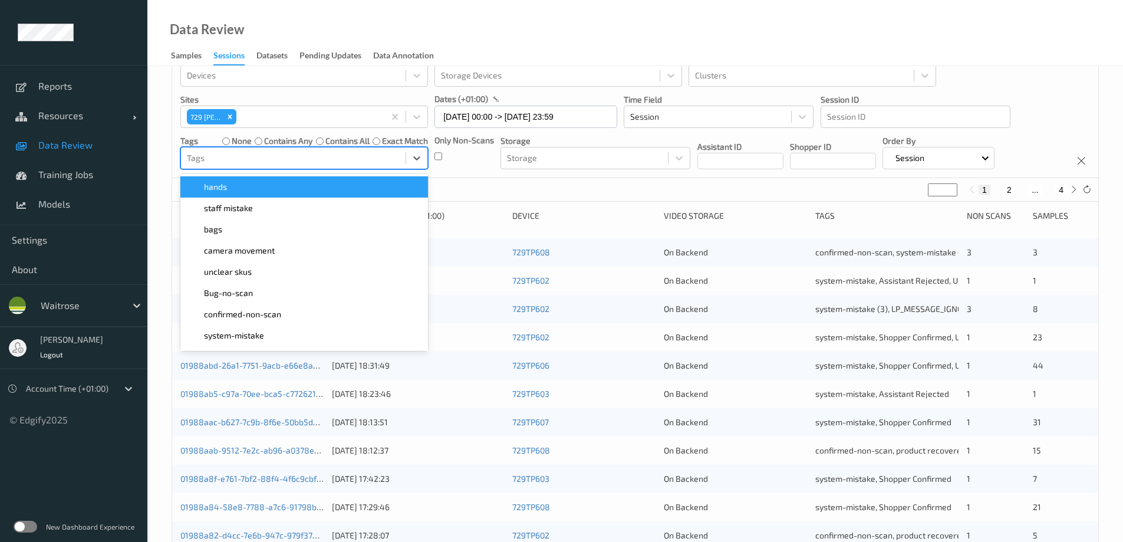
click at [277, 157] on div at bounding box center [293, 158] width 213 height 14
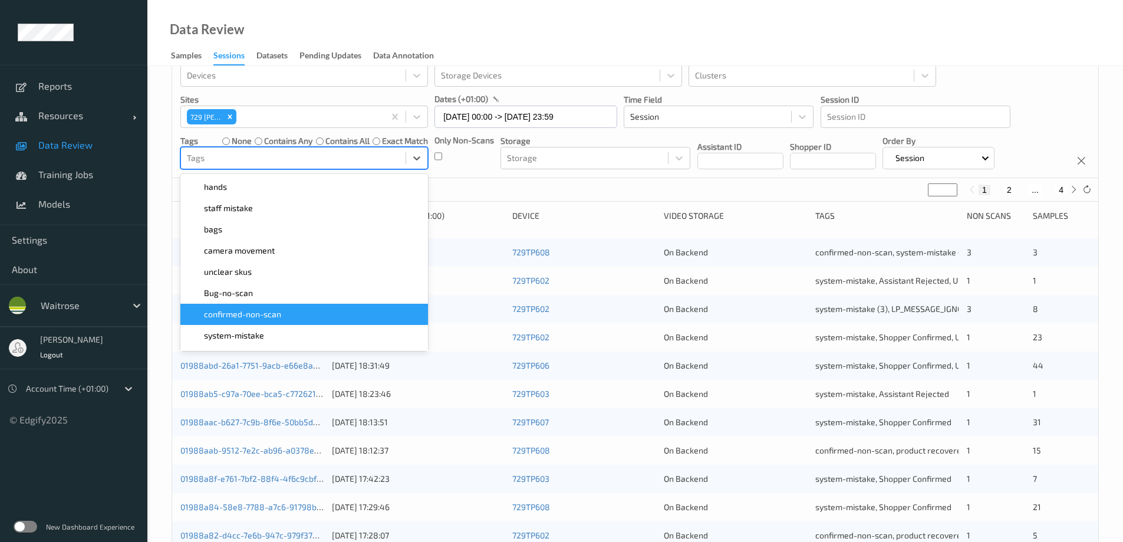
click at [258, 313] on span "confirmed-non-scan" at bounding box center [242, 314] width 77 height 12
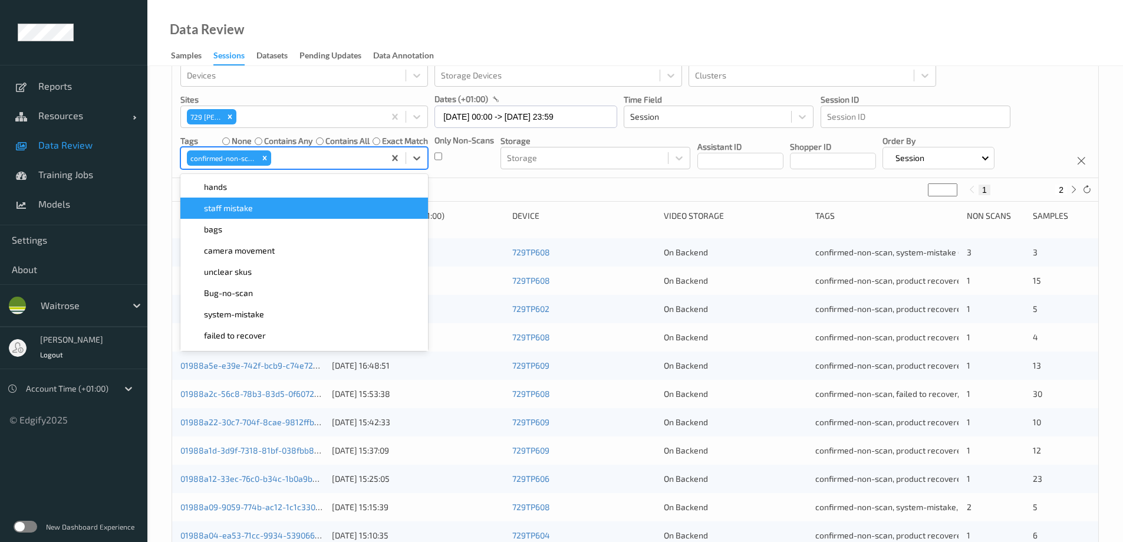
click at [527, 32] on div "Data Review Samples Sessions Datasets Pending Updates Data Annotation" at bounding box center [635, 33] width 976 height 66
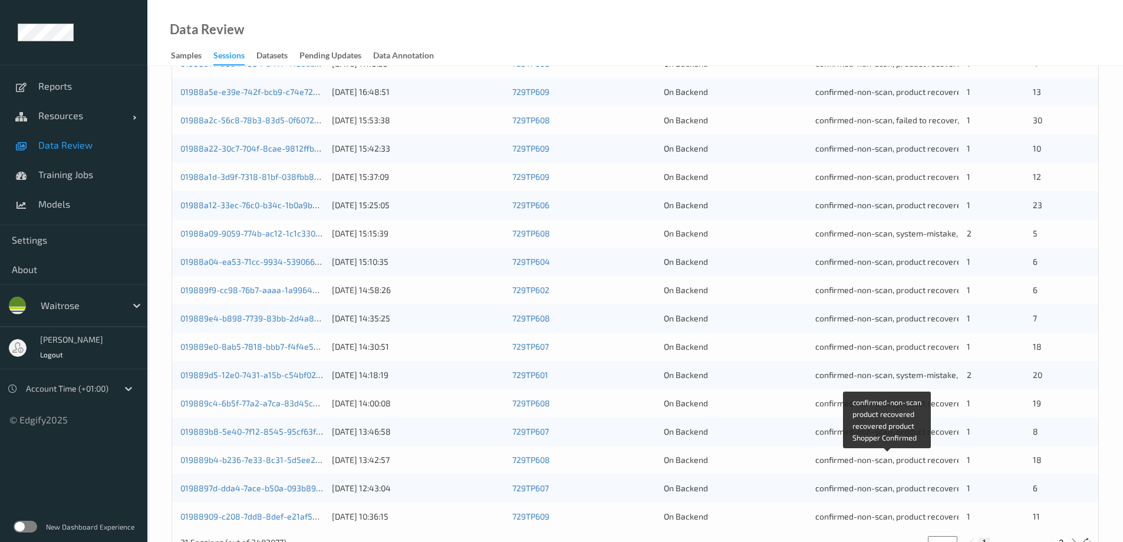
scroll to position [329, 0]
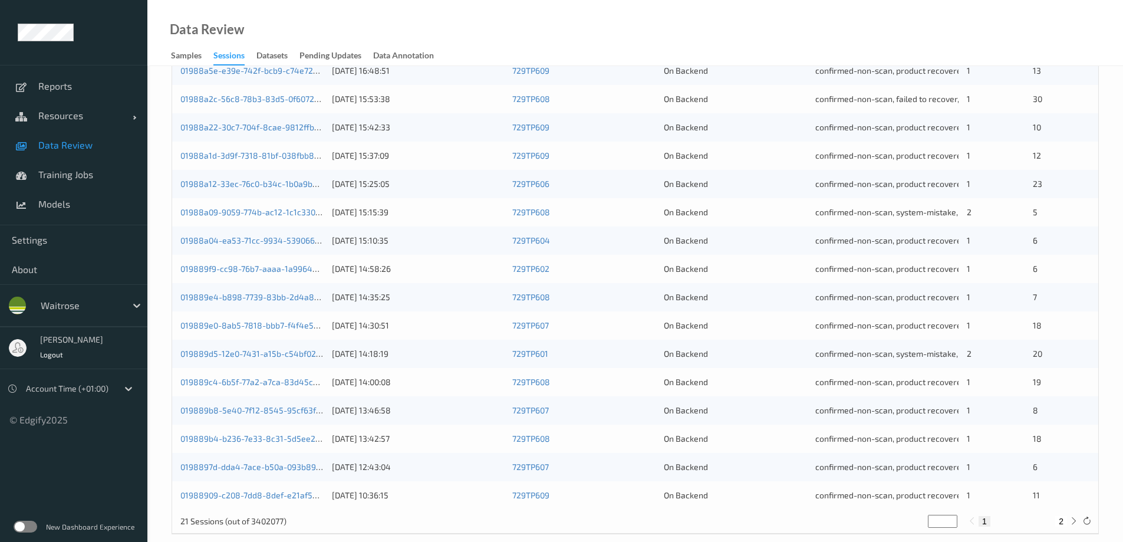
click at [1061, 522] on button "2" at bounding box center [1061, 521] width 12 height 11
type input "*"
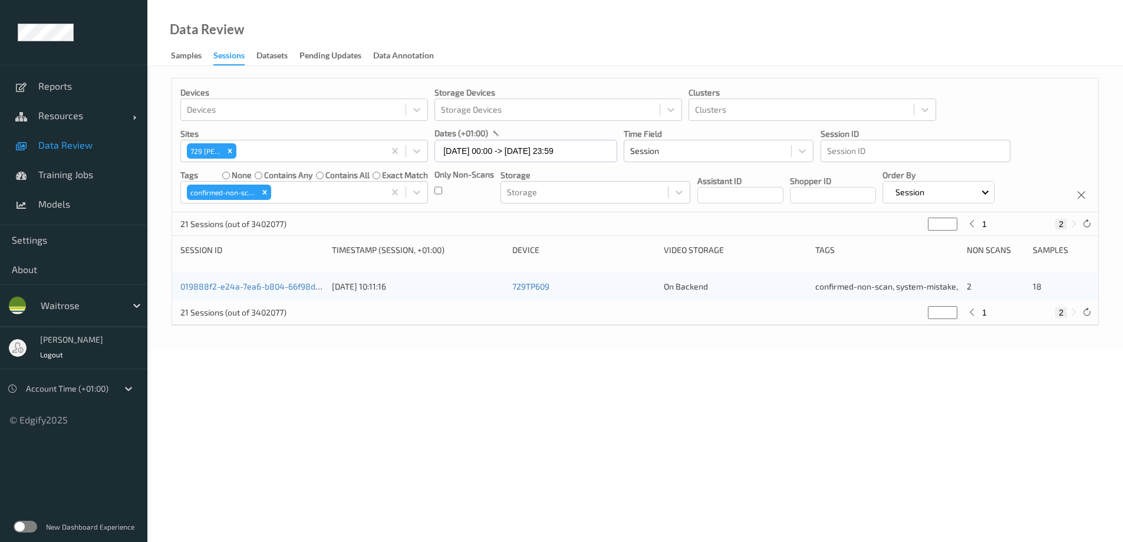
scroll to position [0, 0]
click at [984, 310] on icon at bounding box center [980, 312] width 9 height 9
type input "*"
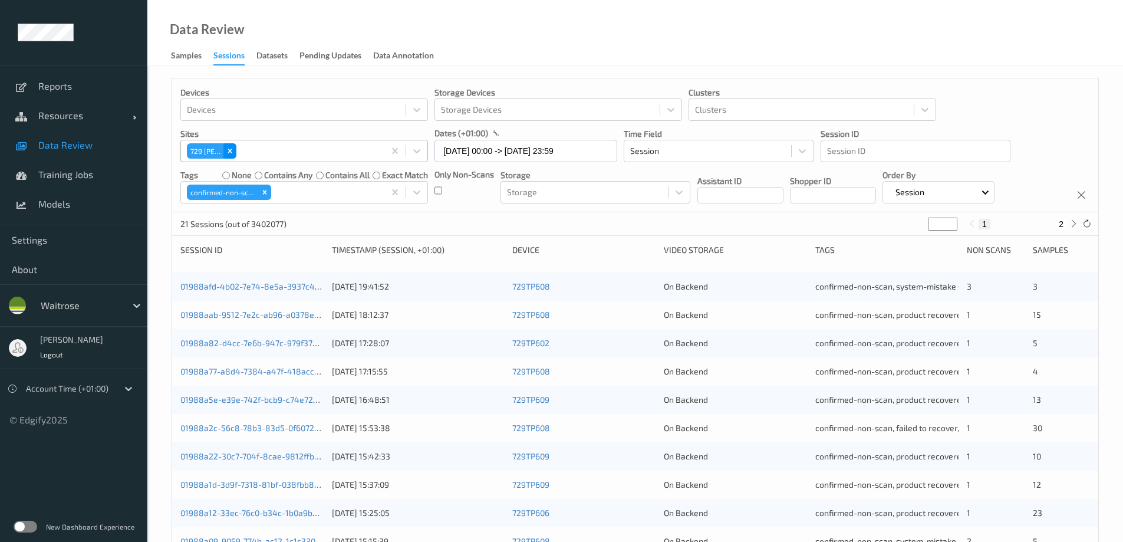
click at [229, 147] on icon "Remove 729\9Wells" at bounding box center [230, 151] width 8 height 8
click at [237, 153] on div at bounding box center [293, 151] width 213 height 14
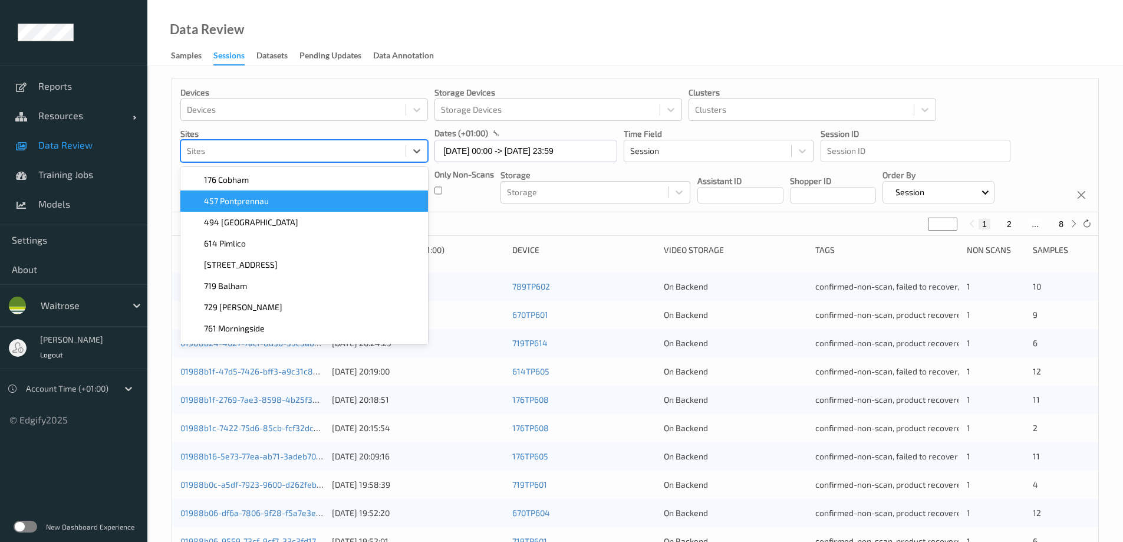
click at [233, 200] on span "457 Pontprennau" at bounding box center [236, 201] width 65 height 12
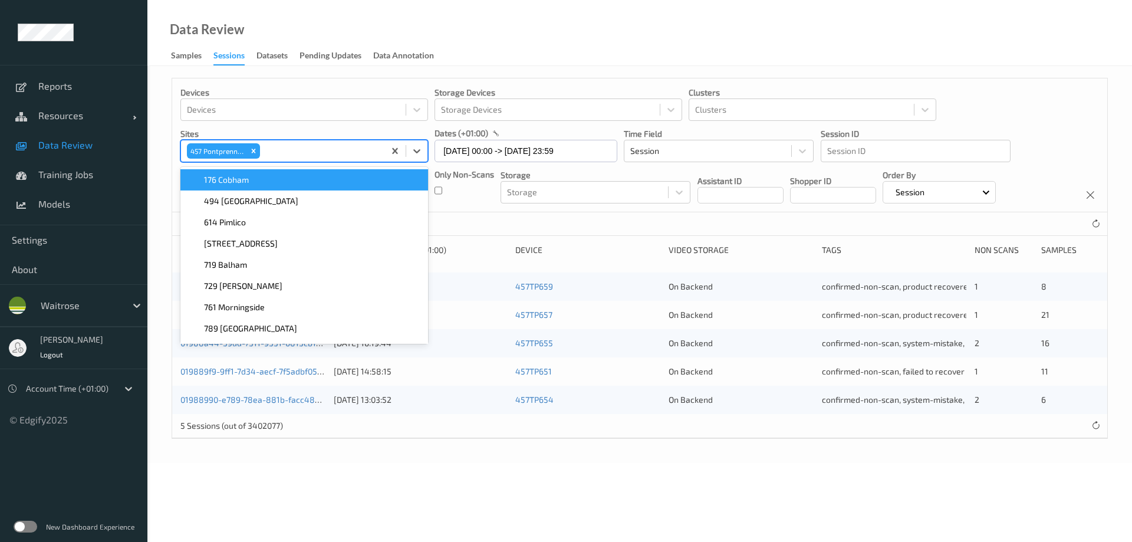
click at [509, 45] on div "Data Review Samples Sessions Datasets Pending Updates Data Annotation" at bounding box center [639, 33] width 985 height 66
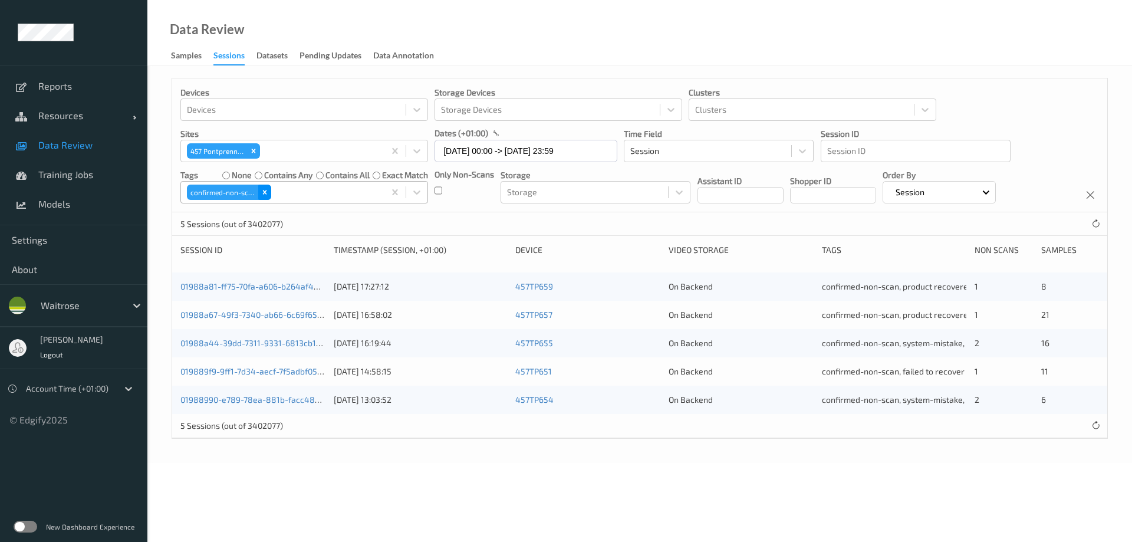
click at [268, 192] on icon "Remove confirmed-non-scan" at bounding box center [265, 192] width 8 height 8
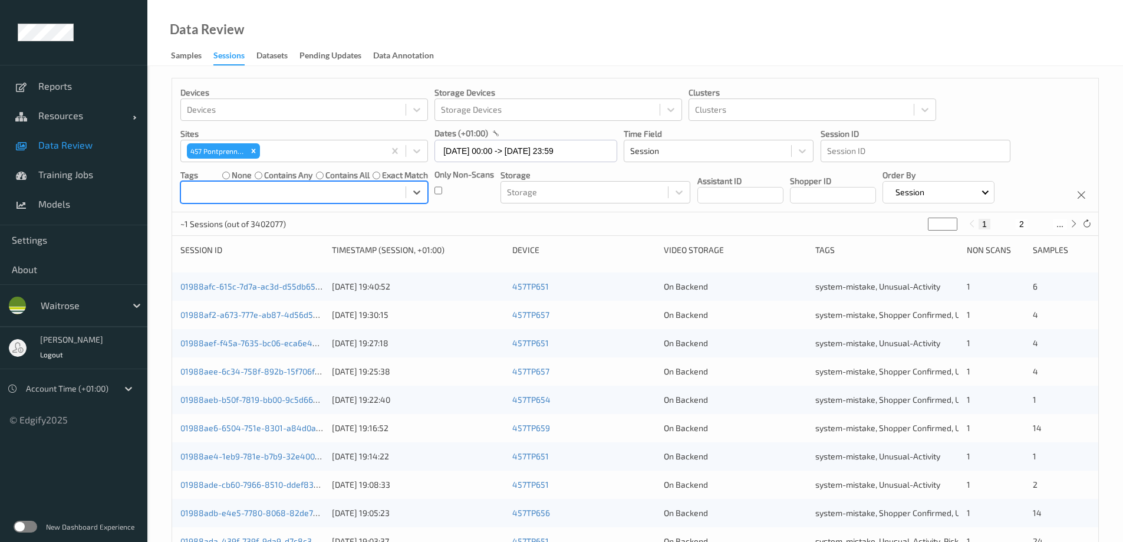
click at [277, 191] on div at bounding box center [293, 192] width 213 height 14
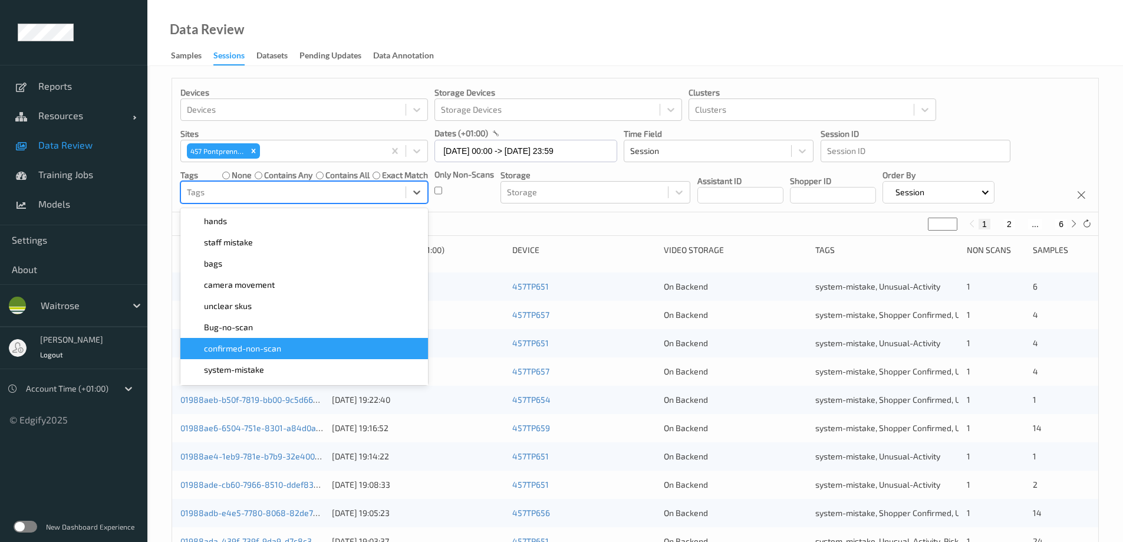
scroll to position [118, 0]
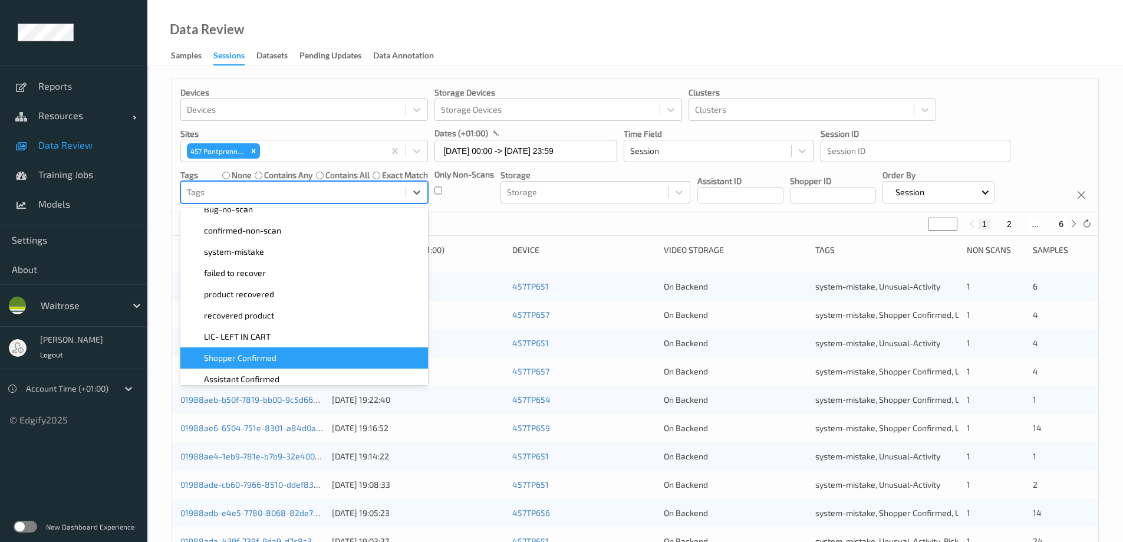
click at [255, 355] on span "Shopper Confirmed" at bounding box center [240, 358] width 73 height 12
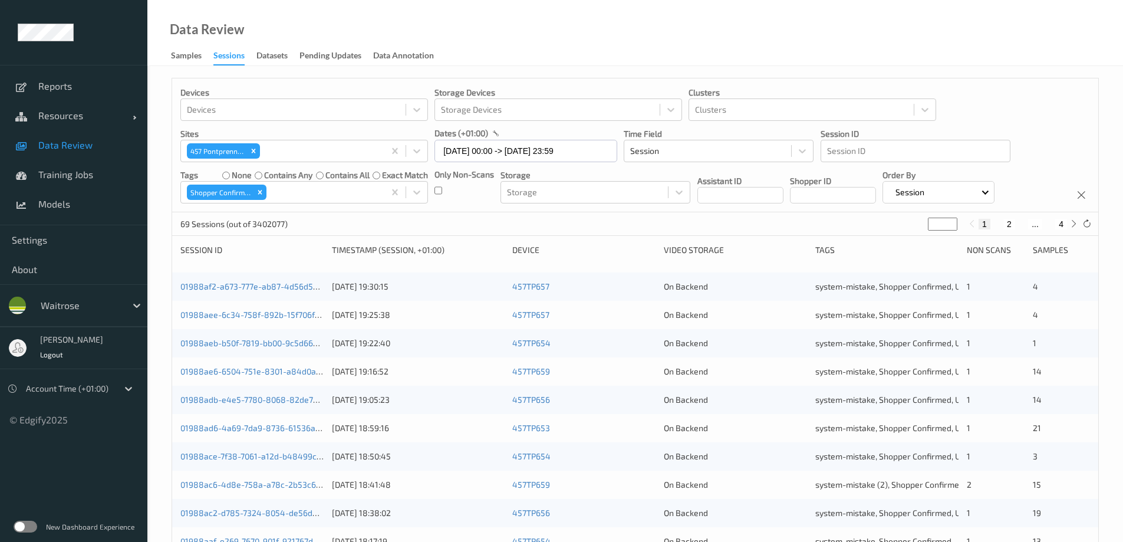
click at [551, 28] on div "Data Review Samples Sessions Datasets Pending Updates Data Annotation" at bounding box center [635, 33] width 976 height 66
click at [262, 192] on icon "Remove Shopper Confirmed" at bounding box center [260, 192] width 8 height 8
